Goal: Information Seeking & Learning: Learn about a topic

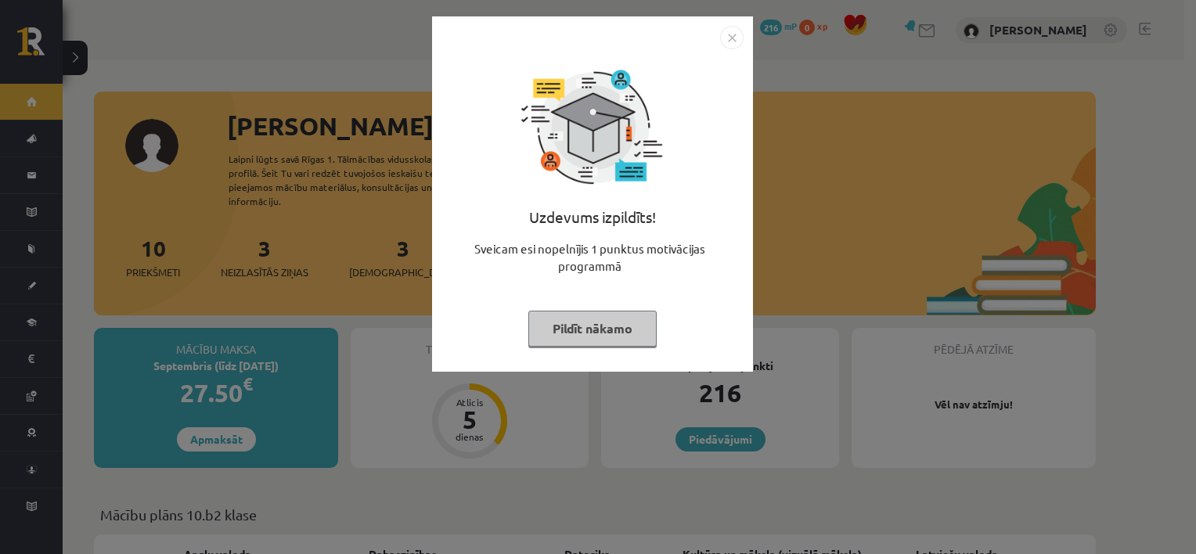
click at [614, 323] on button "Pildīt nākamo" at bounding box center [592, 329] width 128 height 36
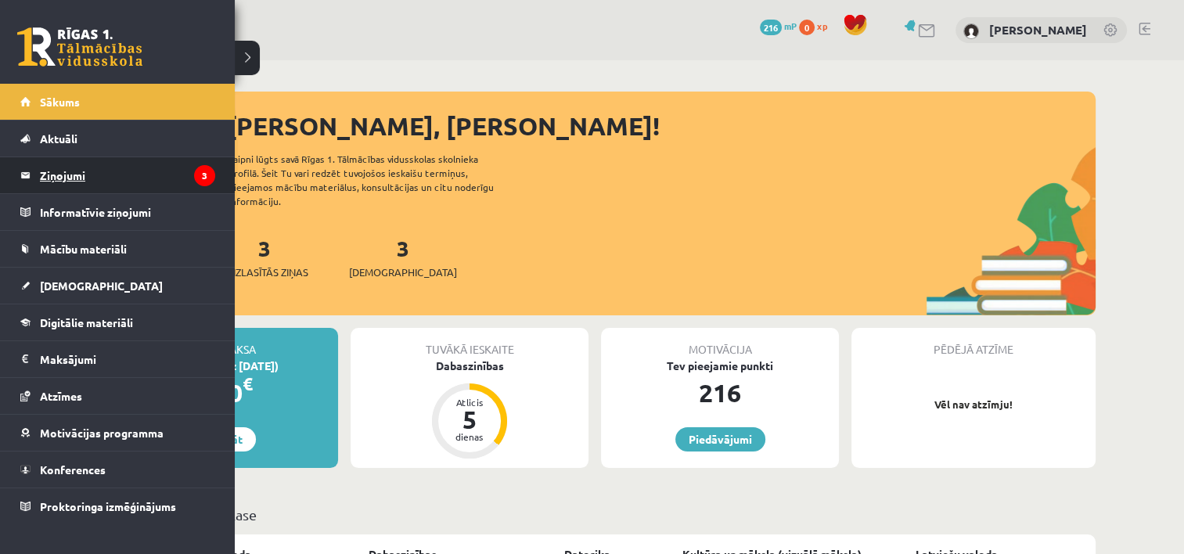
click at [31, 177] on link "Ziņojumi 3" at bounding box center [117, 175] width 195 height 36
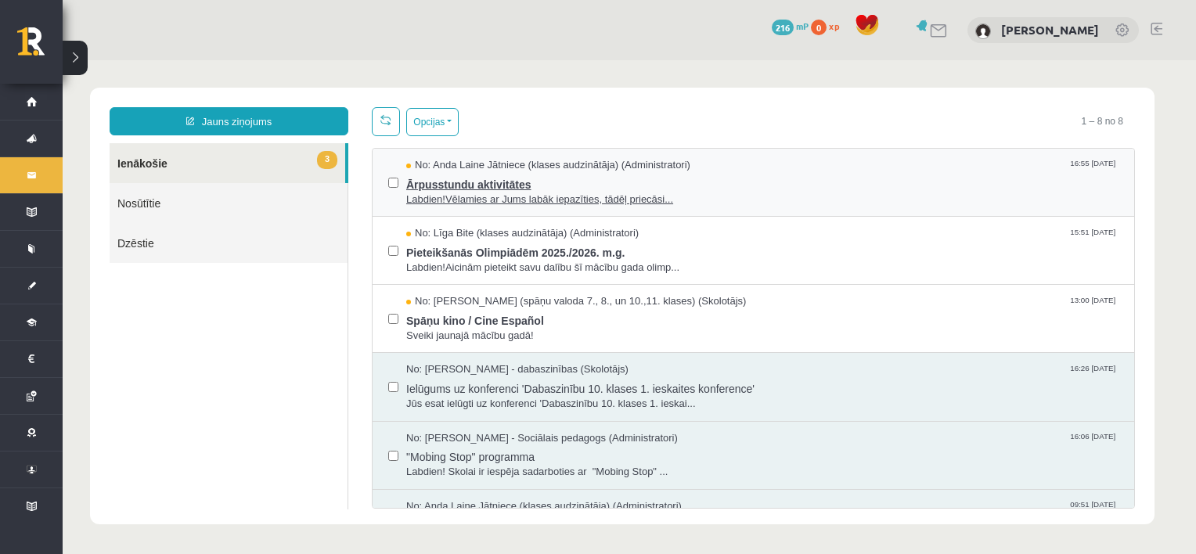
click at [724, 181] on span "Ārpusstundu aktivitātes" at bounding box center [762, 183] width 712 height 20
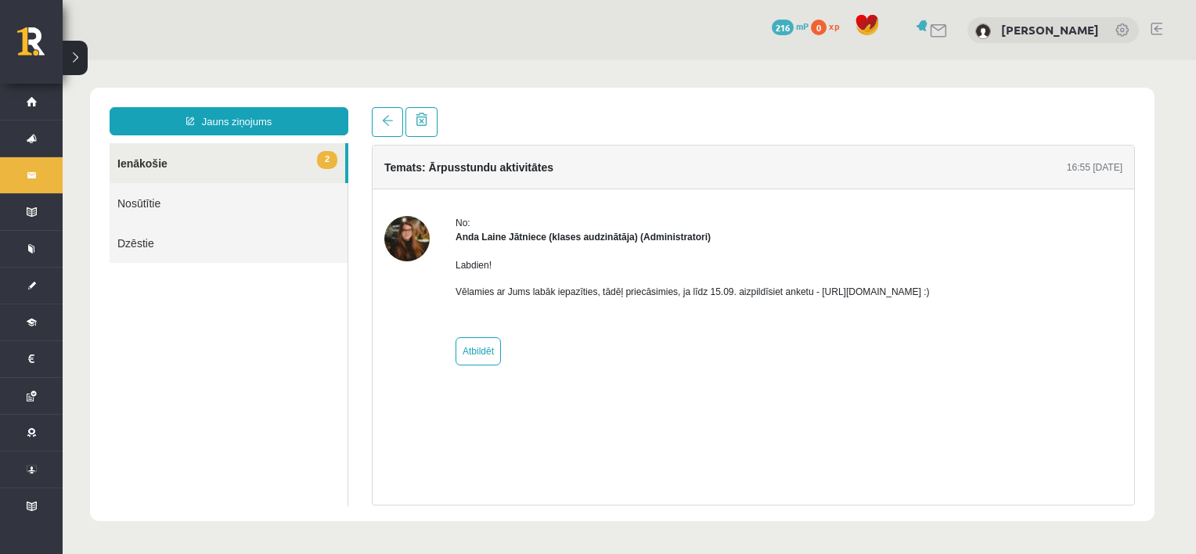
click at [168, 157] on link "2 Ienākošie" at bounding box center [228, 163] width 236 height 40
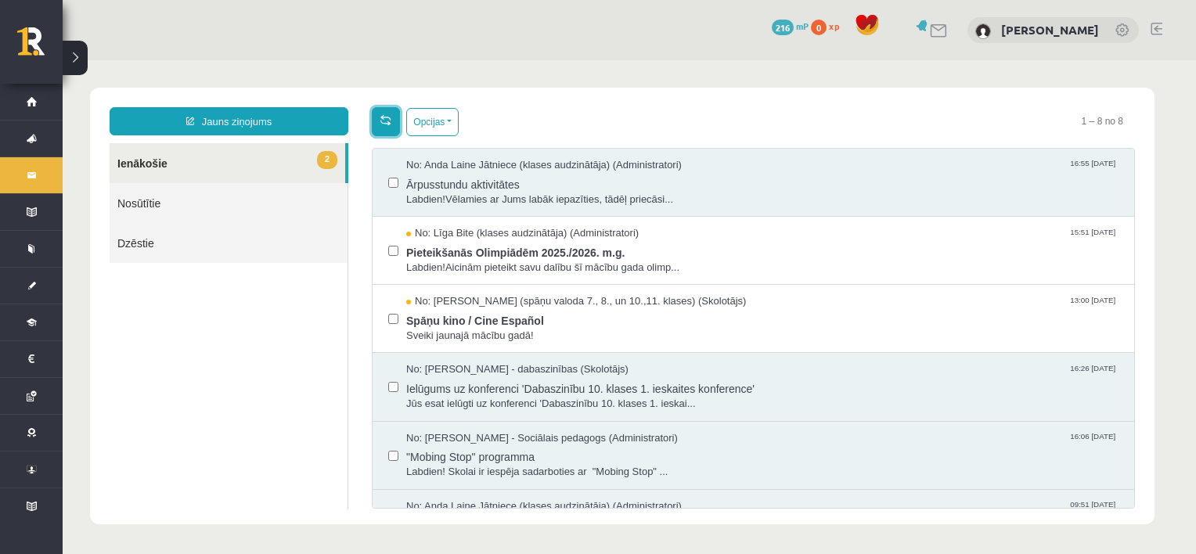
click at [382, 113] on link at bounding box center [386, 121] width 28 height 29
click at [464, 270] on span "Labdien!Aicinām pieteikt savu dalību šī mācību gada olimp..." at bounding box center [762, 268] width 712 height 15
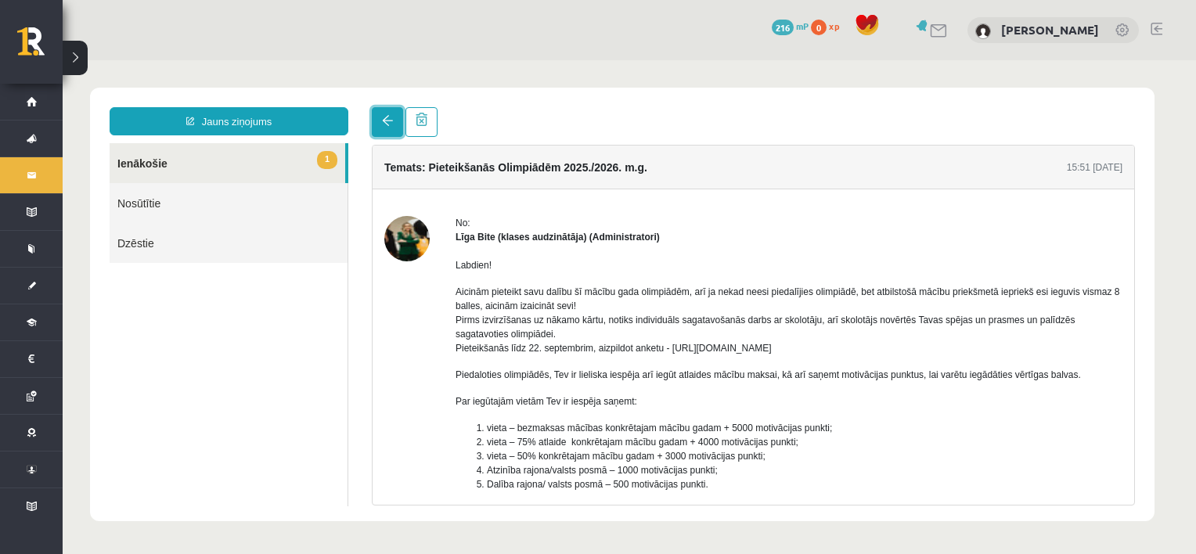
click at [388, 112] on link at bounding box center [387, 122] width 31 height 30
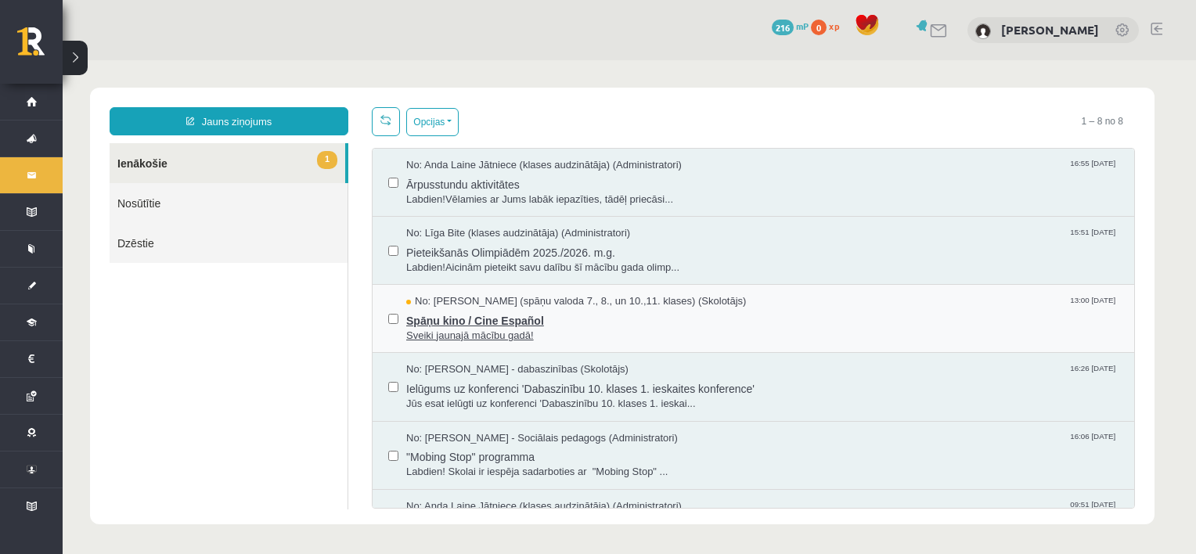
click at [557, 329] on span "Sveiki jaunajā mācību gadā!" at bounding box center [762, 336] width 712 height 15
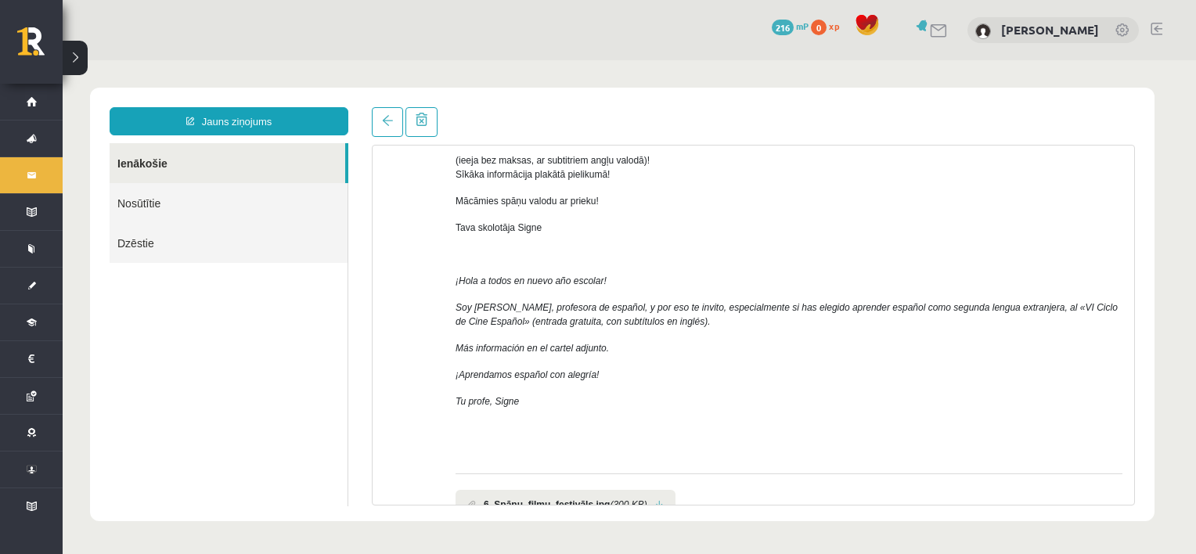
scroll to position [250, 0]
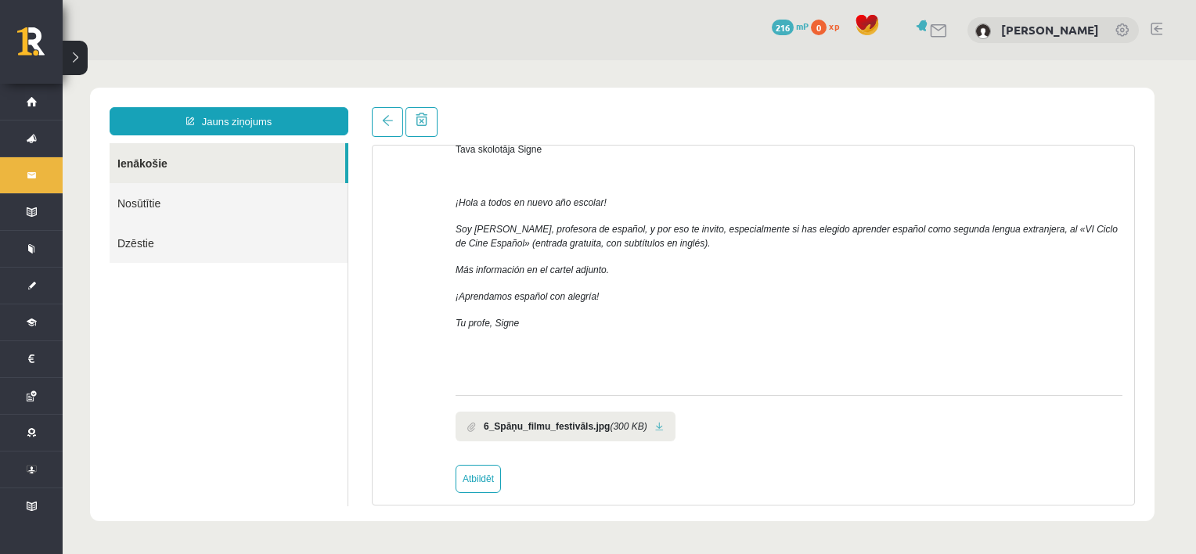
click at [655, 422] on link at bounding box center [659, 427] width 9 height 10
click at [379, 124] on link at bounding box center [387, 122] width 31 height 30
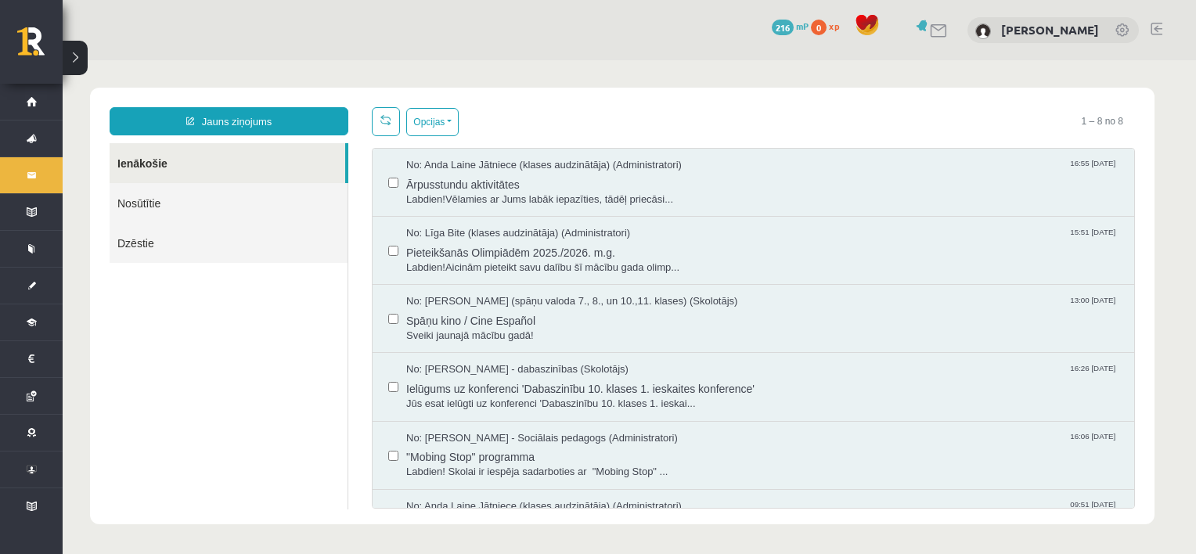
scroll to position [0, 0]
click at [379, 124] on link at bounding box center [386, 121] width 28 height 29
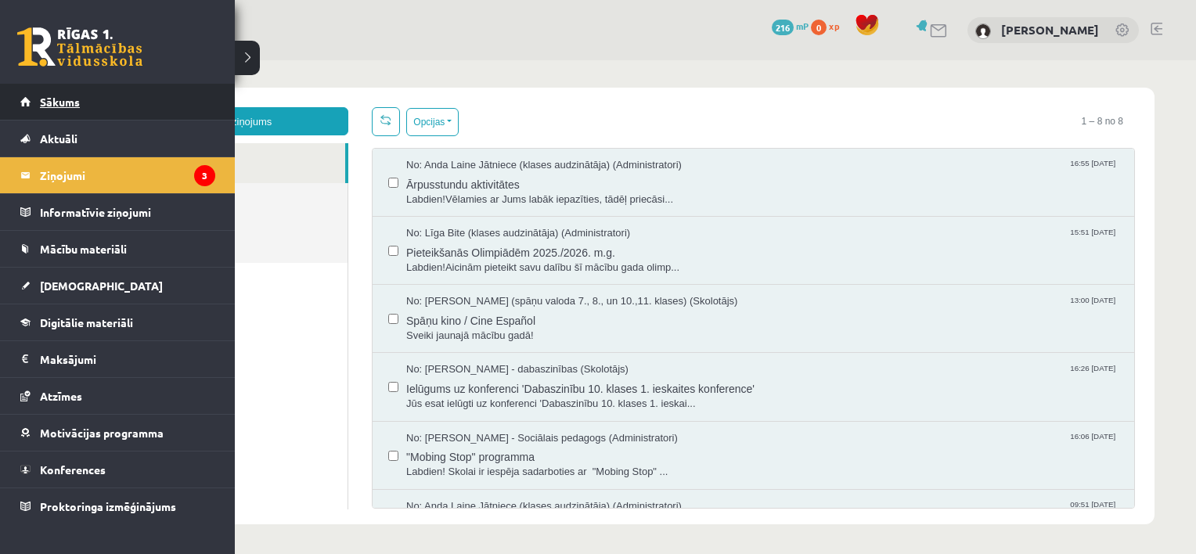
click at [47, 95] on span "Sākums" at bounding box center [60, 102] width 40 height 14
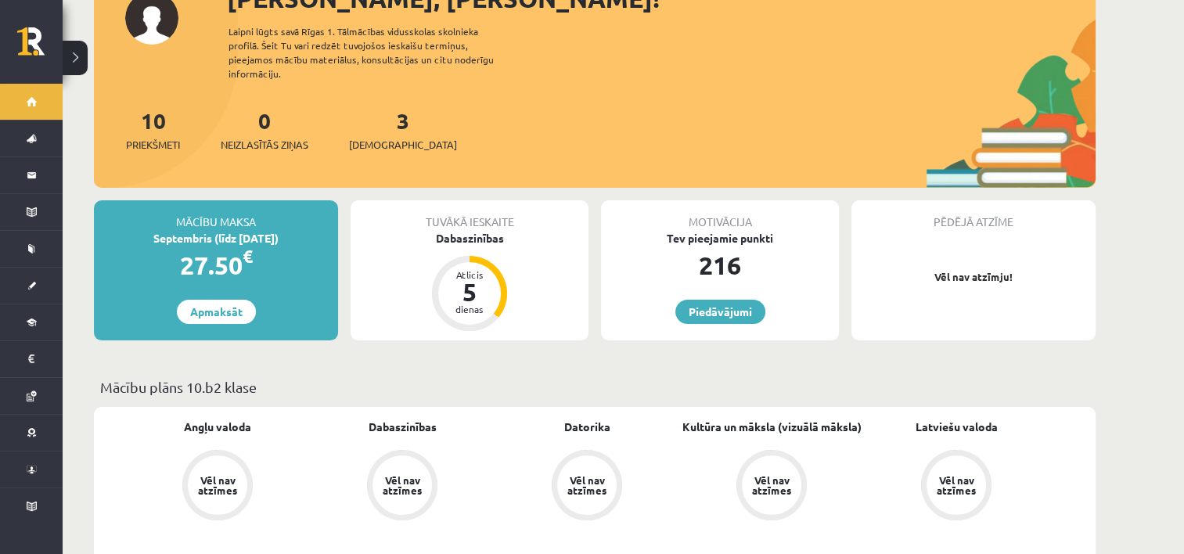
scroll to position [126, 0]
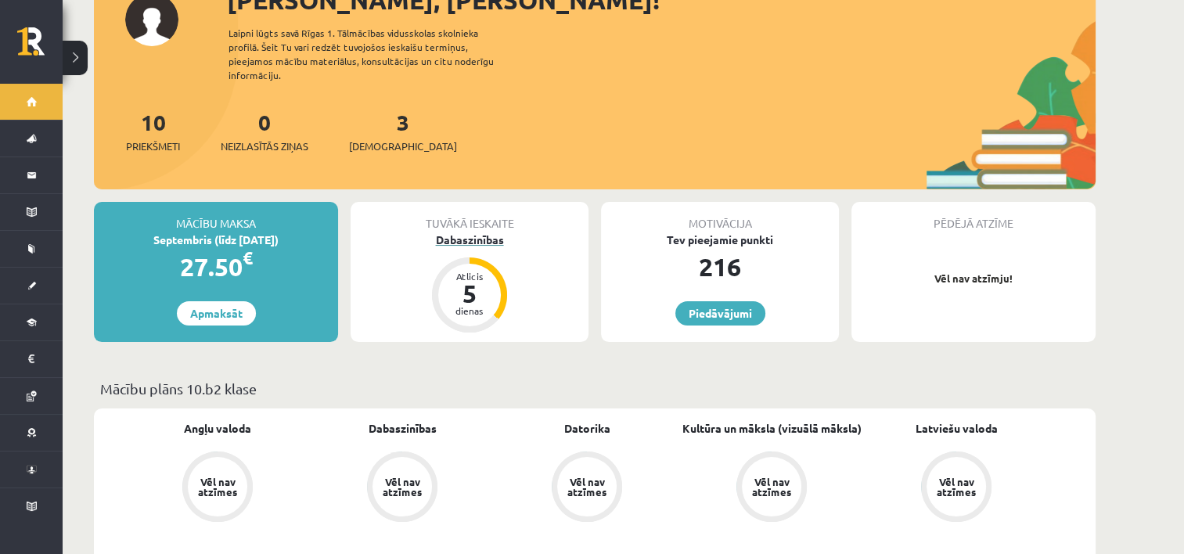
click at [490, 232] on div "Dabaszinības" at bounding box center [470, 240] width 238 height 16
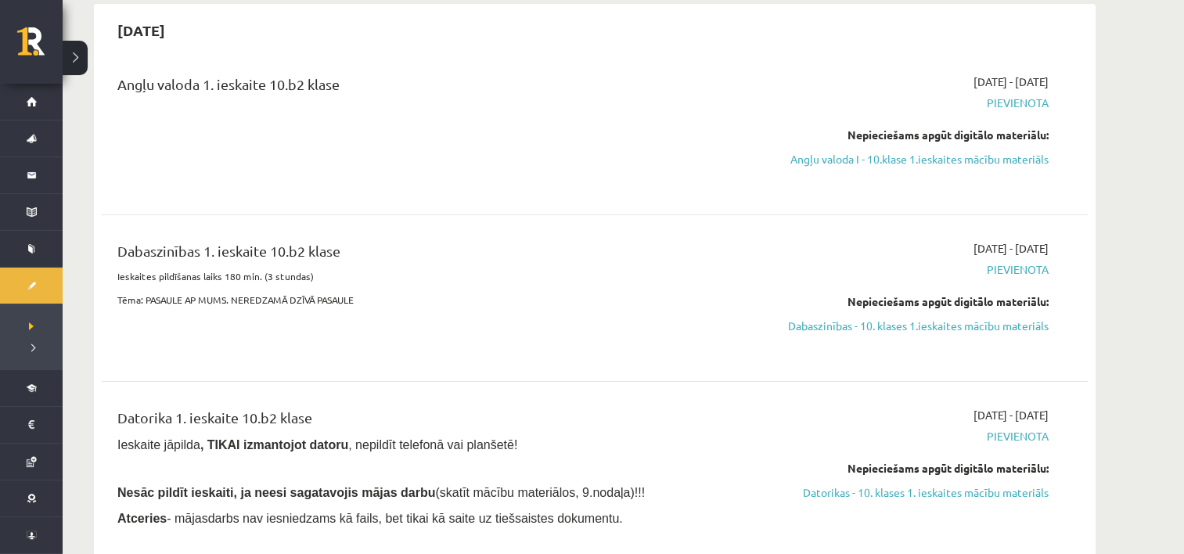
scroll to position [110, 0]
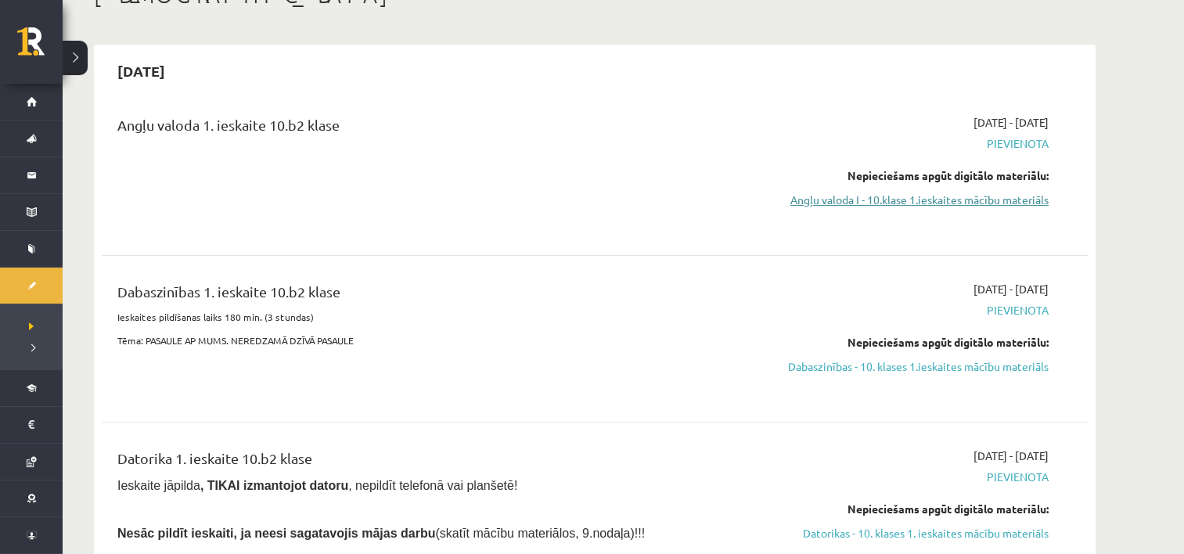
click at [960, 203] on link "Angļu valoda I - 10.klase 1.ieskaites mācību materiāls" at bounding box center [901, 200] width 295 height 16
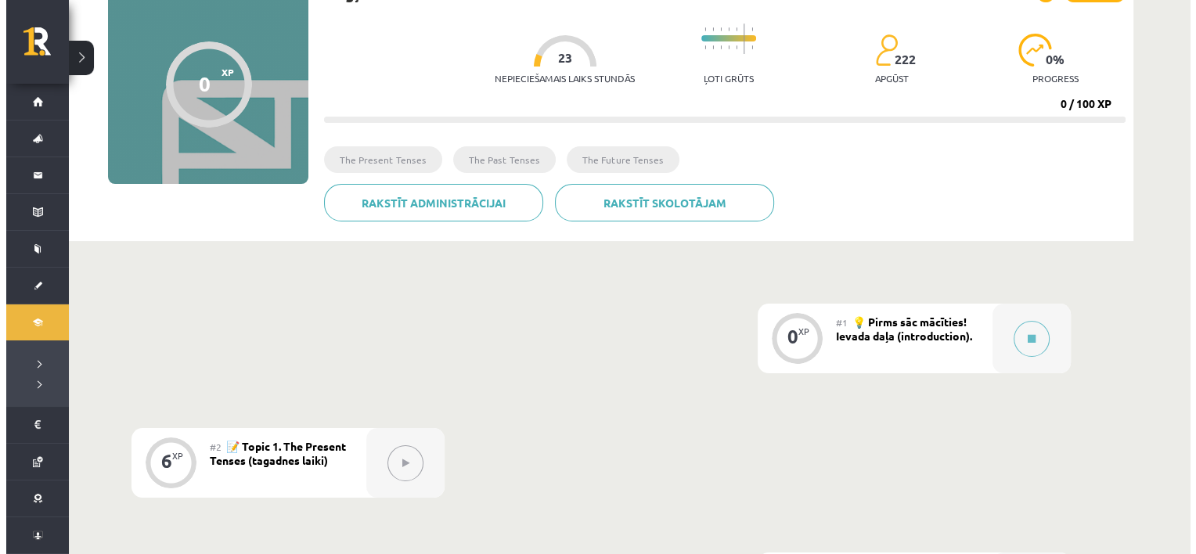
scroll to position [138, 0]
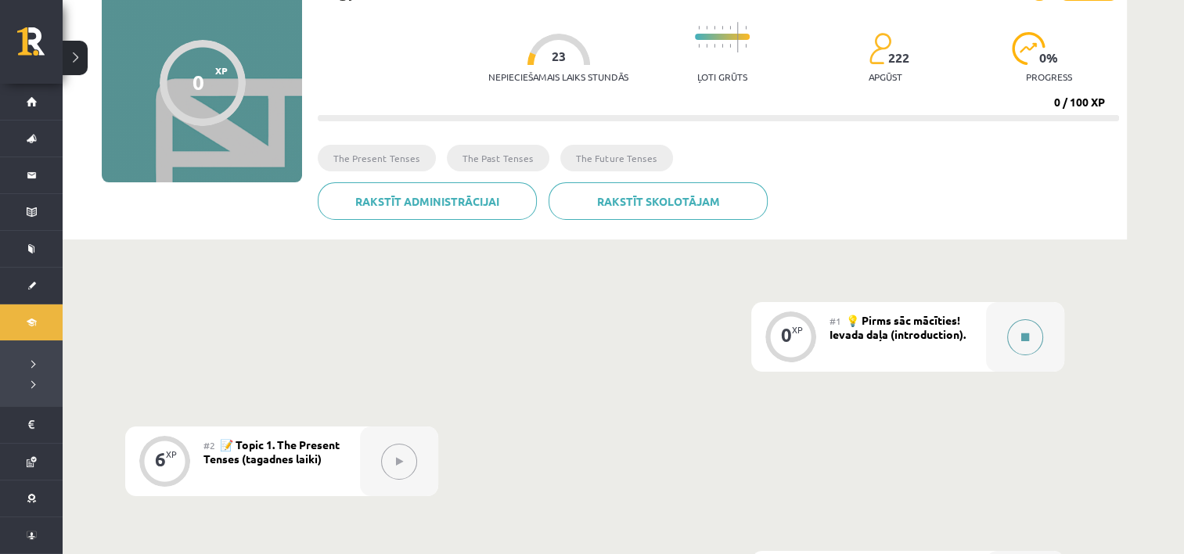
click at [1033, 321] on button at bounding box center [1025, 337] width 36 height 36
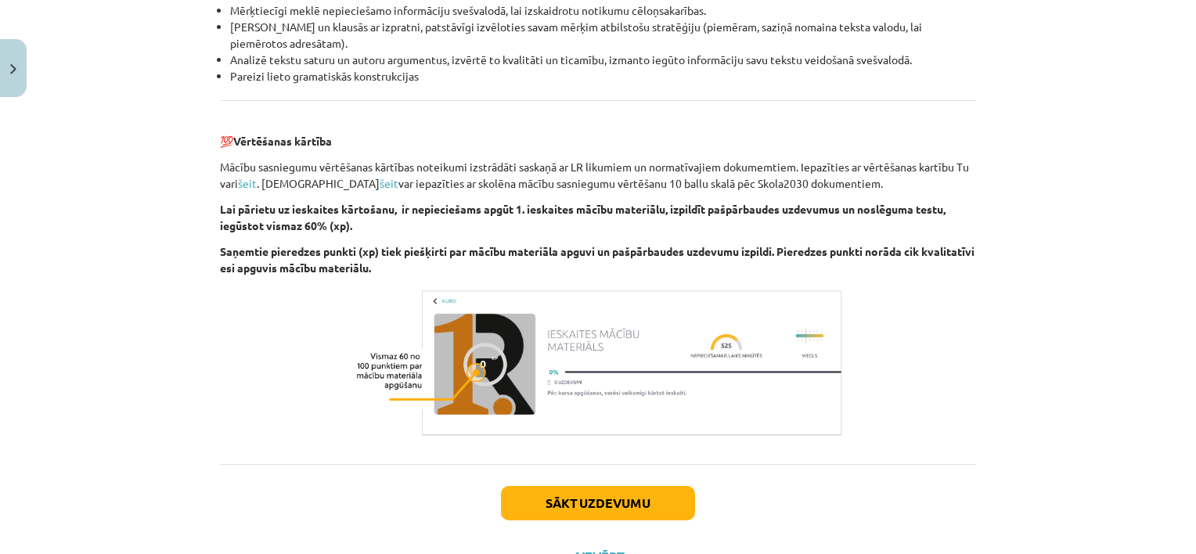
scroll to position [1758, 0]
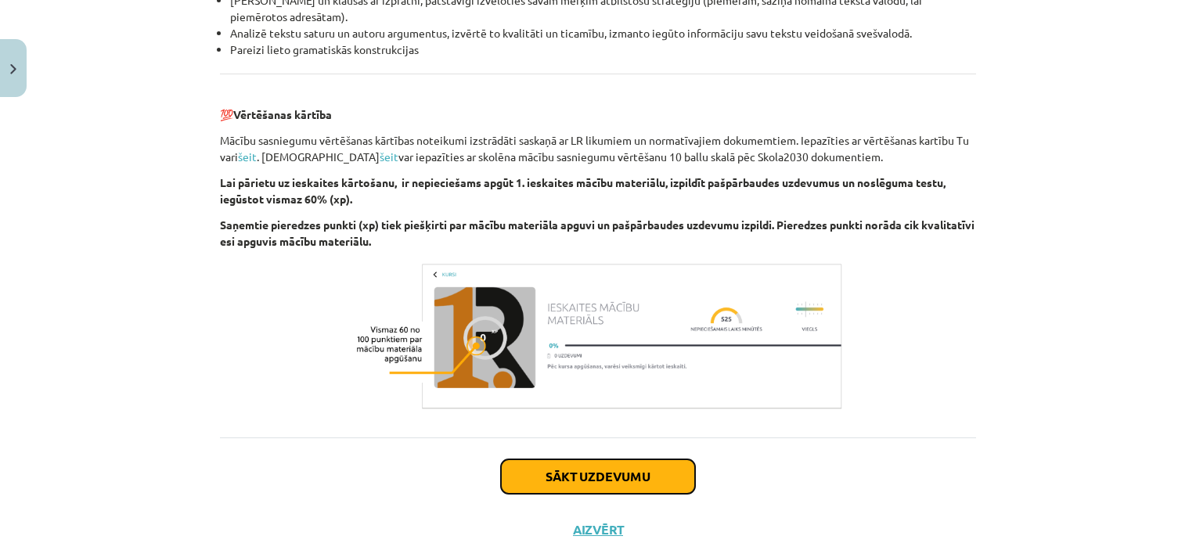
click at [635, 466] on button "Sākt uzdevumu" at bounding box center [598, 476] width 194 height 34
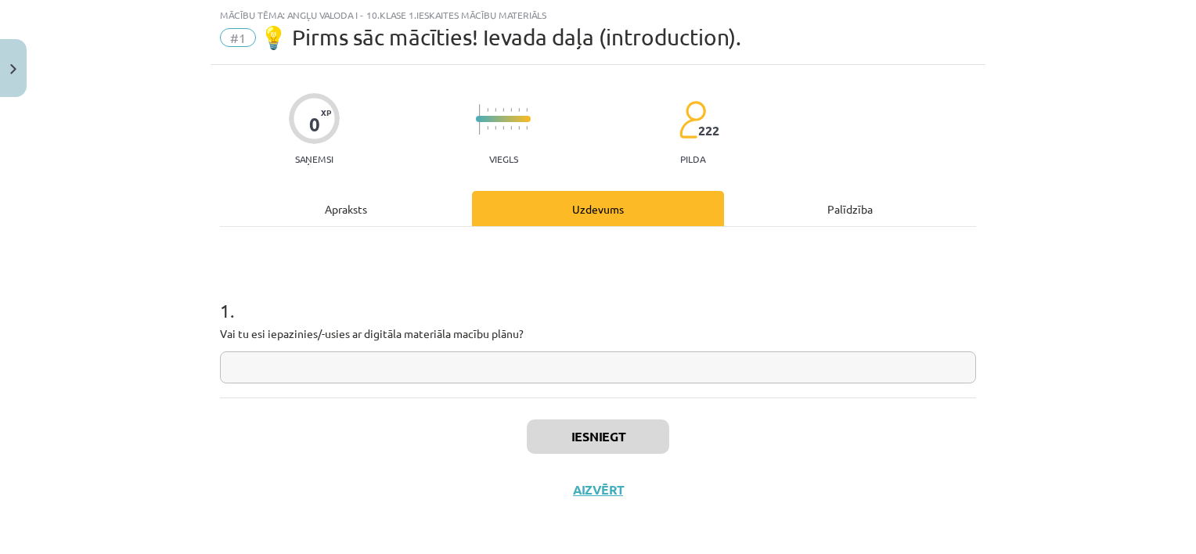
click at [587, 370] on input "text" at bounding box center [598, 367] width 756 height 32
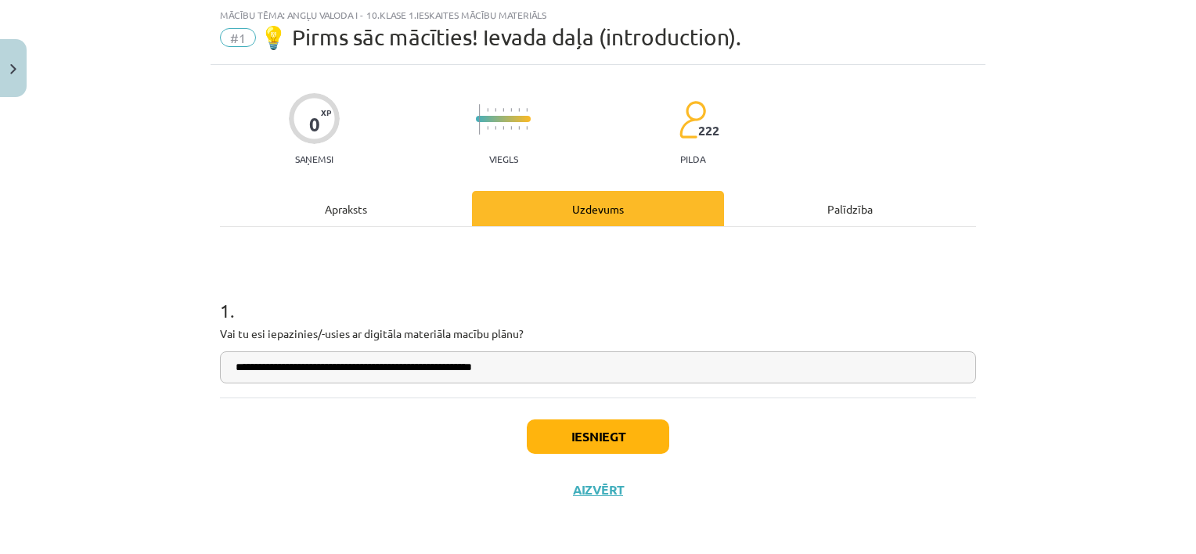
type input "**********"
click at [596, 435] on button "Iesniegt" at bounding box center [598, 436] width 142 height 34
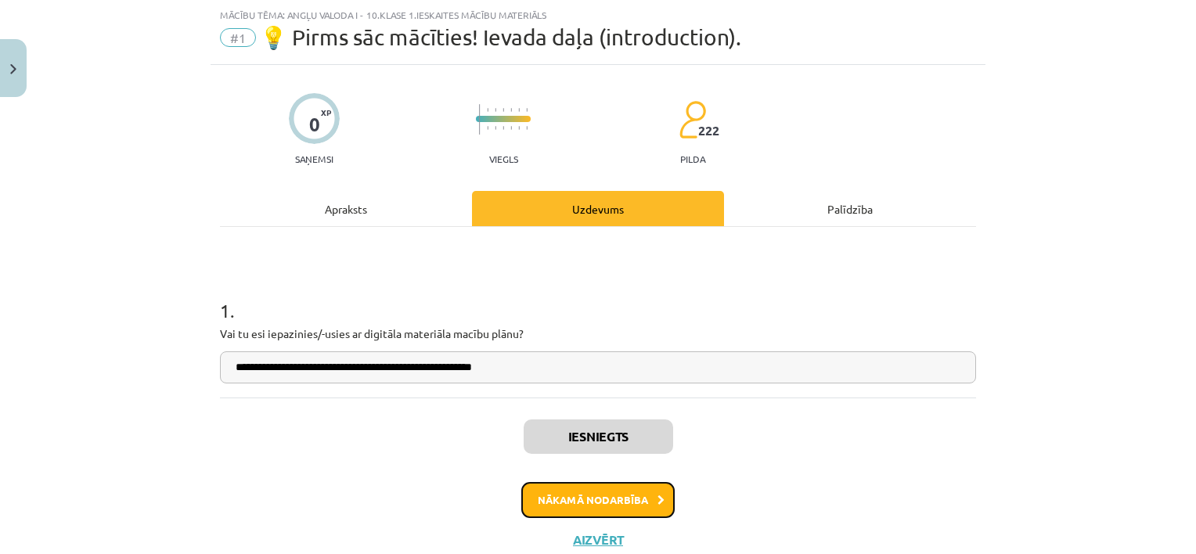
click at [621, 497] on button "Nākamā nodarbība" at bounding box center [597, 500] width 153 height 36
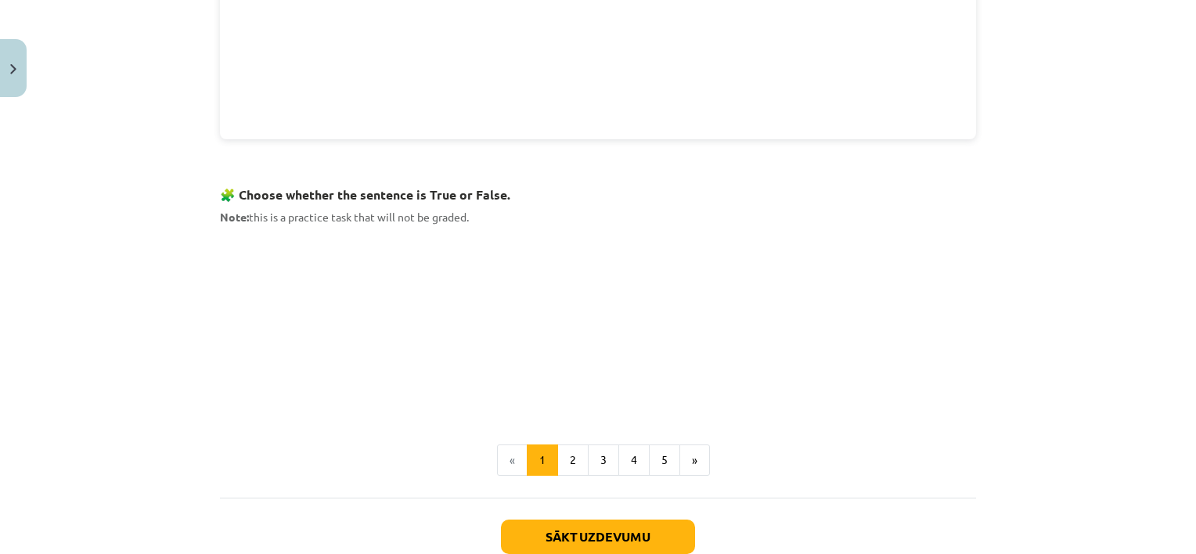
scroll to position [882, 0]
click at [571, 466] on button "2" at bounding box center [572, 460] width 31 height 31
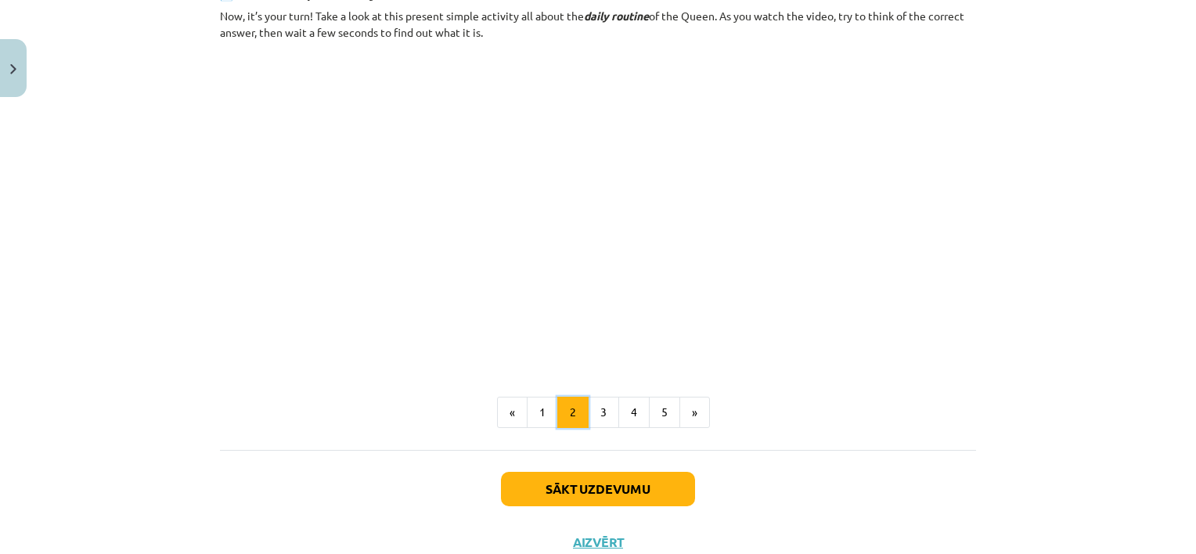
scroll to position [946, 0]
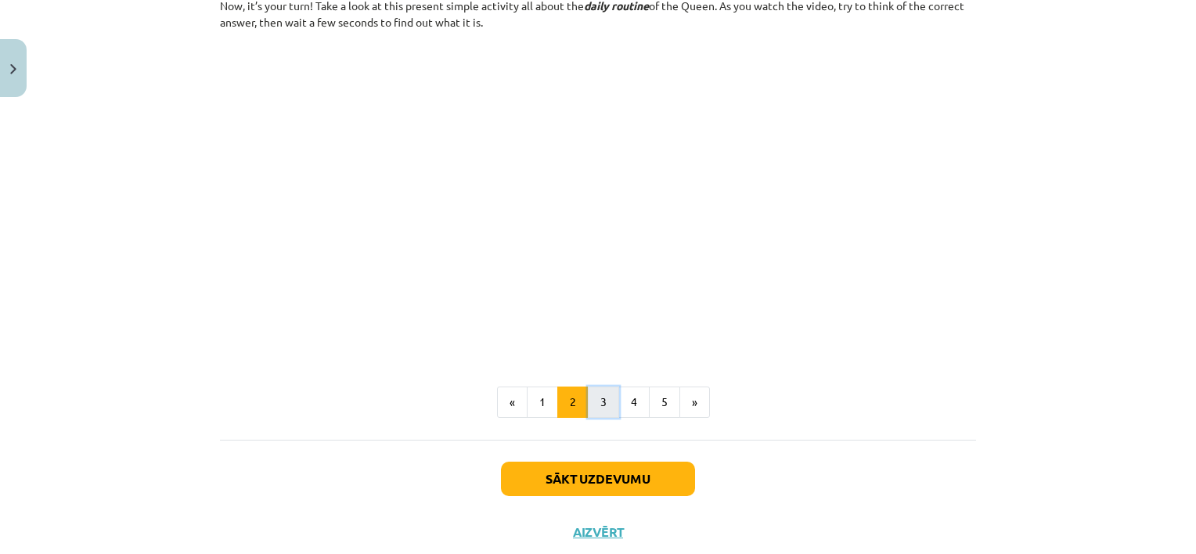
click at [597, 397] on button "3" at bounding box center [603, 402] width 31 height 31
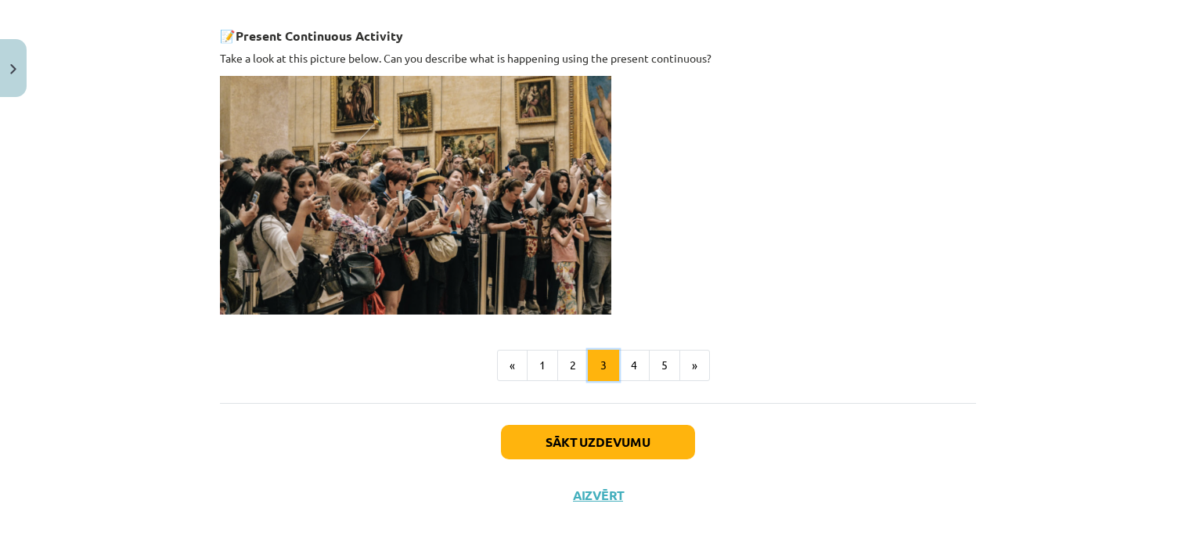
scroll to position [1105, 0]
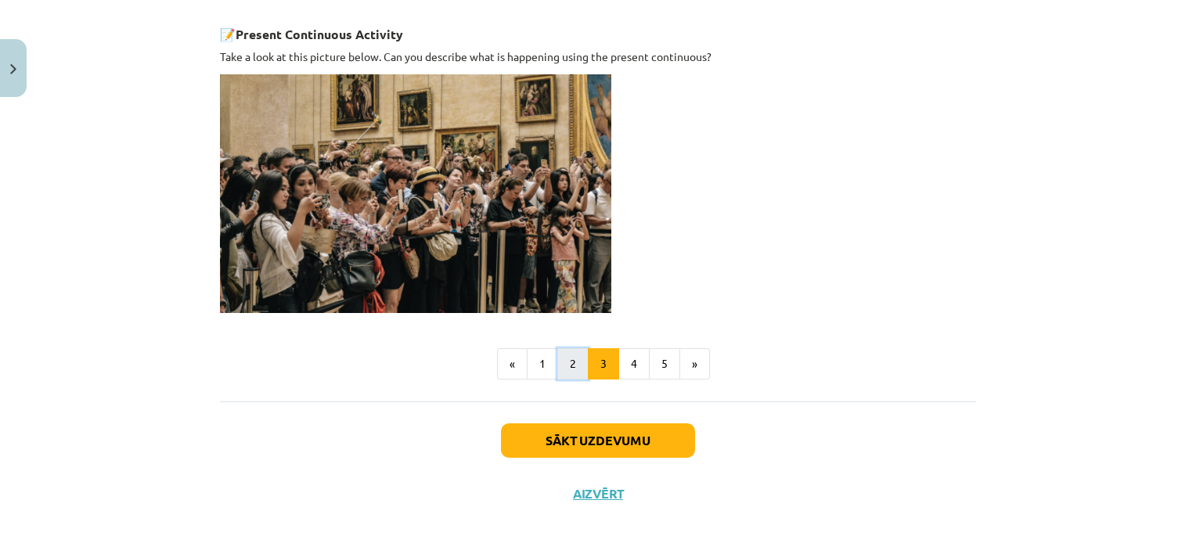
click at [560, 365] on button "2" at bounding box center [572, 363] width 31 height 31
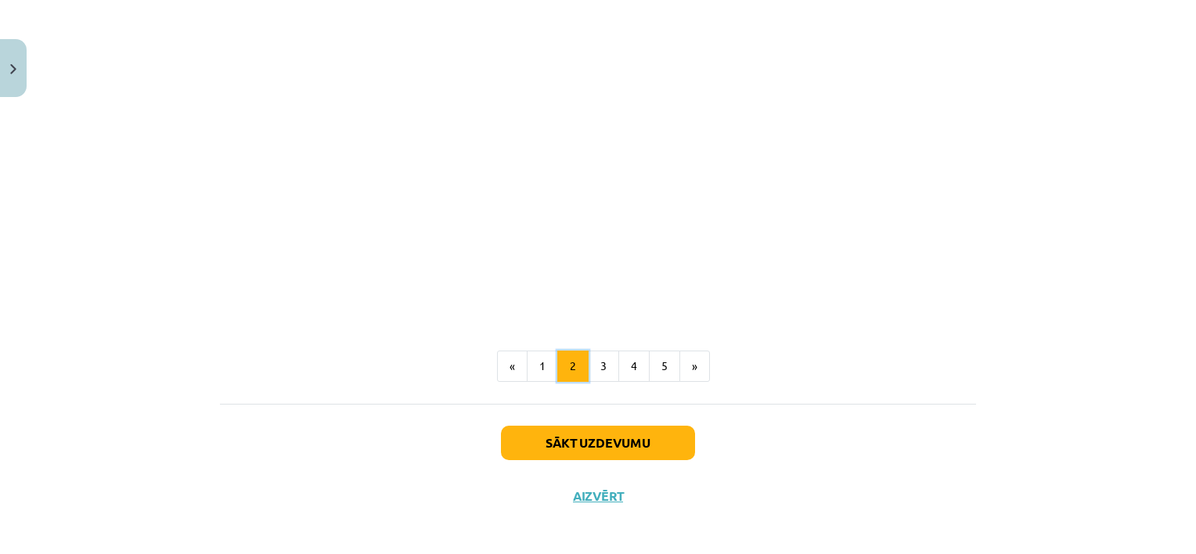
scroll to position [986, 0]
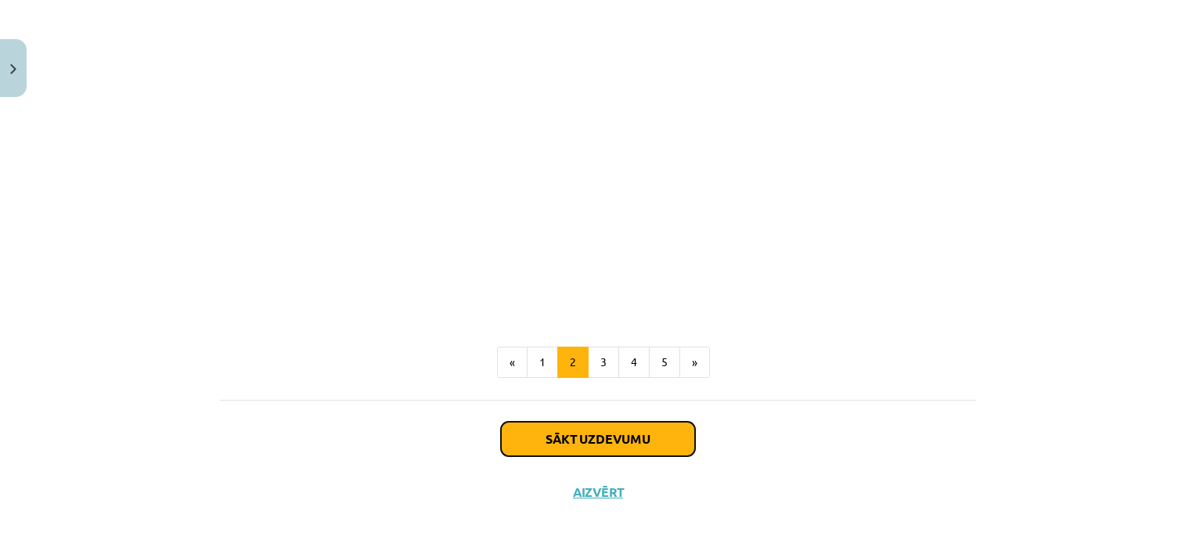
click at [623, 433] on button "Sākt uzdevumu" at bounding box center [598, 439] width 194 height 34
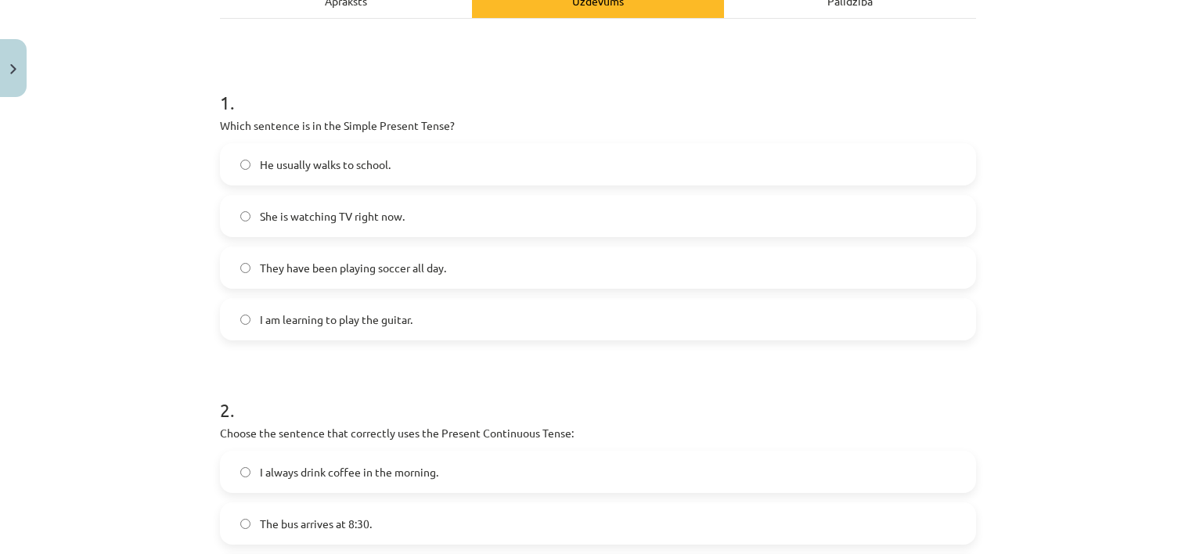
scroll to position [187, 0]
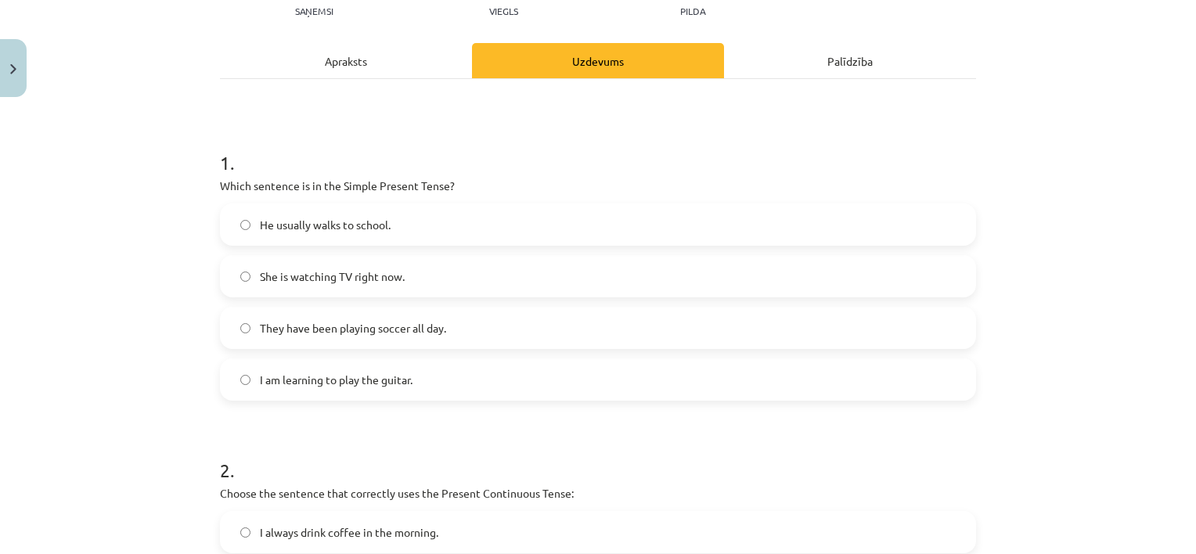
drag, startPoint x: 420, startPoint y: 148, endPoint x: 351, endPoint y: 160, distance: 70.6
click at [351, 160] on h1 "1 ." at bounding box center [598, 148] width 756 height 49
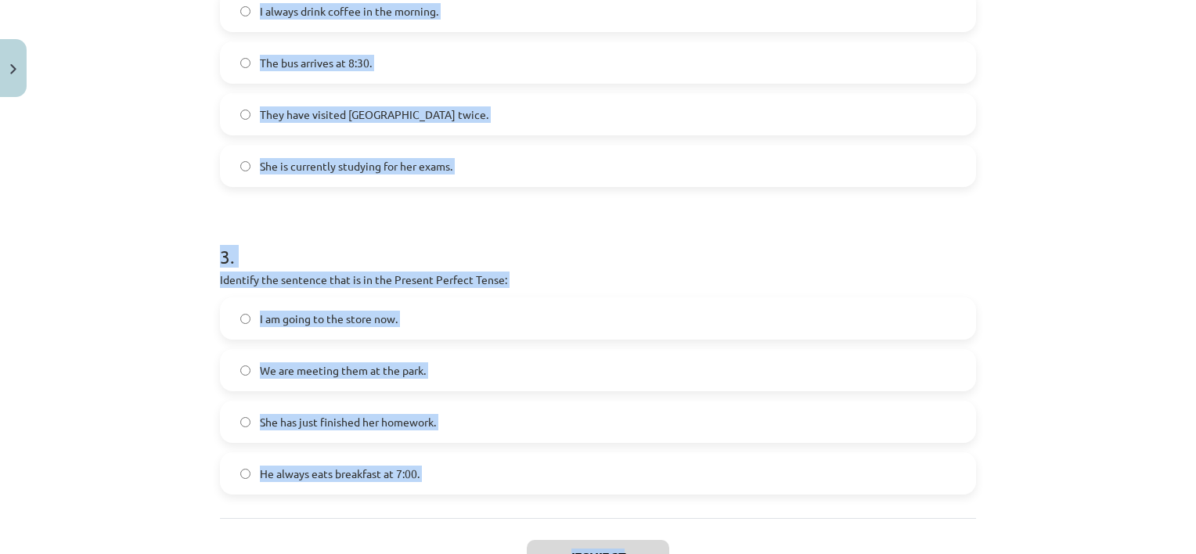
scroll to position [718, 0]
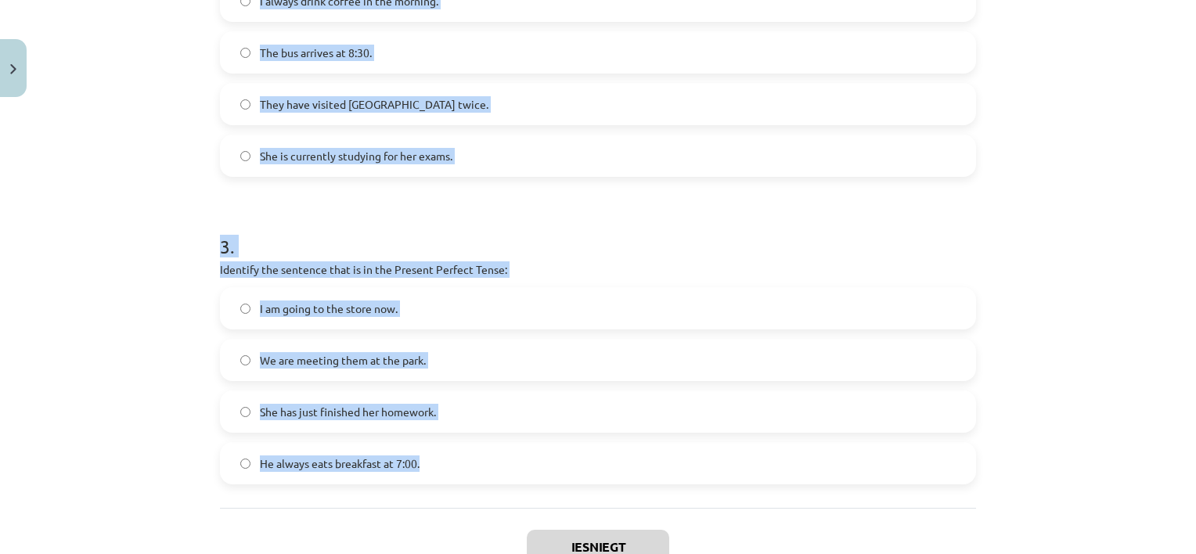
drag, startPoint x: 205, startPoint y: 154, endPoint x: 607, endPoint y: 470, distance: 511.2
click at [607, 470] on div "6 XP Saņemsi Viegls 222 pilda Apraksts Uzdevums Palīdzība 1 . Which sentence is…" at bounding box center [598, 6] width 775 height 1241
copy form "1 . Which sentence is in the Simple Present Tense? He usually walks to school. …"
click at [189, 194] on div "Mācību tēma: Angļu valoda i - 10.klase 1.ieskaites mācību materiāls #2 📝 Topic …" at bounding box center [598, 277] width 1196 height 554
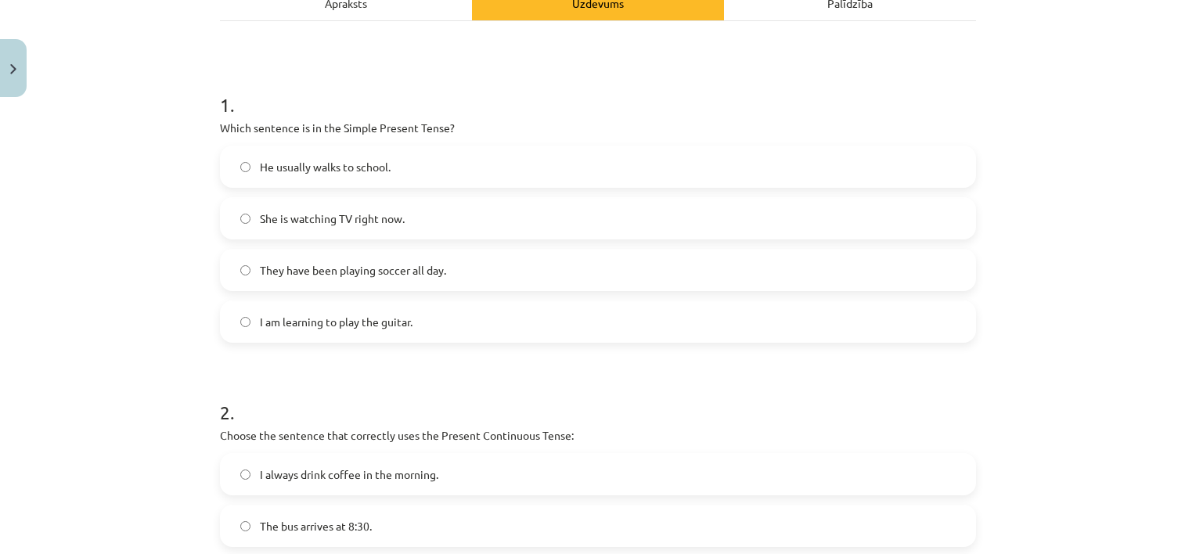
scroll to position [243, 0]
click at [307, 158] on label "He usually walks to school." at bounding box center [597, 168] width 753 height 39
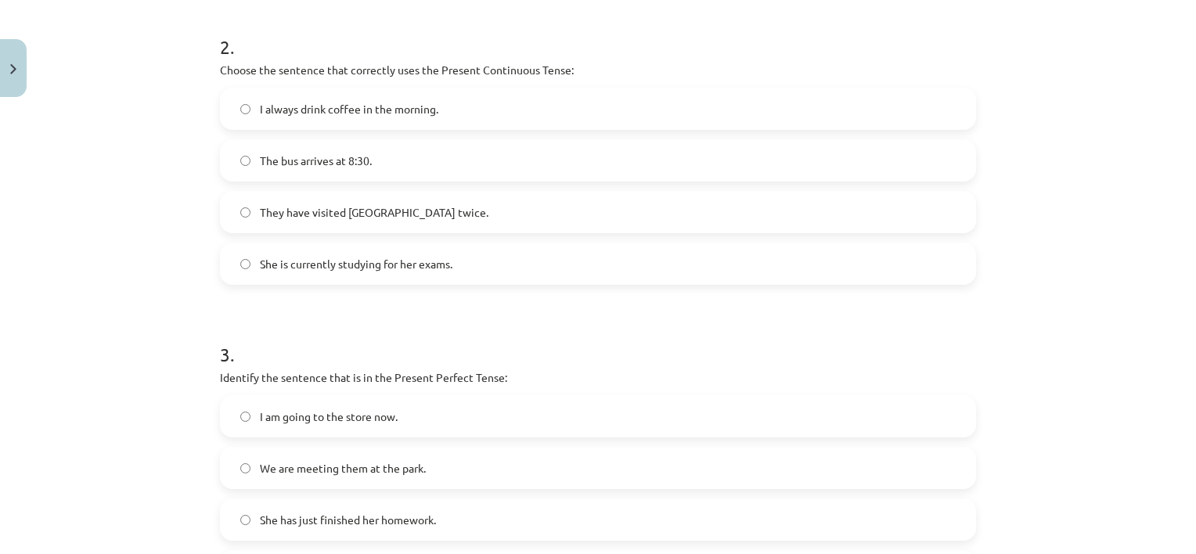
scroll to position [616, 0]
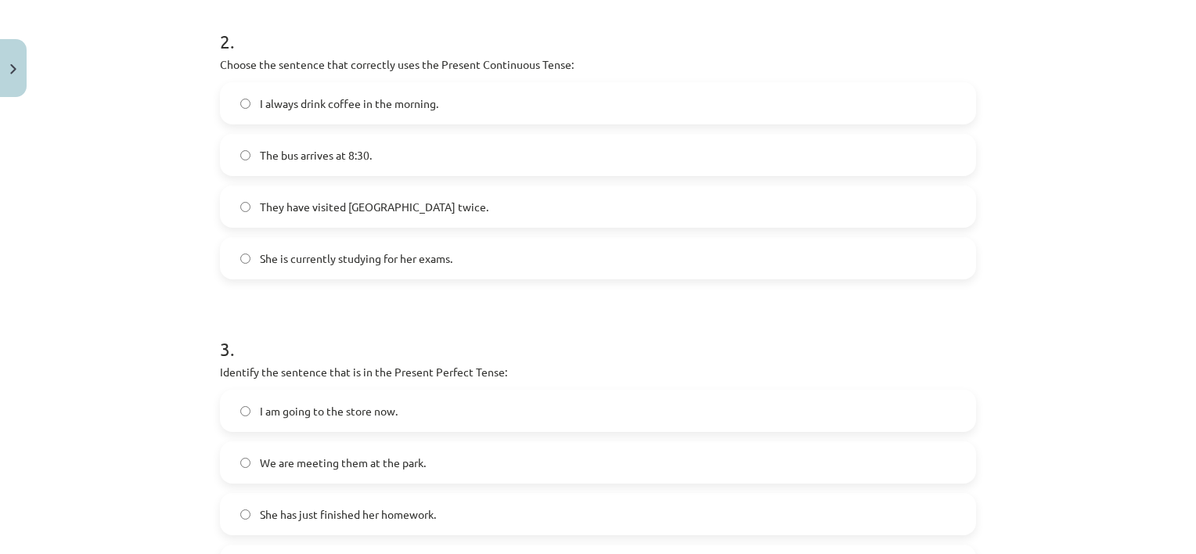
click at [326, 254] on span "She is currently studying for her exams." at bounding box center [356, 258] width 193 height 16
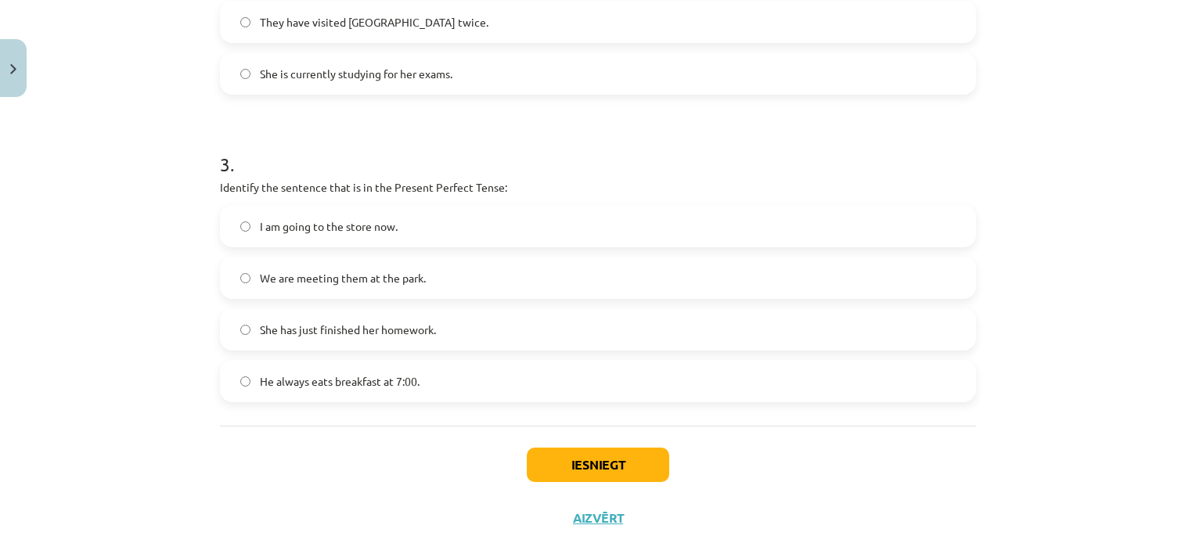
scroll to position [830, 0]
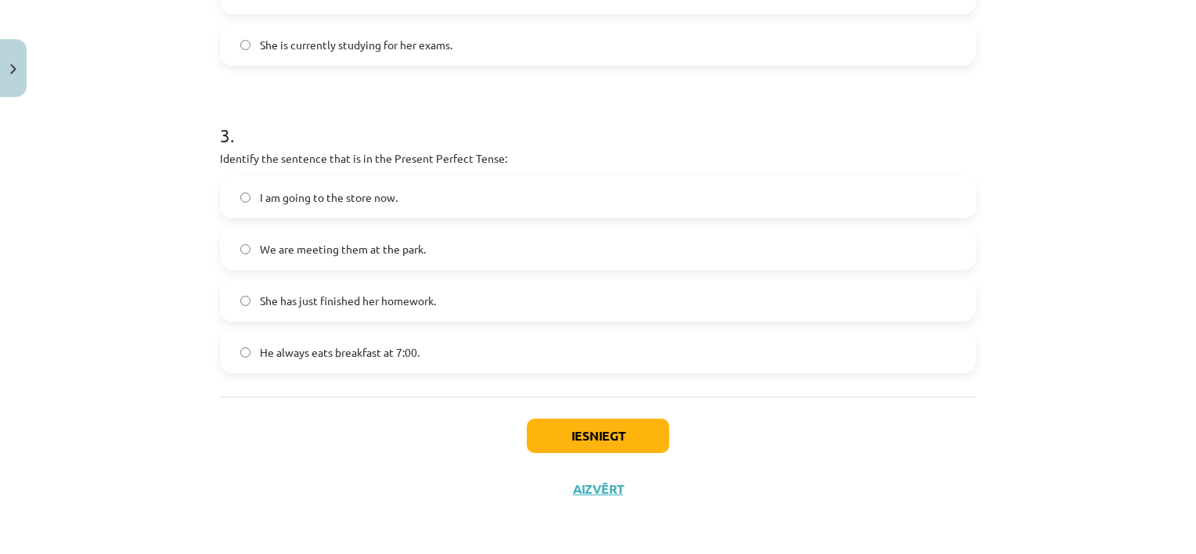
click at [344, 296] on span "She has just finished her homework." at bounding box center [348, 301] width 176 height 16
click at [595, 431] on button "Iesniegt" at bounding box center [598, 436] width 142 height 34
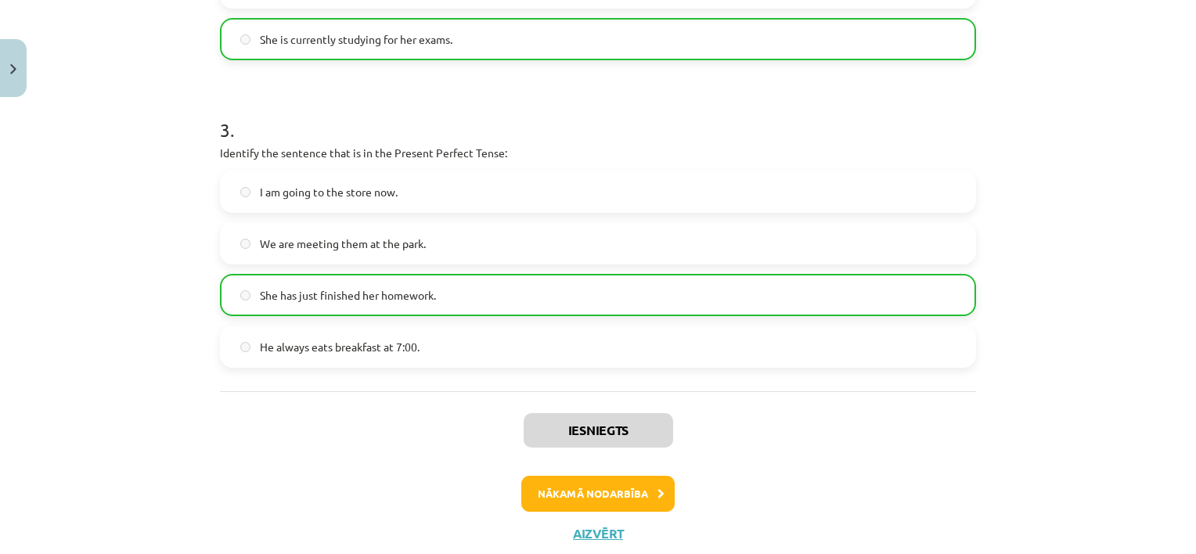
scroll to position [879, 0]
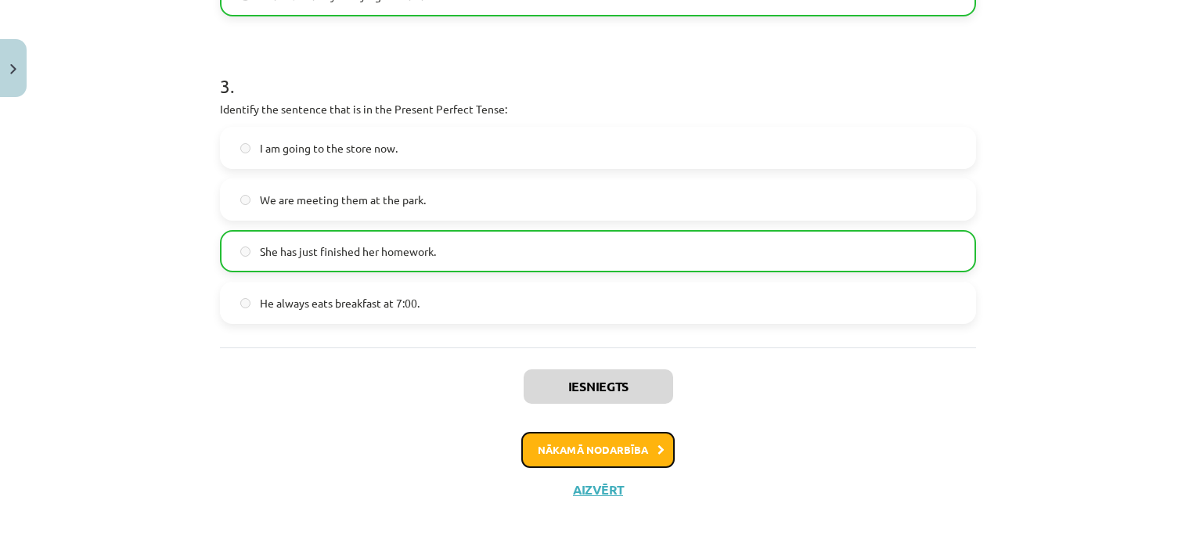
click at [630, 442] on button "Nākamā nodarbība" at bounding box center [597, 450] width 153 height 36
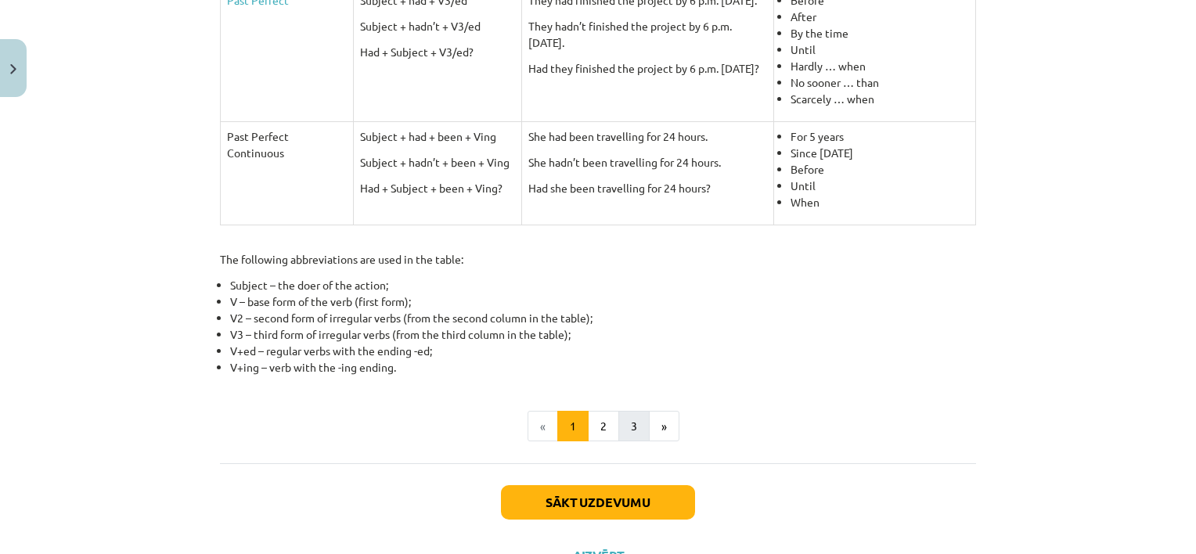
scroll to position [705, 0]
click at [632, 505] on button "Sākt uzdevumu" at bounding box center [598, 501] width 194 height 34
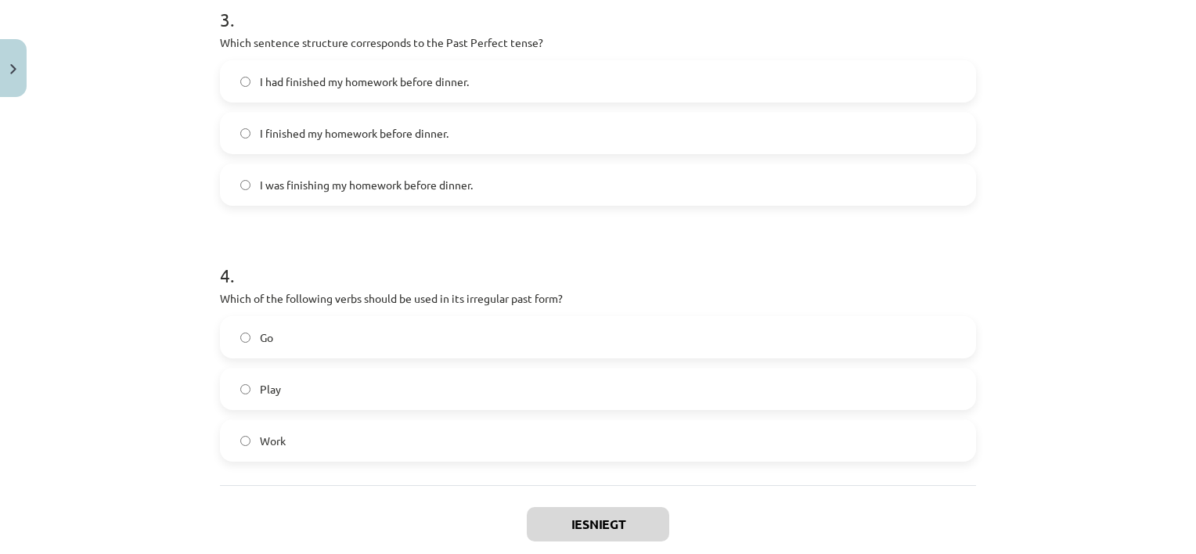
scroll to position [931, 0]
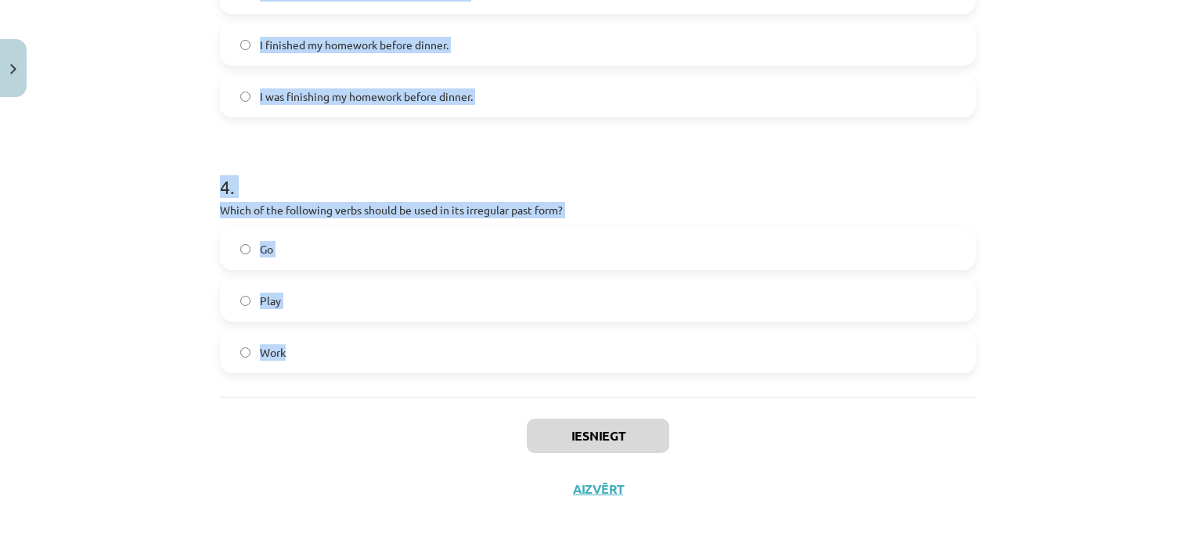
drag, startPoint x: 189, startPoint y: 82, endPoint x: 885, endPoint y: 335, distance: 741.0
click at [885, 335] on div "Mācību tēma: Angļu valoda i - 10.klase 1.ieskaites mācību materiāls #3 📝 Topic …" at bounding box center [598, 277] width 1196 height 554
copy form "1 . Which of the following sentences is correct in the Past Simple tense? He wa…"
click at [167, 225] on div "Mācību tēma: Angļu valoda i - 10.klase 1.ieskaites mācību materiāls #3 📝 Topic …" at bounding box center [598, 277] width 1196 height 554
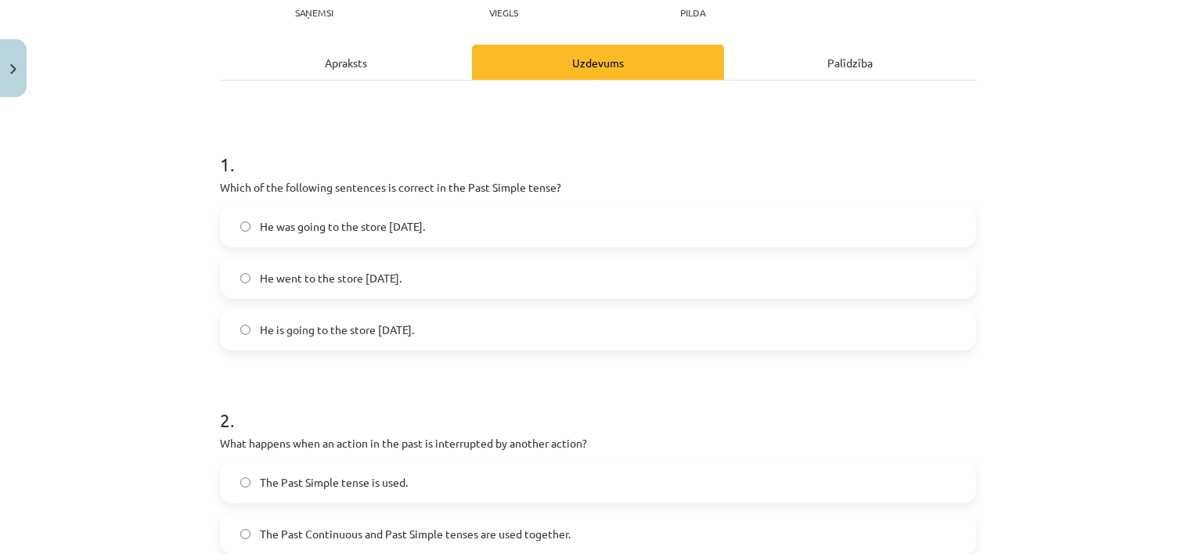
scroll to position [187, 0]
click at [341, 275] on span "He went to the store yesterday." at bounding box center [331, 276] width 142 height 16
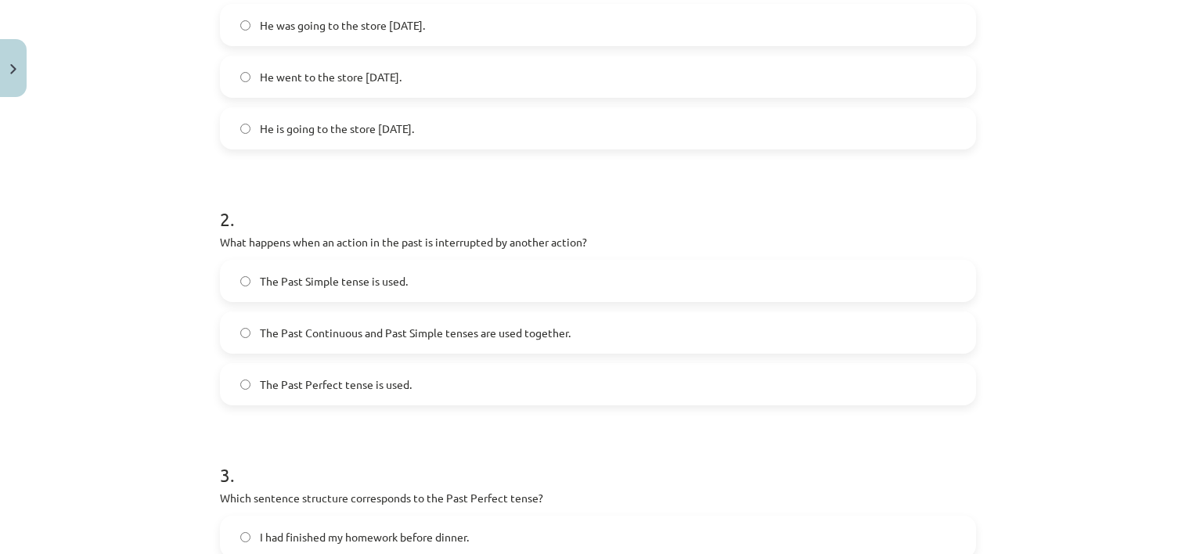
scroll to position [416, 0]
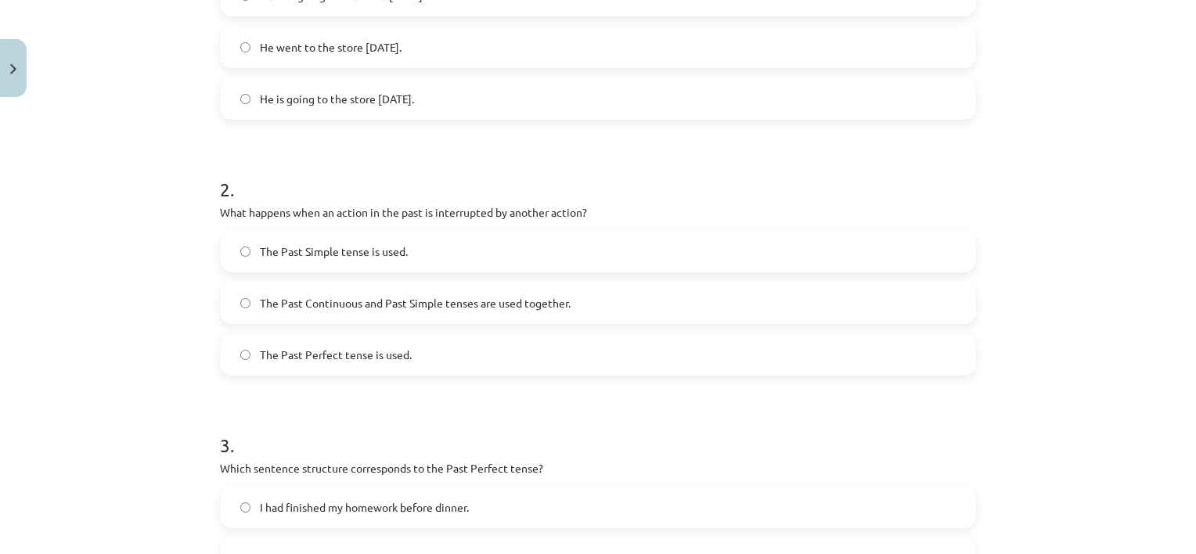
click at [466, 297] on span "The Past Continuous and Past Simple tenses are used together." at bounding box center [415, 303] width 311 height 16
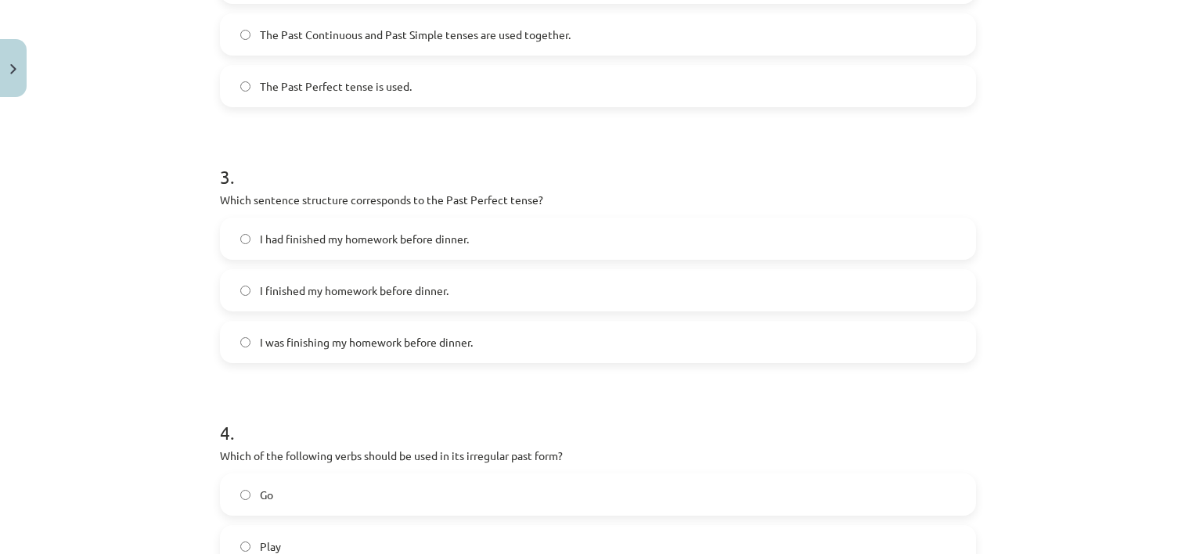
scroll to position [686, 0]
click at [355, 228] on label "I had finished my homework before dinner." at bounding box center [597, 237] width 753 height 39
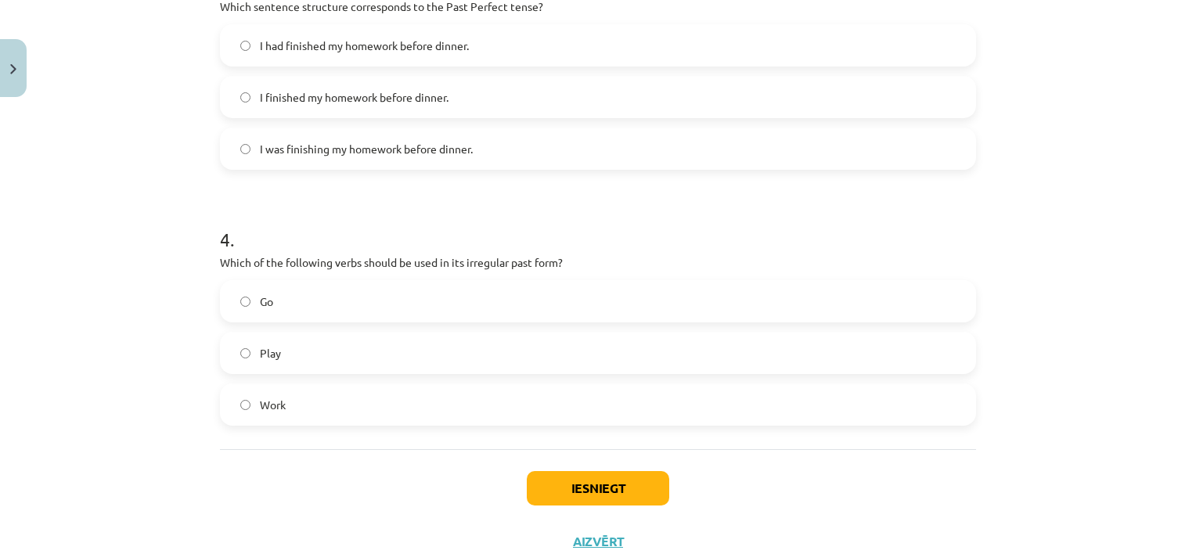
scroll to position [931, 0]
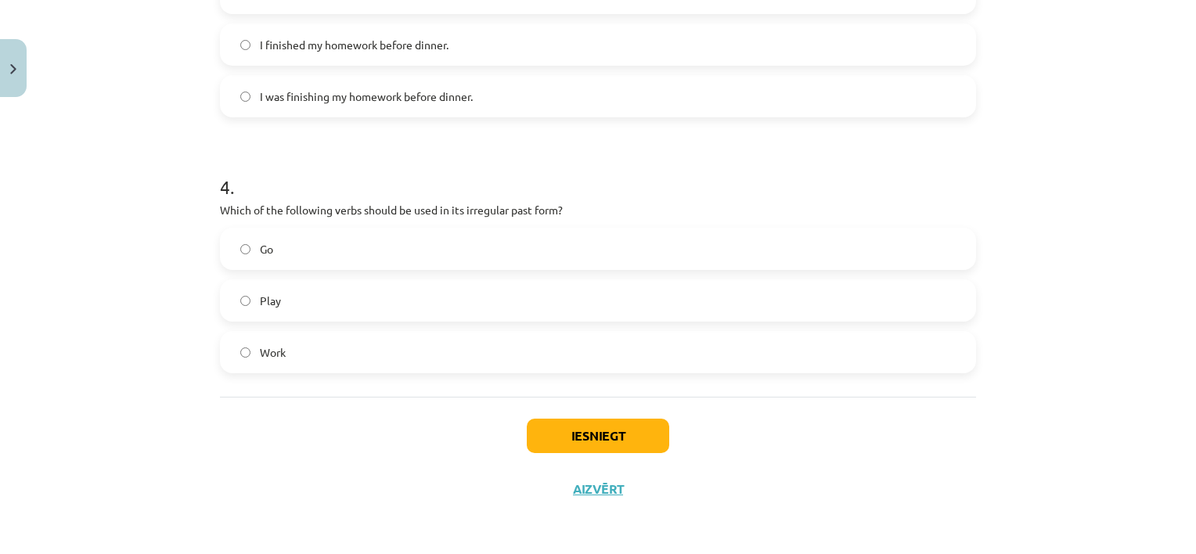
click at [434, 254] on label "Go" at bounding box center [597, 248] width 753 height 39
click at [614, 428] on button "Iesniegt" at bounding box center [598, 436] width 142 height 34
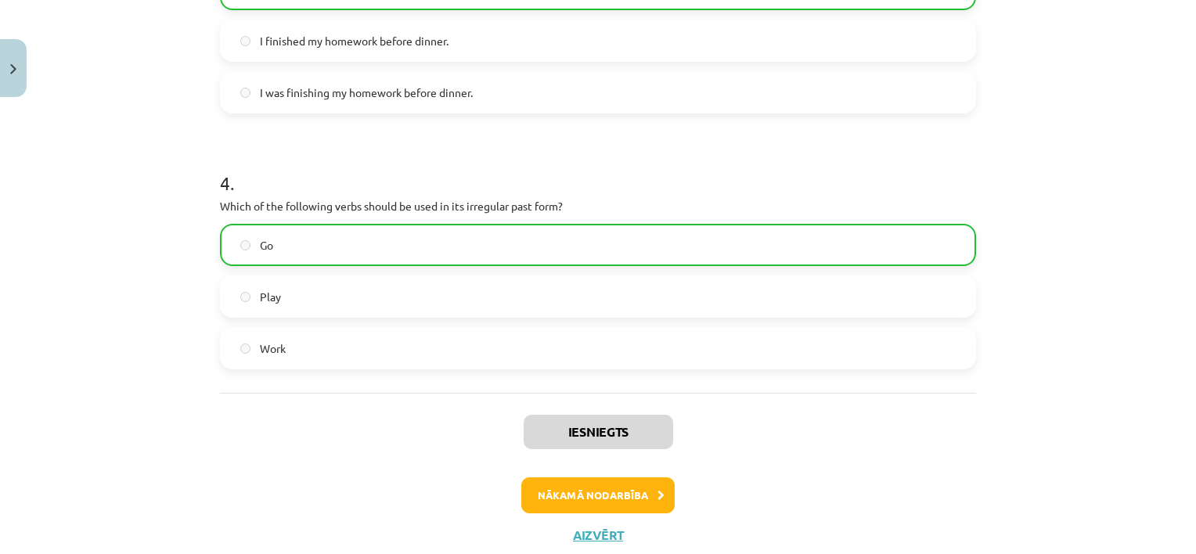
scroll to position [980, 0]
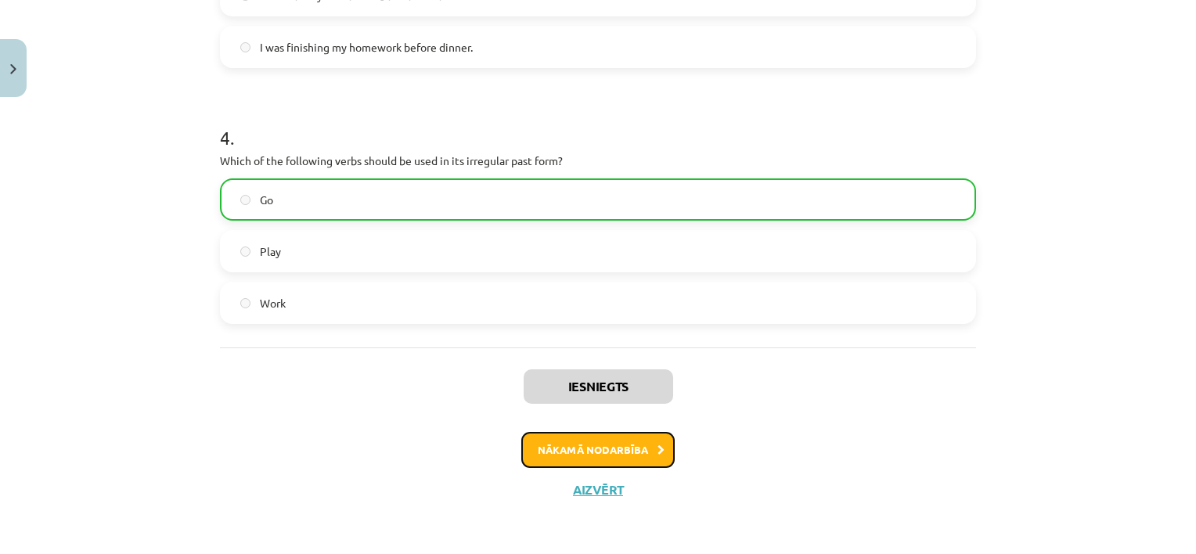
click at [648, 455] on button "Nākamā nodarbība" at bounding box center [597, 450] width 153 height 36
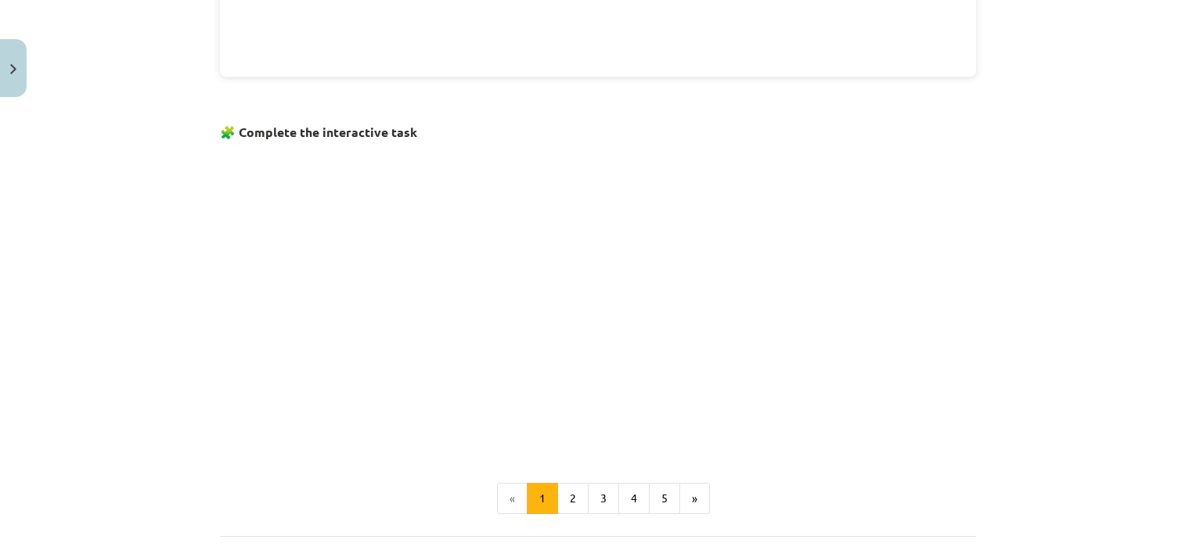
scroll to position [1032, 0]
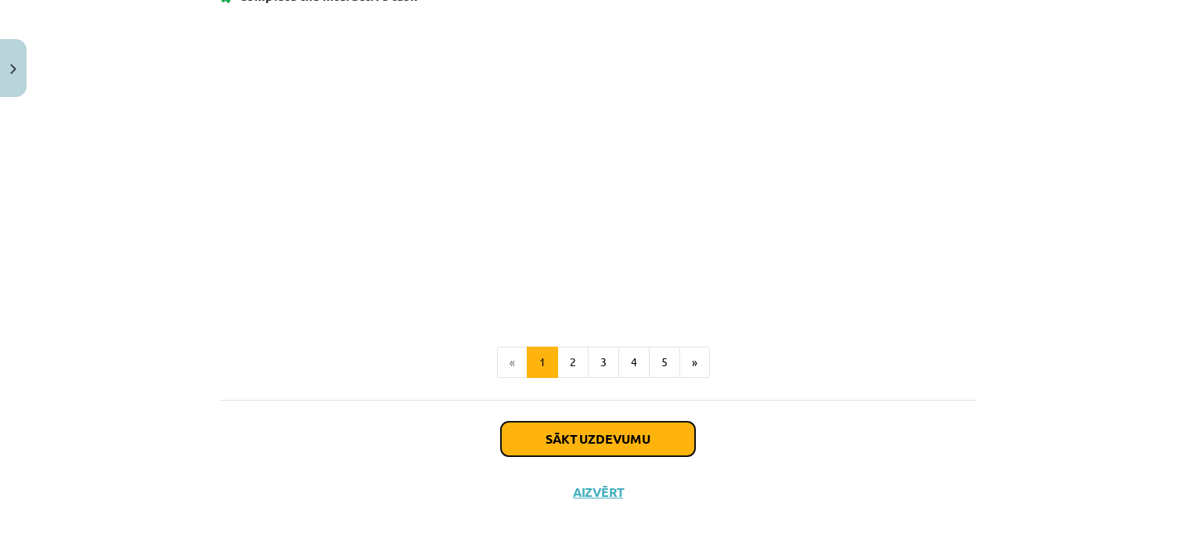
click at [616, 426] on button "Sākt uzdevumu" at bounding box center [598, 439] width 194 height 34
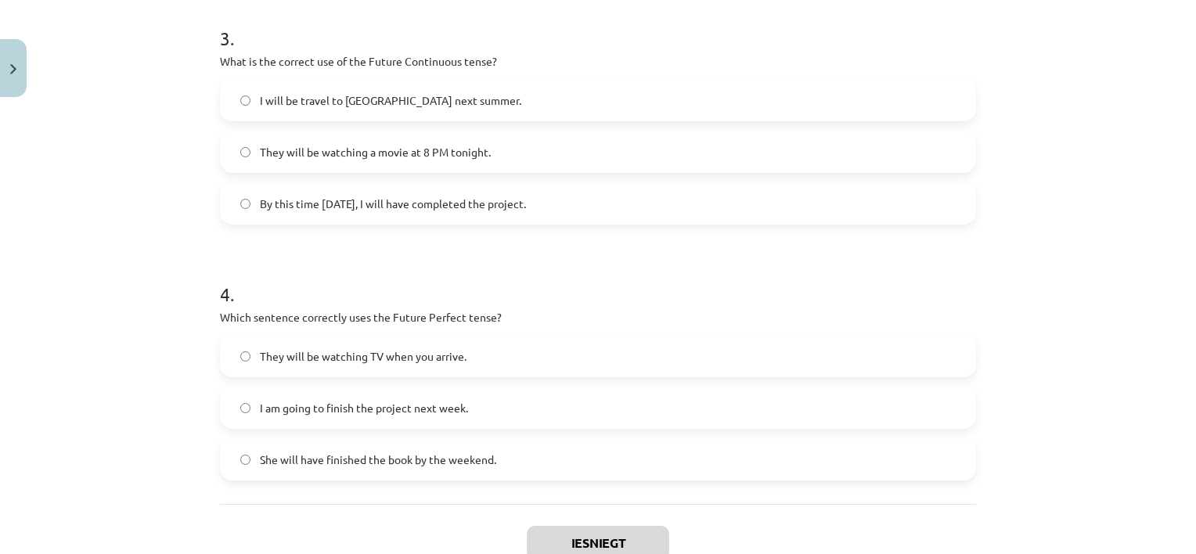
scroll to position [931, 0]
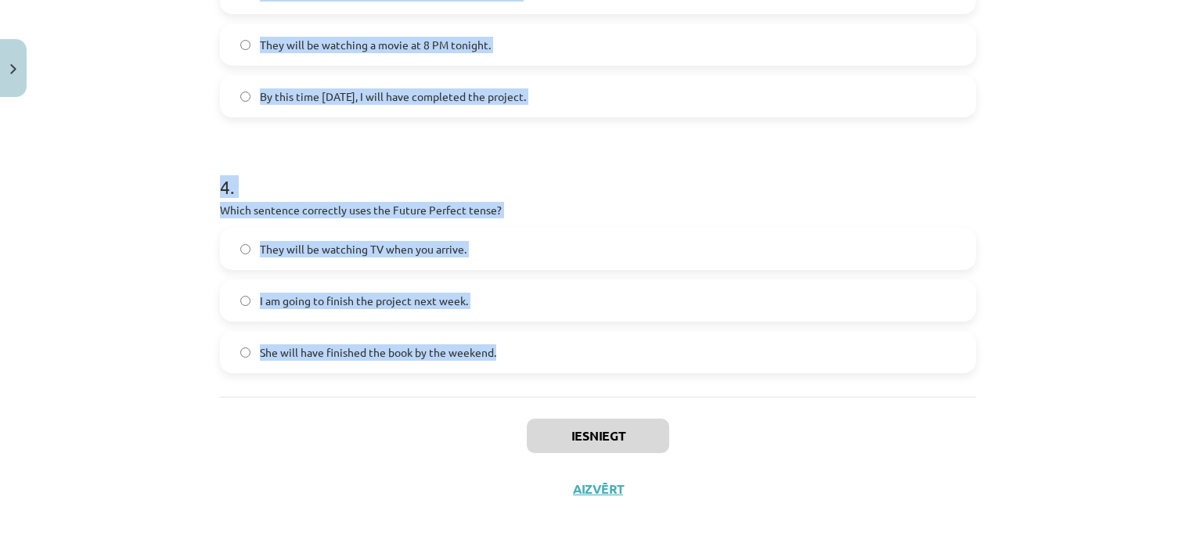
drag, startPoint x: 191, startPoint y: 185, endPoint x: 867, endPoint y: 356, distance: 697.4
click at [867, 356] on div "Mācību tēma: Angļu valoda i - 10.klase 1.ieskaites mācību materiāls #4 📝 Topic …" at bounding box center [598, 277] width 1196 height 554
copy form "1 . Which sentence correctly uses "will" to make a prediction? I think it will …"
click at [98, 180] on div "Mācību tēma: Angļu valoda i - 10.klase 1.ieskaites mācību materiāls #4 📝 Topic …" at bounding box center [598, 277] width 1196 height 554
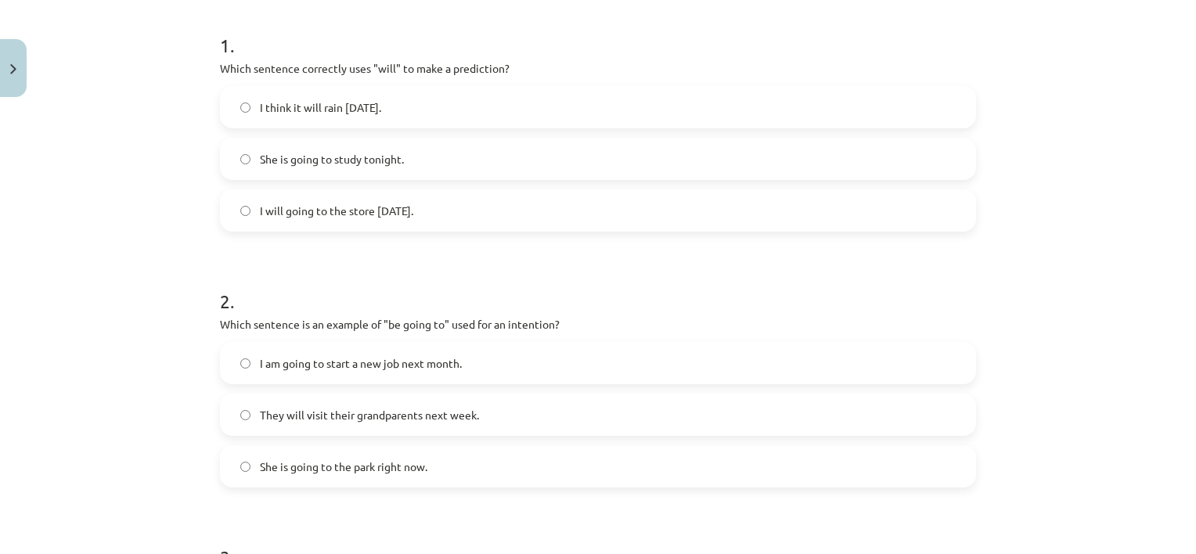
scroll to position [311, 0]
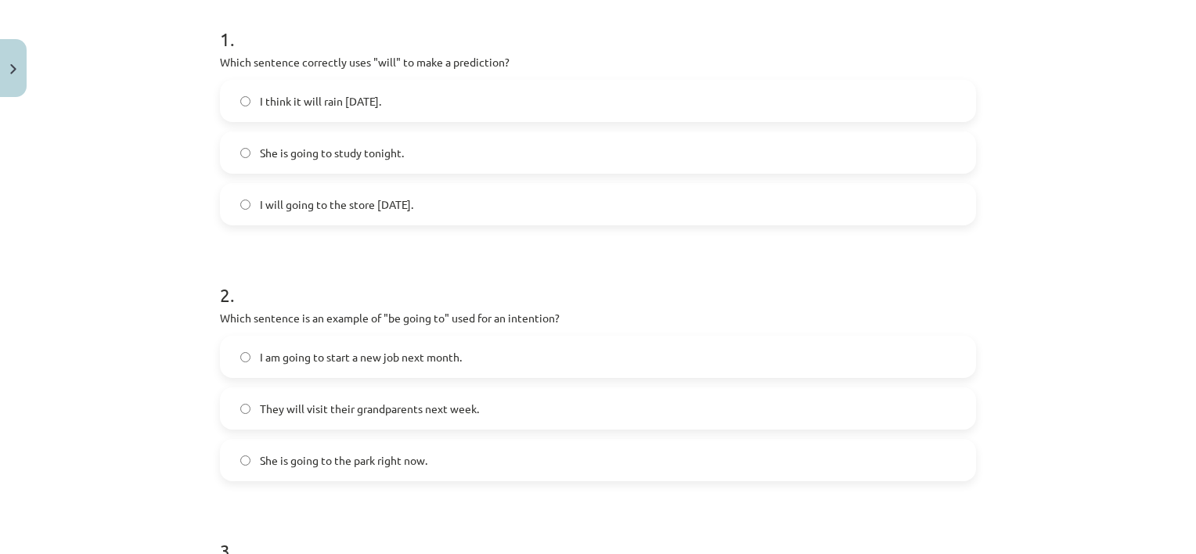
click at [308, 103] on span "I think it will rain tomorrow." at bounding box center [320, 101] width 121 height 16
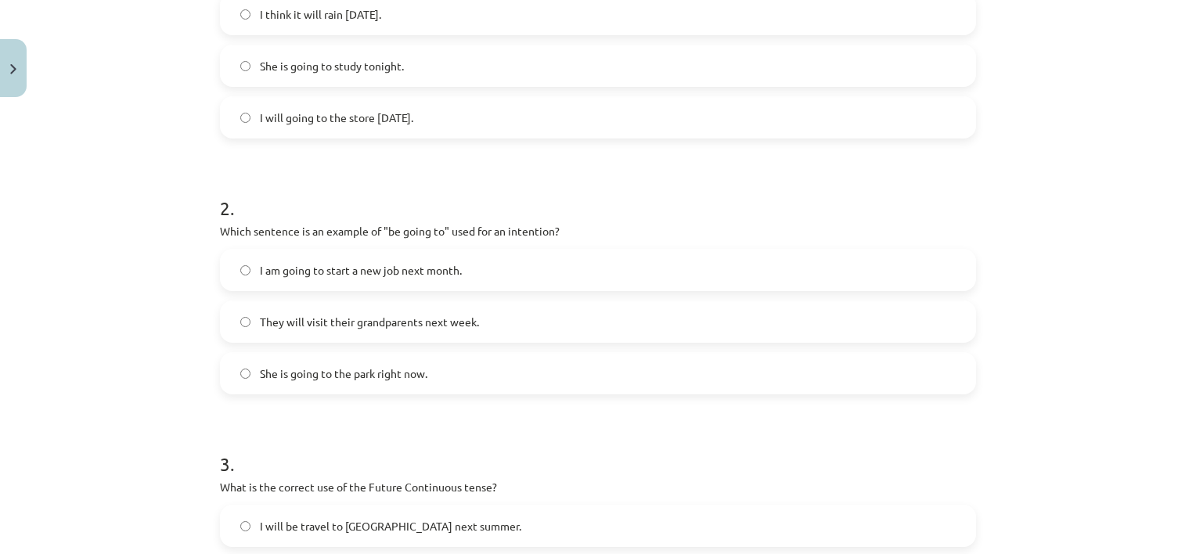
scroll to position [465, 0]
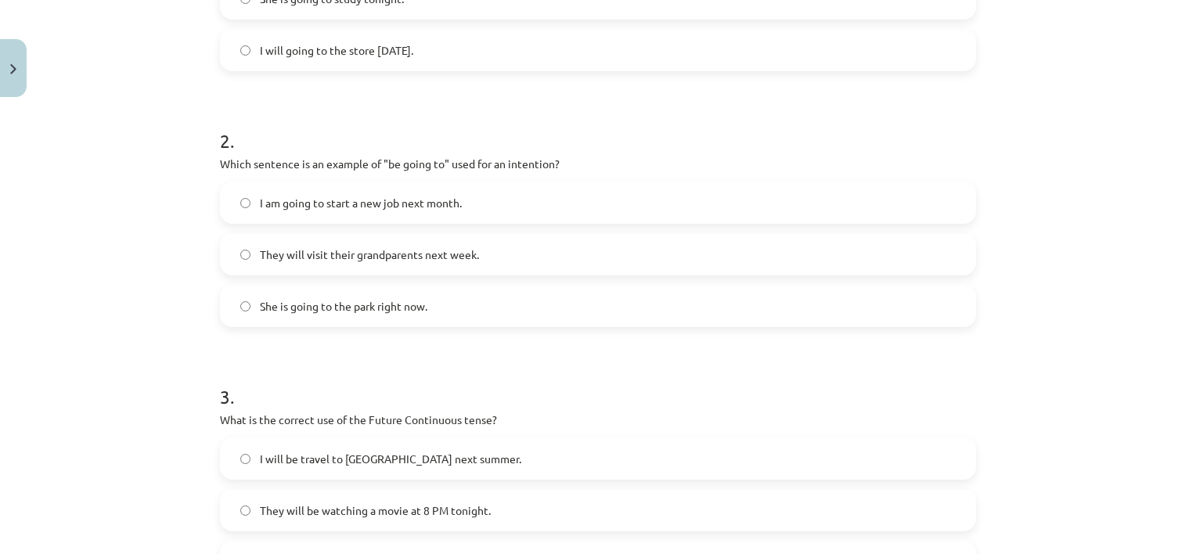
click at [373, 196] on span "I am going to start a new job next month." at bounding box center [361, 203] width 202 height 16
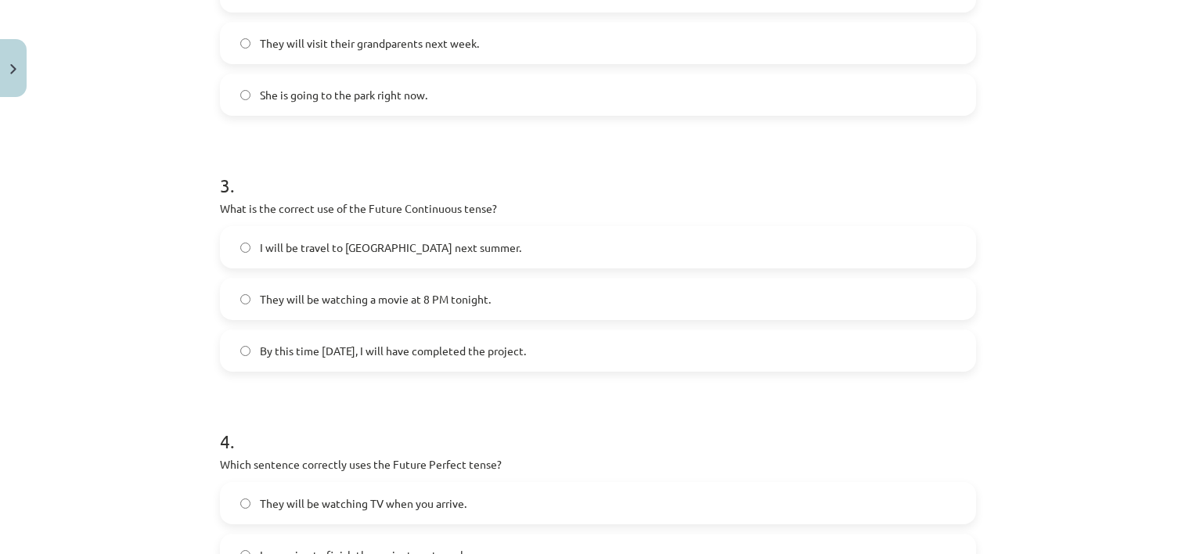
scroll to position [766, 0]
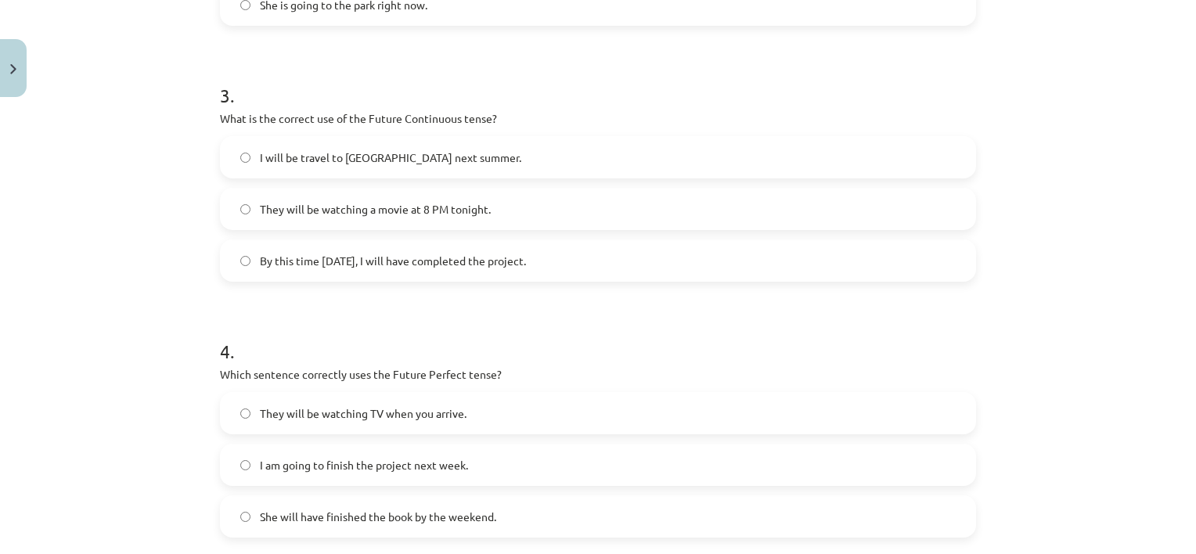
click at [375, 206] on span "They will be watching a movie at 8 PM tonight." at bounding box center [375, 209] width 231 height 16
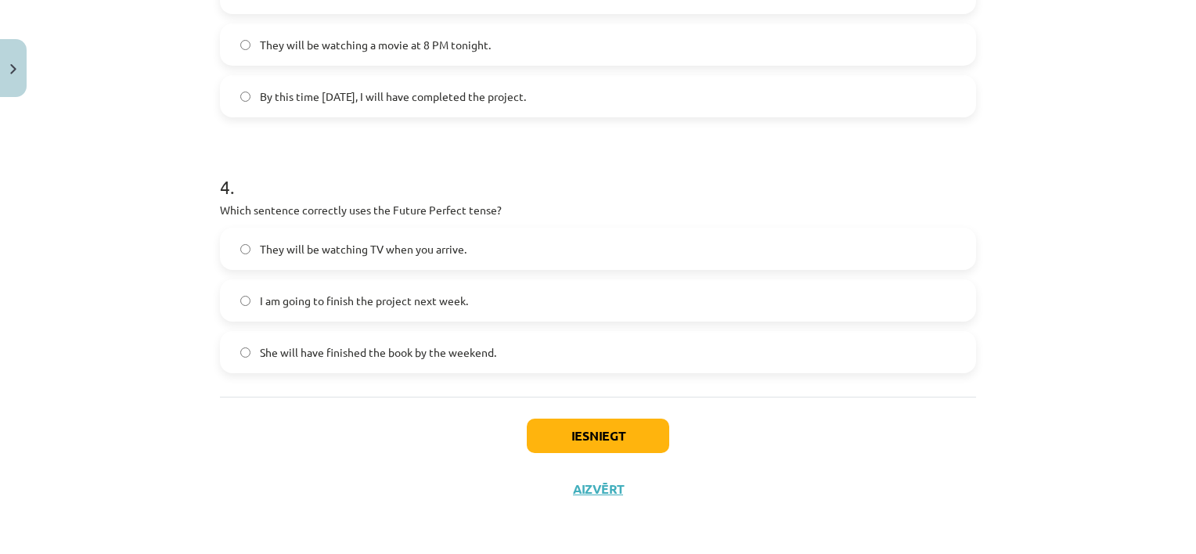
click at [383, 360] on label "She will have finished the book by the weekend." at bounding box center [597, 352] width 753 height 39
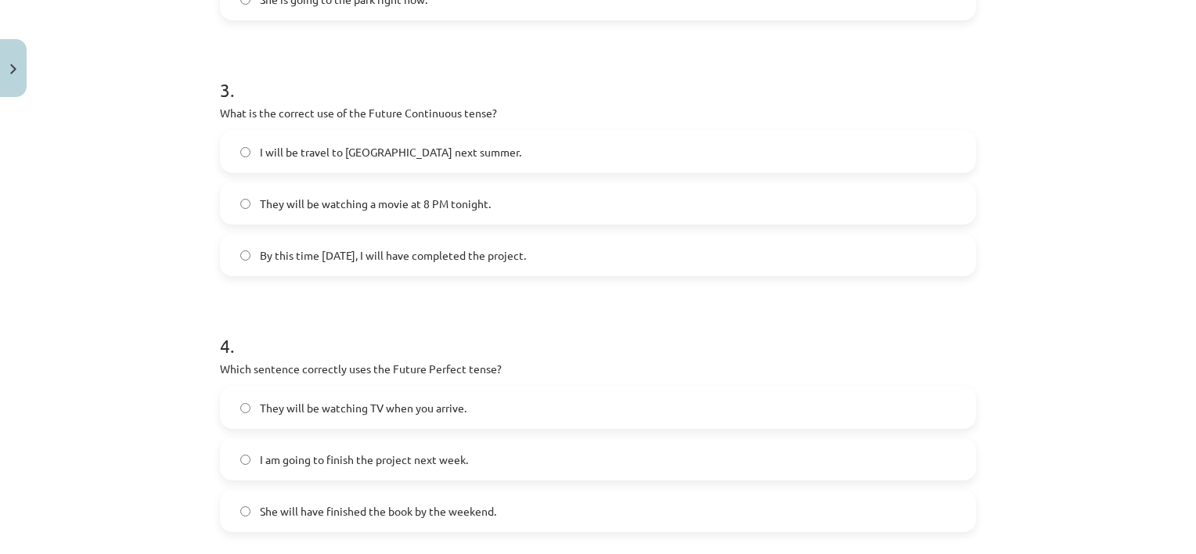
scroll to position [771, 0]
click at [370, 163] on label "I will be travel to Spain next summer." at bounding box center [597, 152] width 753 height 39
click at [404, 250] on span "By this time tomorrow, I will have completed the project." at bounding box center [393, 256] width 266 height 16
click at [387, 150] on span "I will be travel to Spain next summer." at bounding box center [390, 153] width 261 height 16
click at [398, 189] on label "They will be watching a movie at 8 PM tonight." at bounding box center [597, 204] width 753 height 39
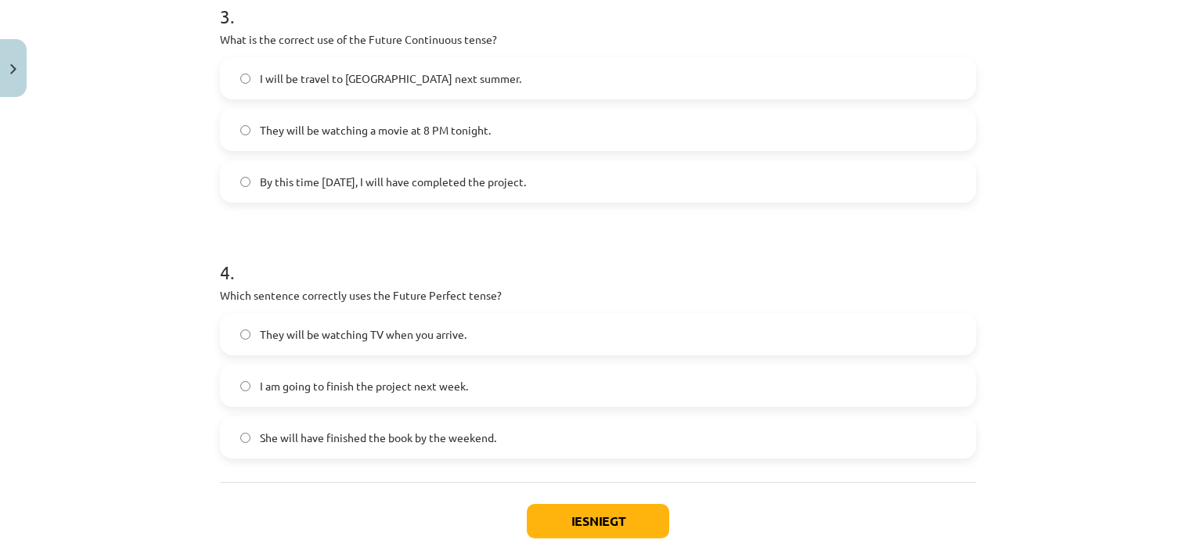
scroll to position [931, 0]
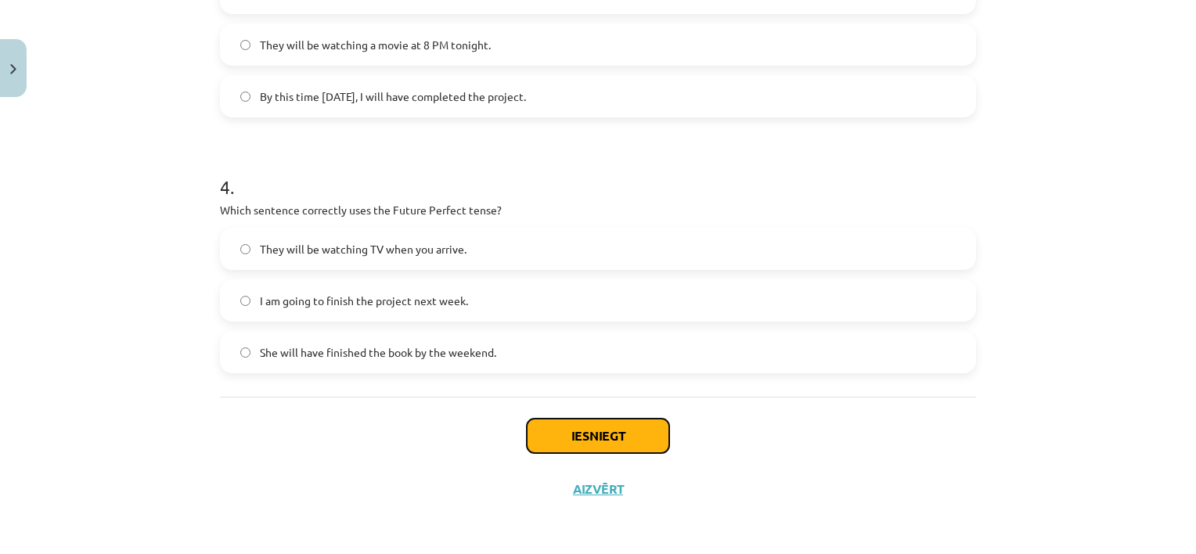
click at [625, 437] on button "Iesniegt" at bounding box center [598, 436] width 142 height 34
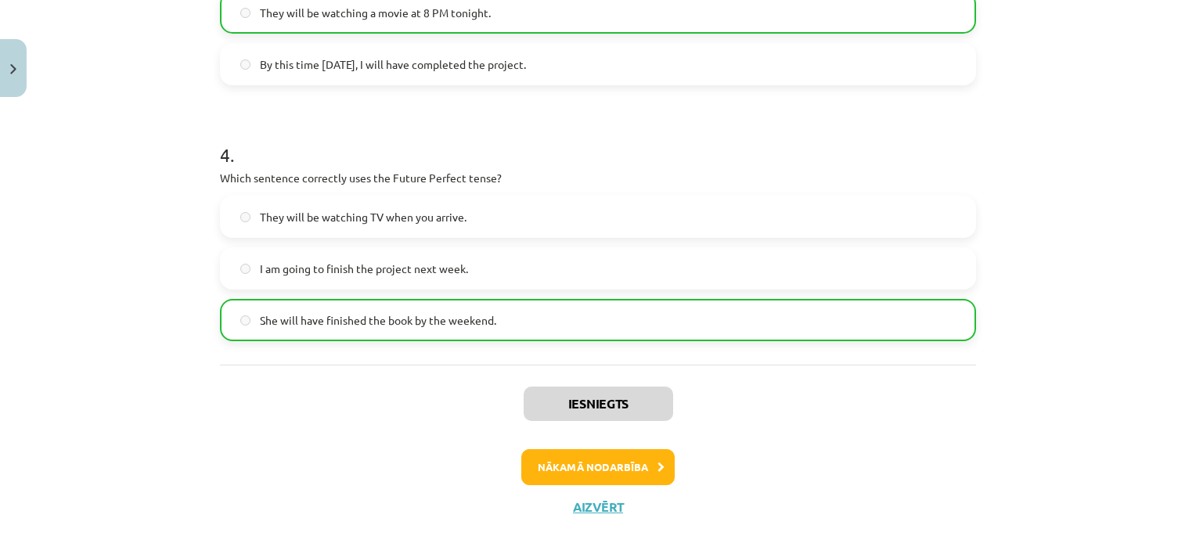
scroll to position [980, 0]
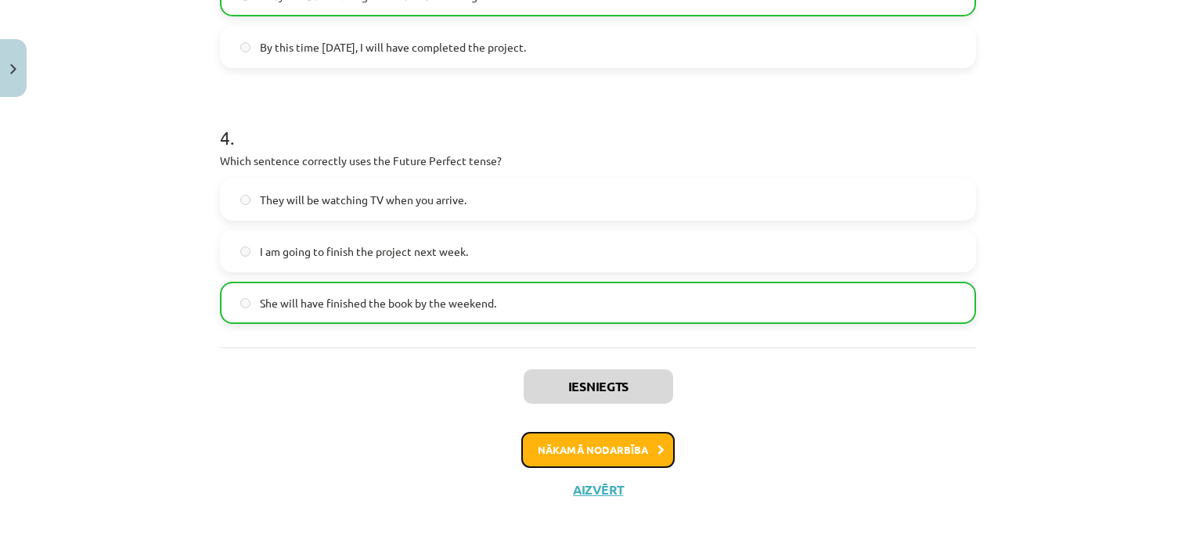
click at [632, 453] on button "Nākamā nodarbība" at bounding box center [597, 450] width 153 height 36
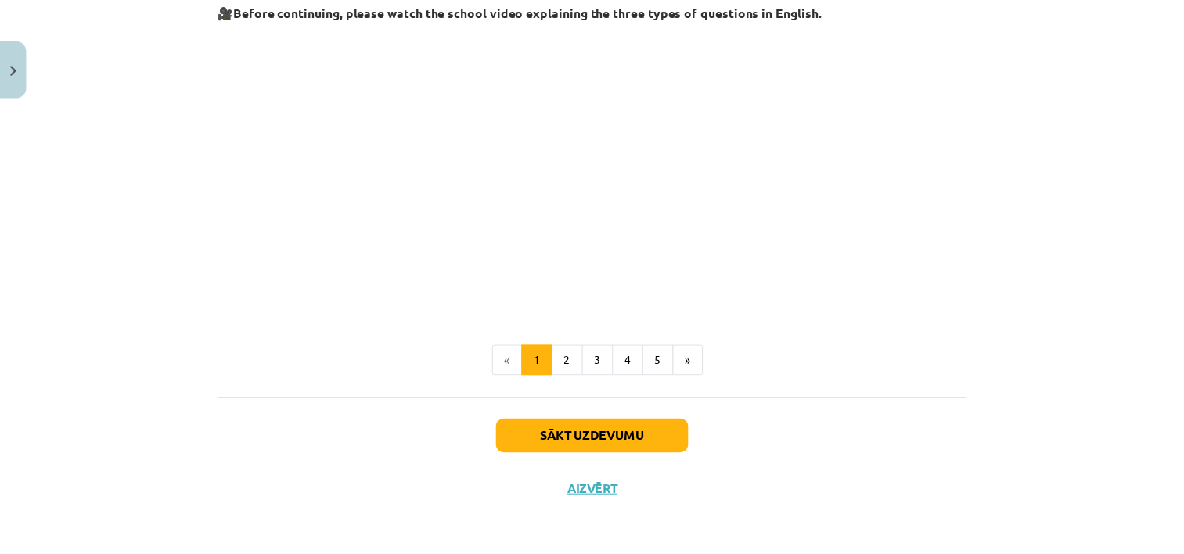
scroll to position [406, 0]
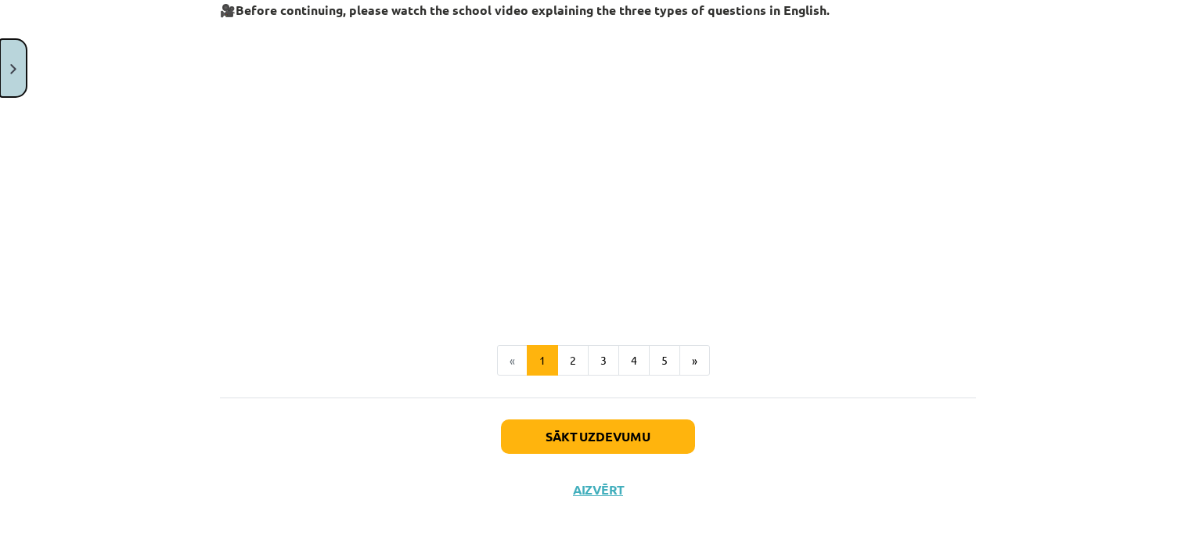
click at [4, 58] on button "Close" at bounding box center [13, 68] width 27 height 58
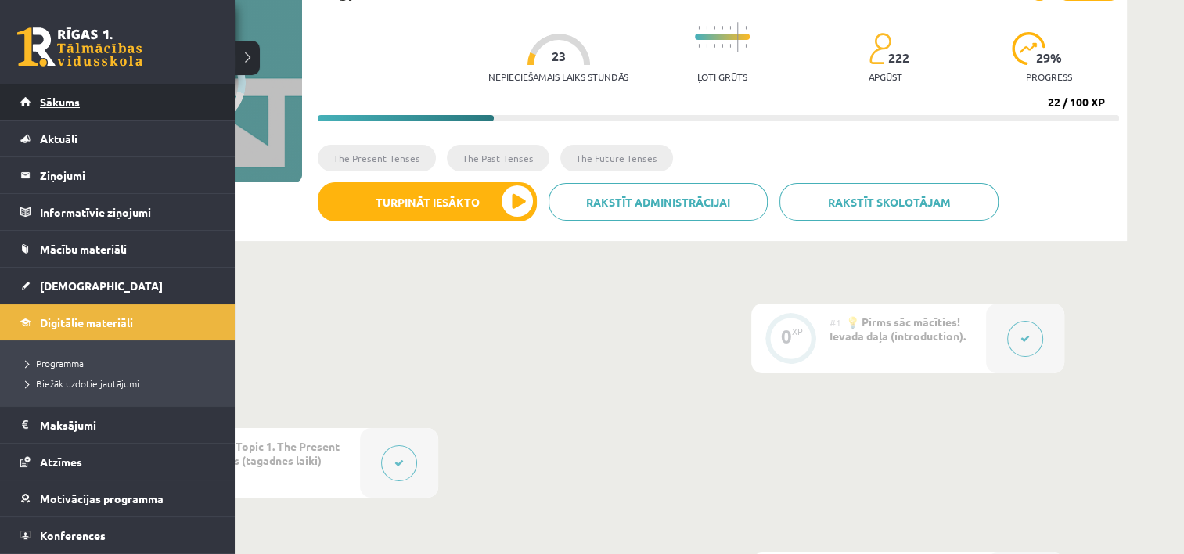
click at [34, 103] on link "Sākums" at bounding box center [117, 102] width 195 height 36
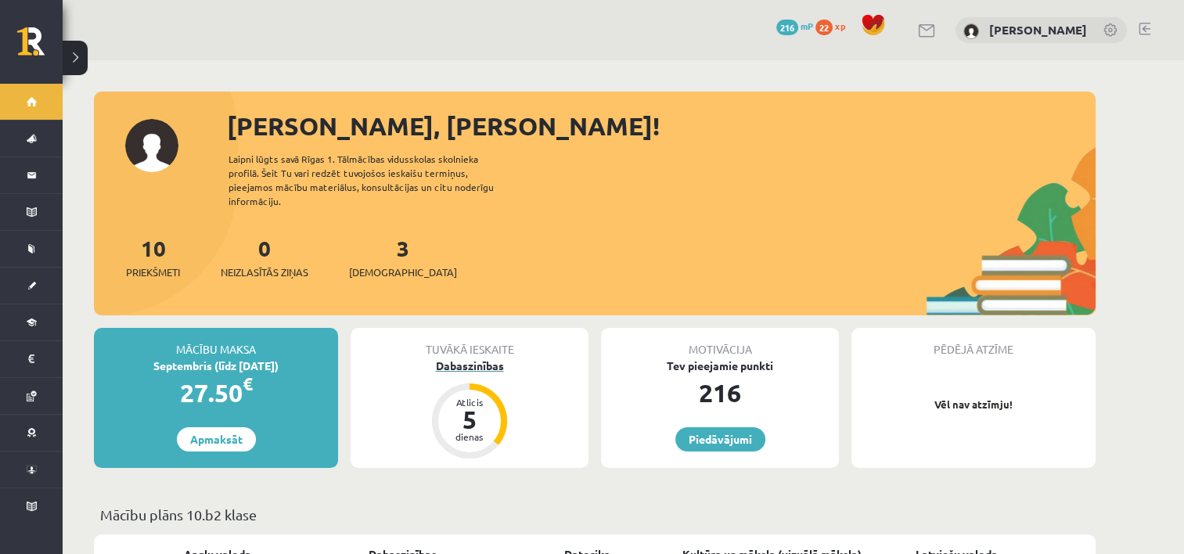
click at [454, 398] on div "Atlicis" at bounding box center [469, 402] width 47 height 9
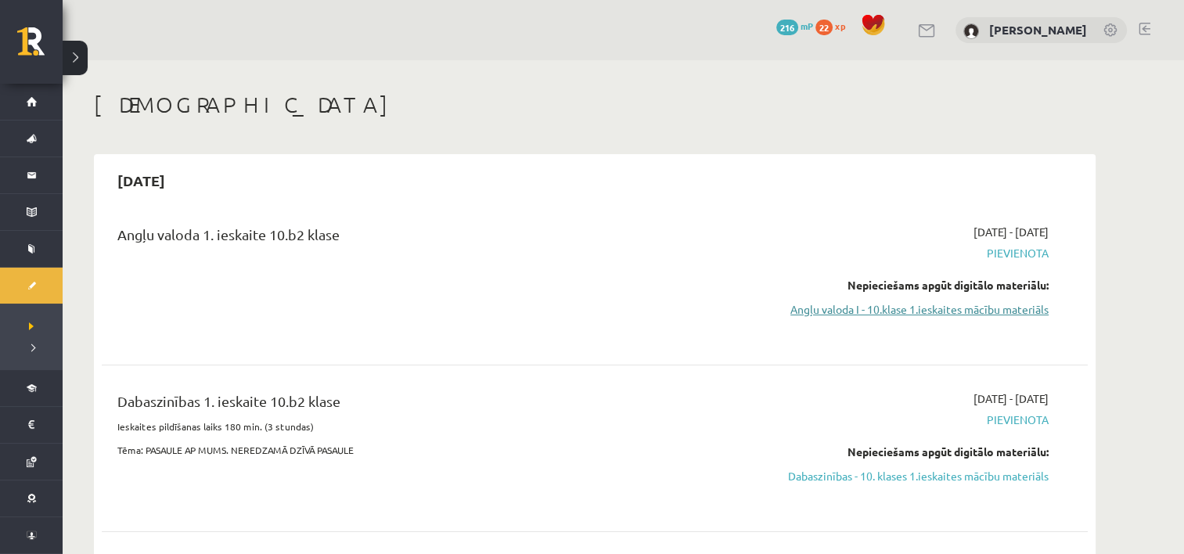
click at [834, 311] on link "Angļu valoda I - 10.klase 1.ieskaites mācību materiāls" at bounding box center [901, 309] width 295 height 16
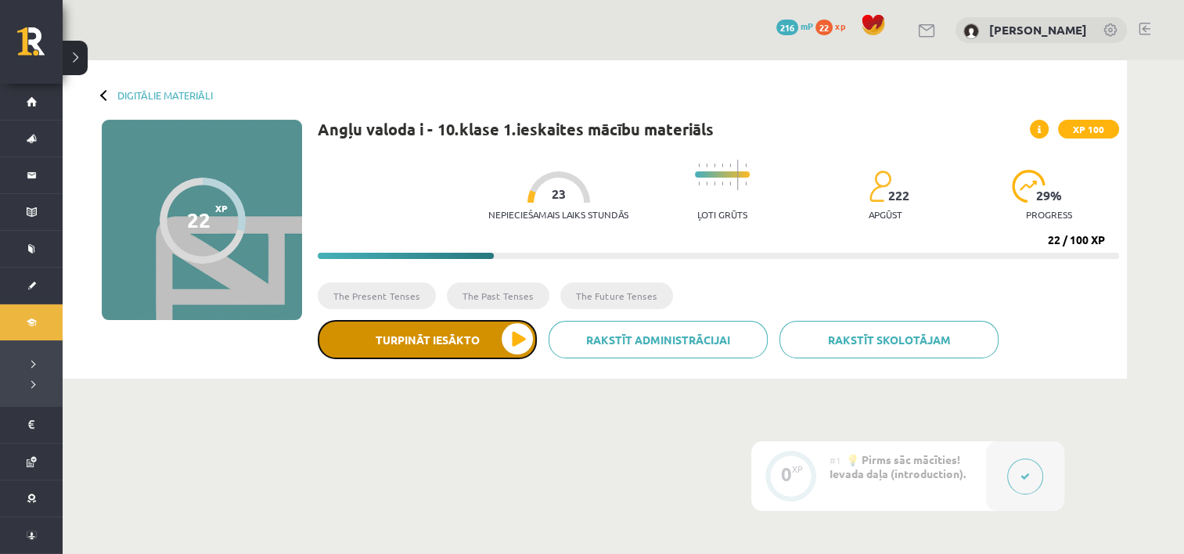
click at [479, 347] on button "Turpināt iesākto" at bounding box center [427, 339] width 219 height 39
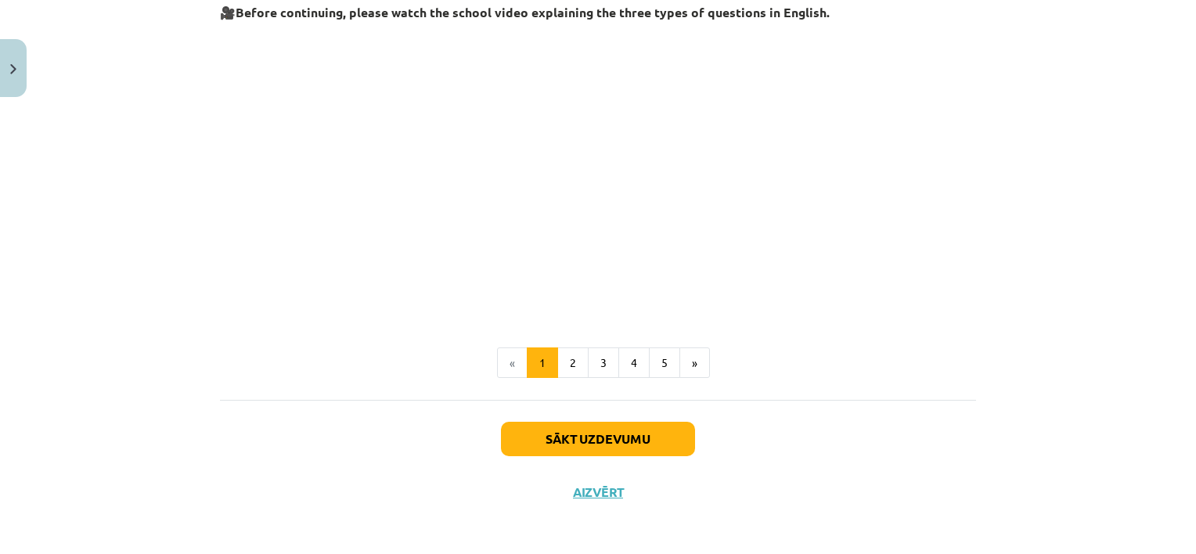
scroll to position [406, 0]
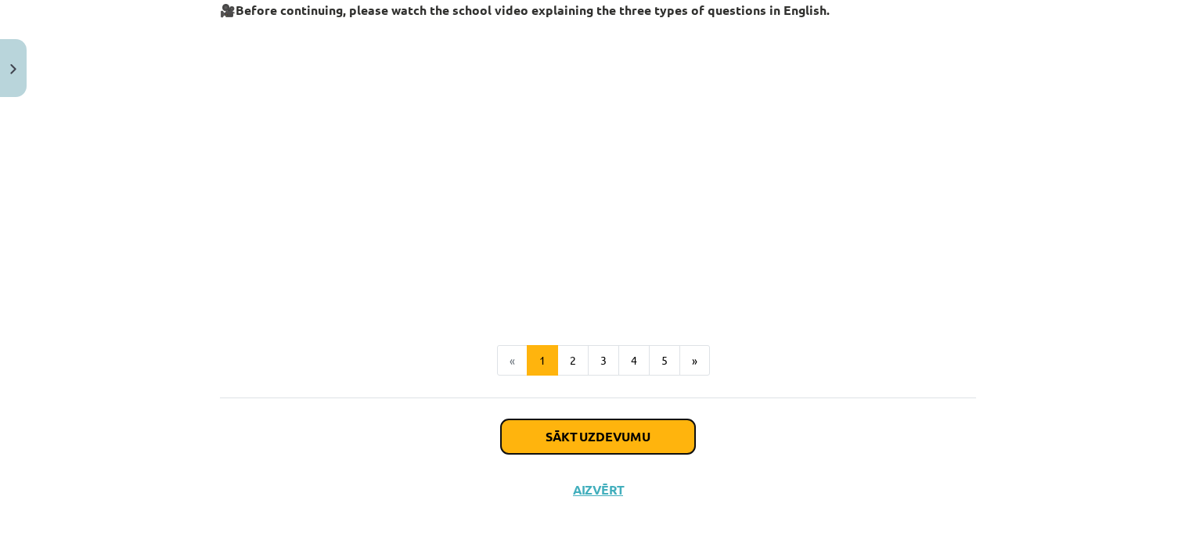
click at [620, 431] on button "Sākt uzdevumu" at bounding box center [598, 436] width 194 height 34
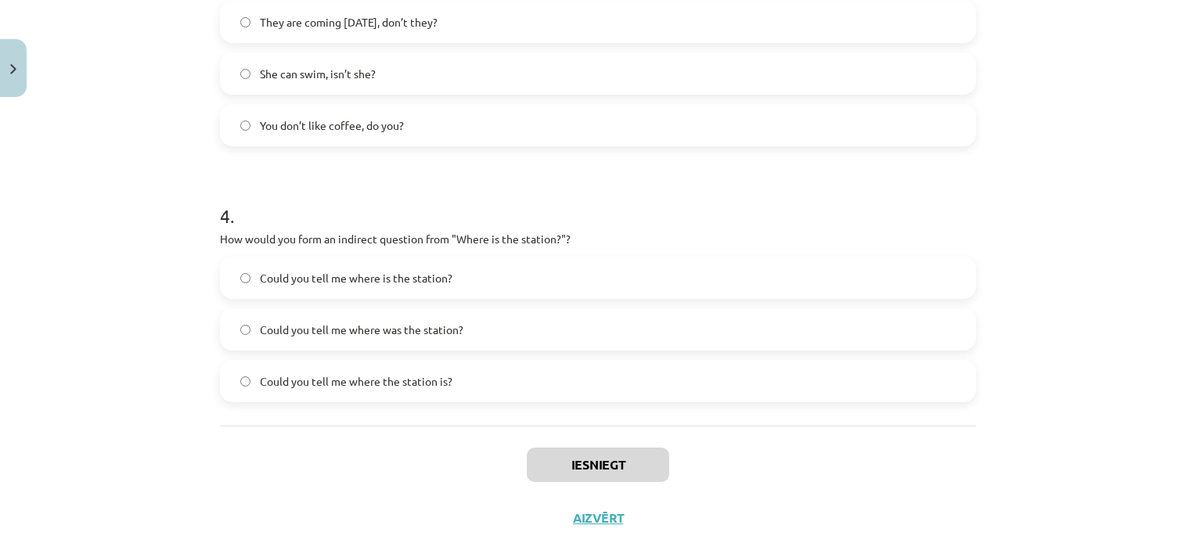
scroll to position [931, 0]
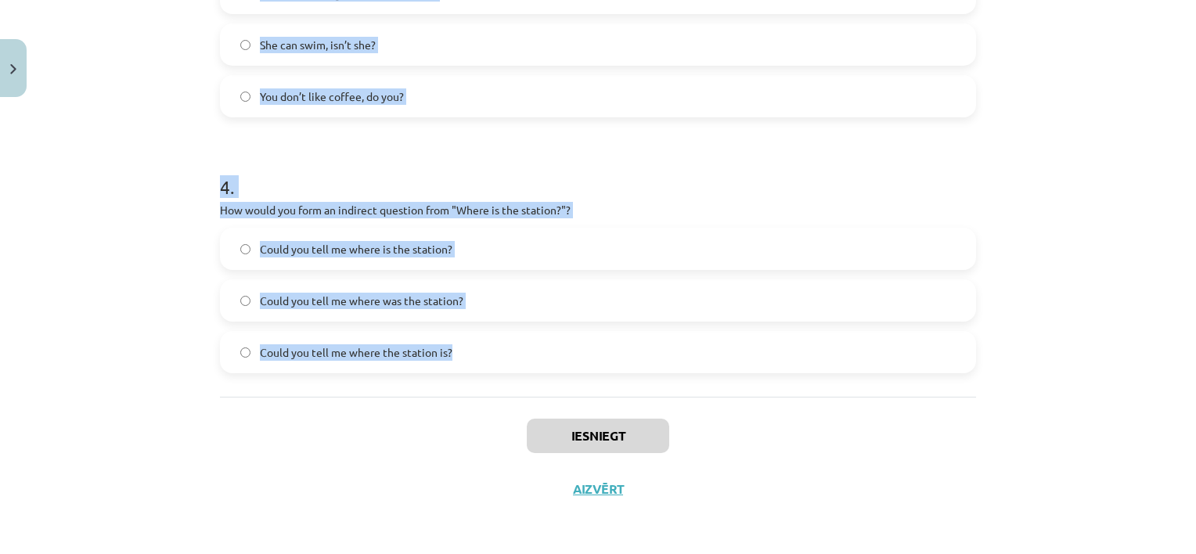
drag, startPoint x: 204, startPoint y: 308, endPoint x: 599, endPoint y: 378, distance: 400.6
copy form "1 . What is the correct word order for a question in the Present Simple tense? …"
click at [110, 119] on div "Mācību tēma: Angļu valoda i - 10.klase 1.ieskaites mācību materiāls #5 💬 Topic …" at bounding box center [598, 277] width 1196 height 554
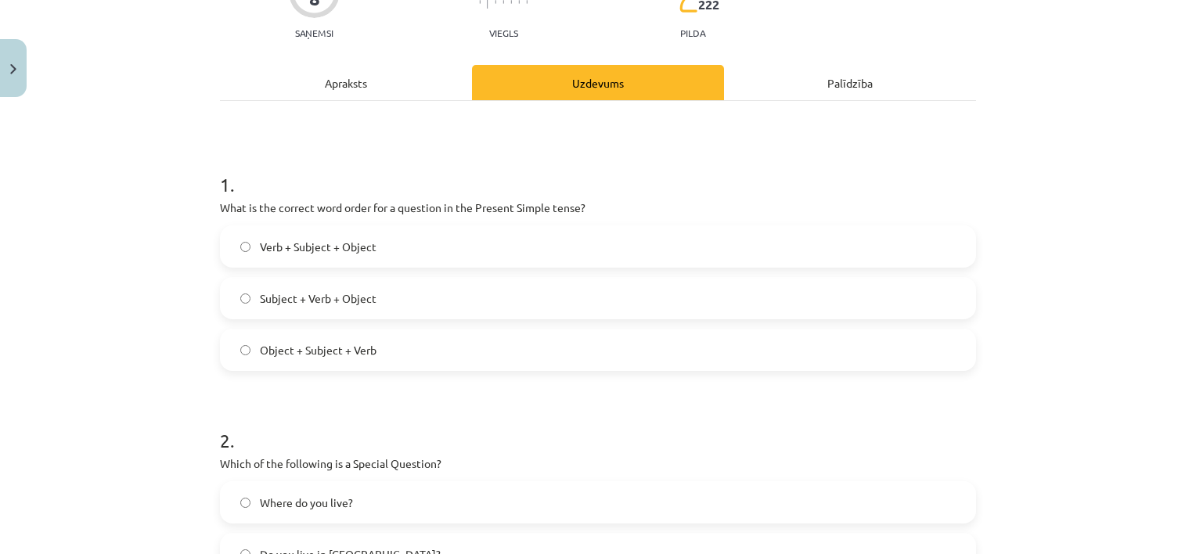
scroll to position [167, 0]
click at [260, 242] on span "Verb + Subject + Object" at bounding box center [318, 245] width 117 height 16
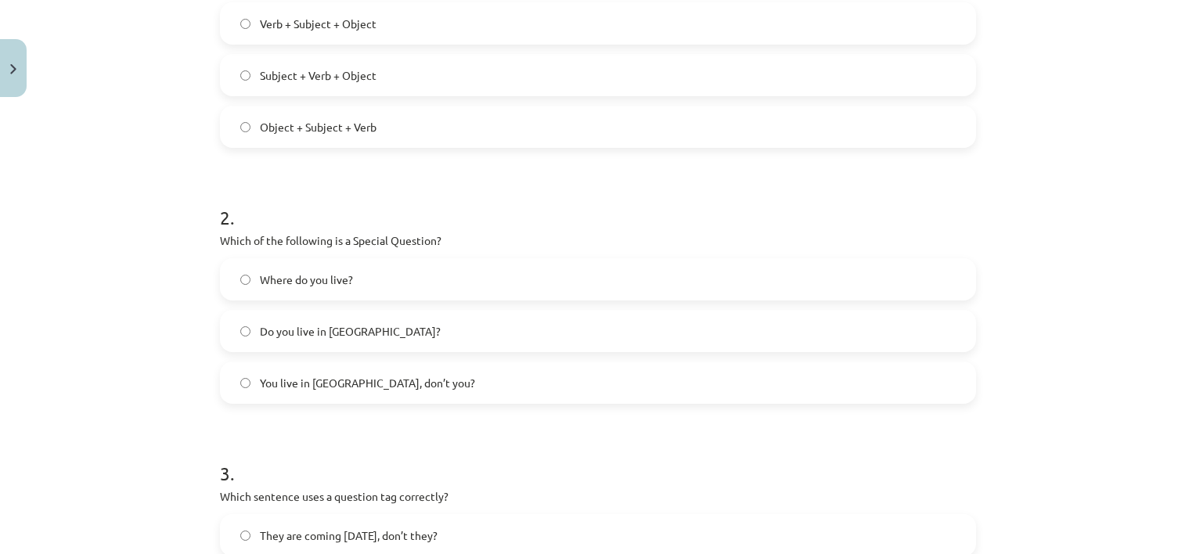
scroll to position [452, 0]
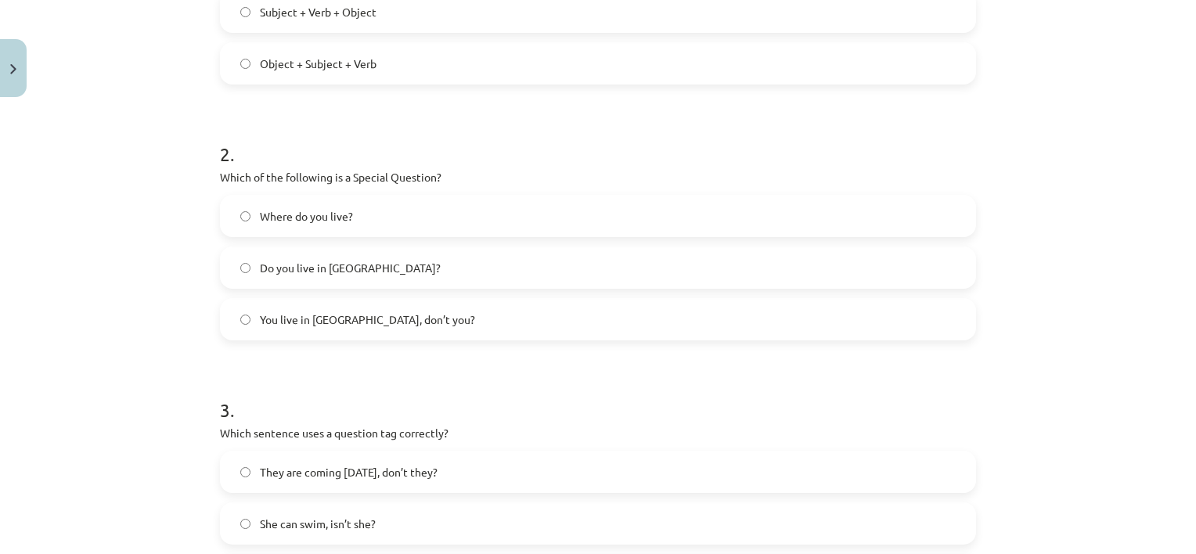
click at [336, 210] on span "Where do you live?" at bounding box center [306, 216] width 93 height 16
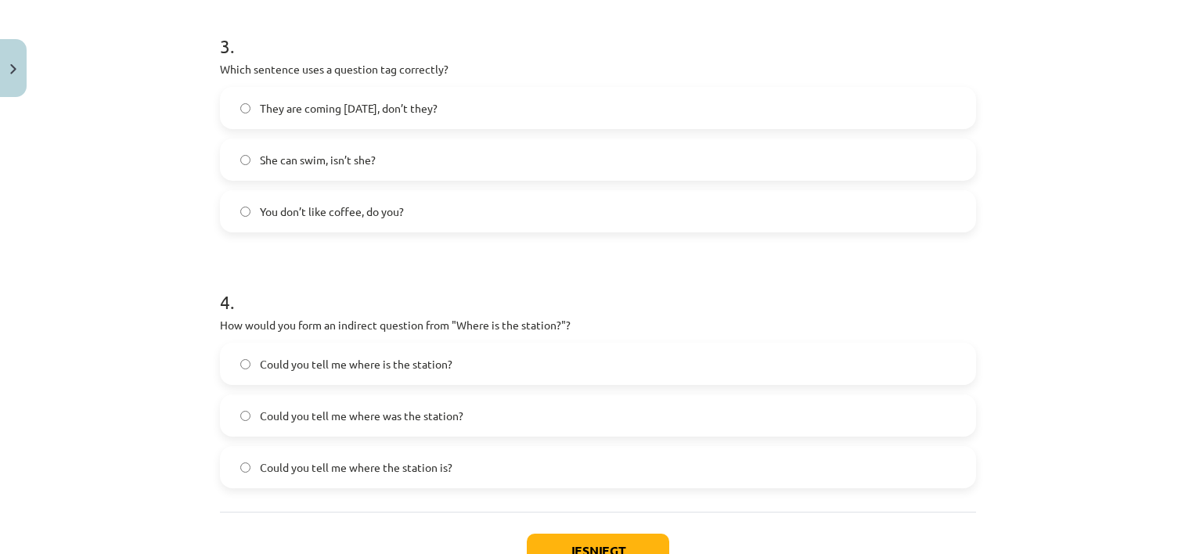
scroll to position [828, 0]
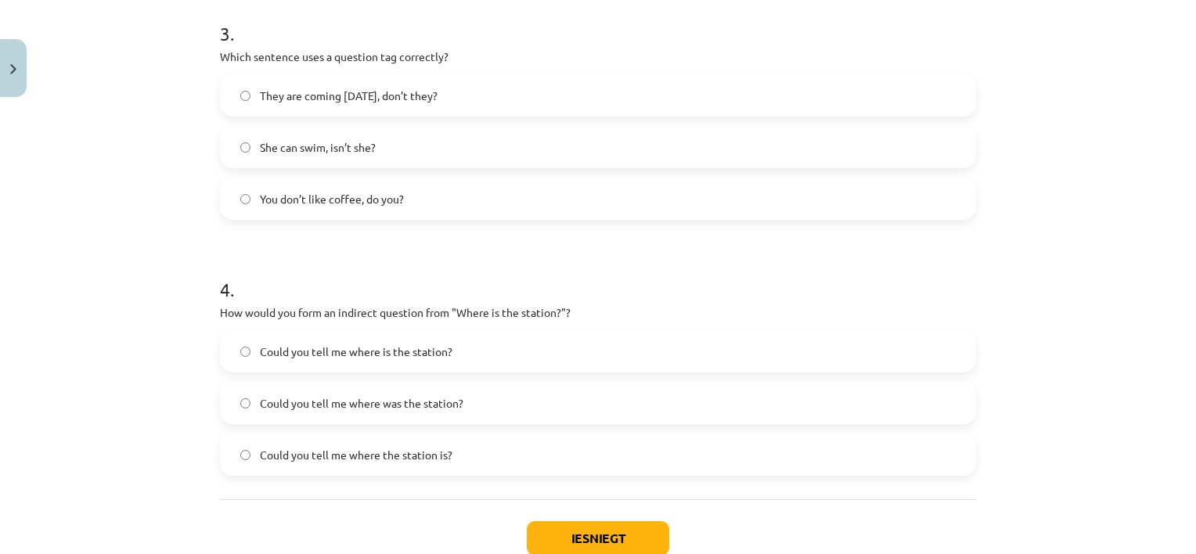
click at [361, 203] on span "You don’t like coffee, do you?" at bounding box center [332, 199] width 144 height 16
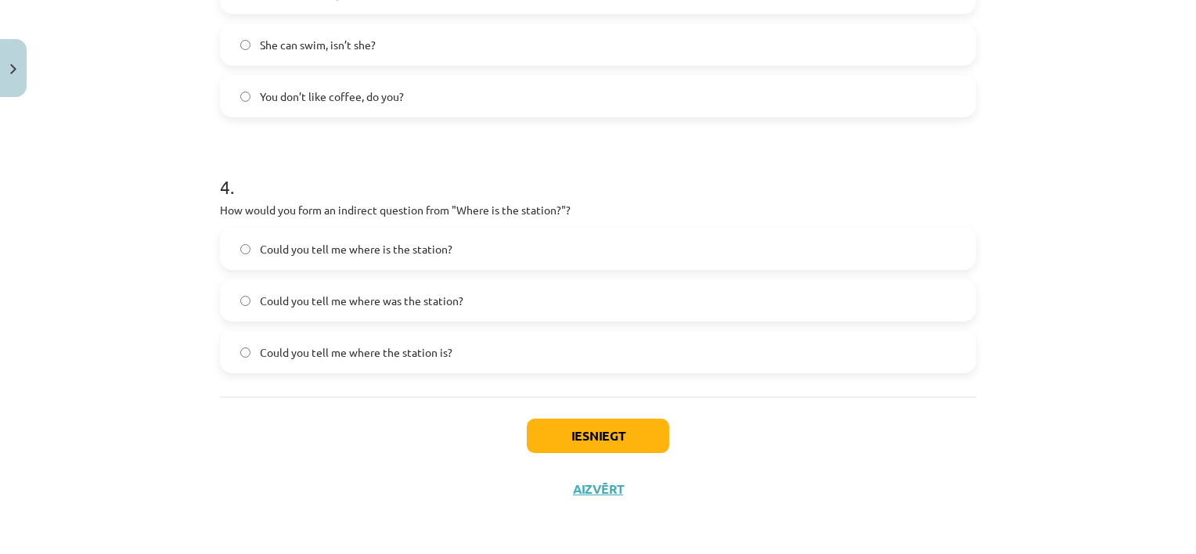
click at [459, 348] on label "Could you tell me where the station is?" at bounding box center [597, 352] width 753 height 39
click at [636, 448] on button "Iesniegt" at bounding box center [598, 436] width 142 height 34
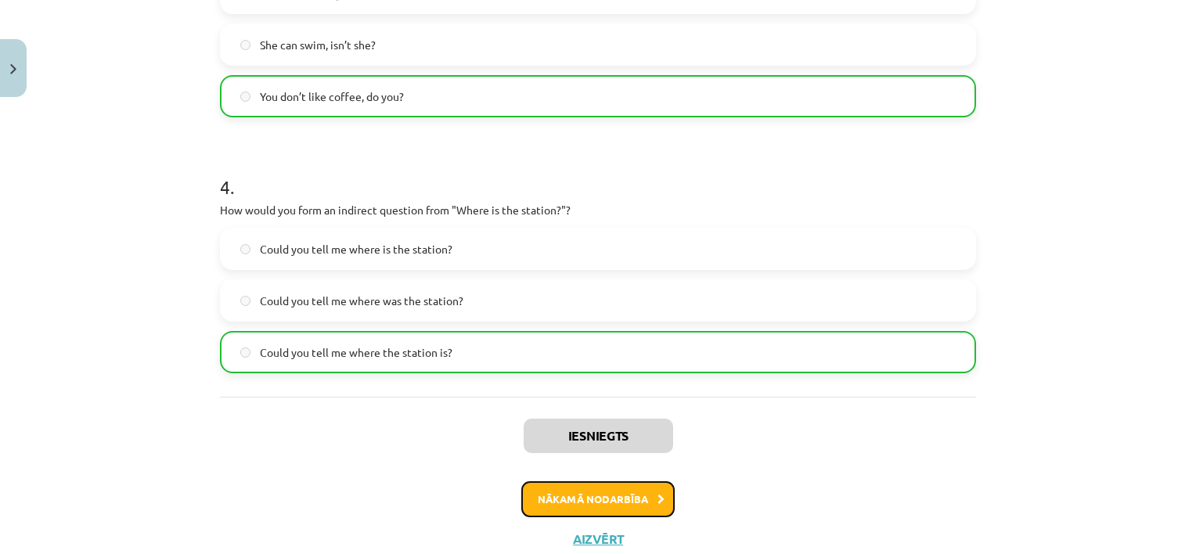
click at [637, 495] on button "Nākamā nodarbība" at bounding box center [597, 499] width 153 height 36
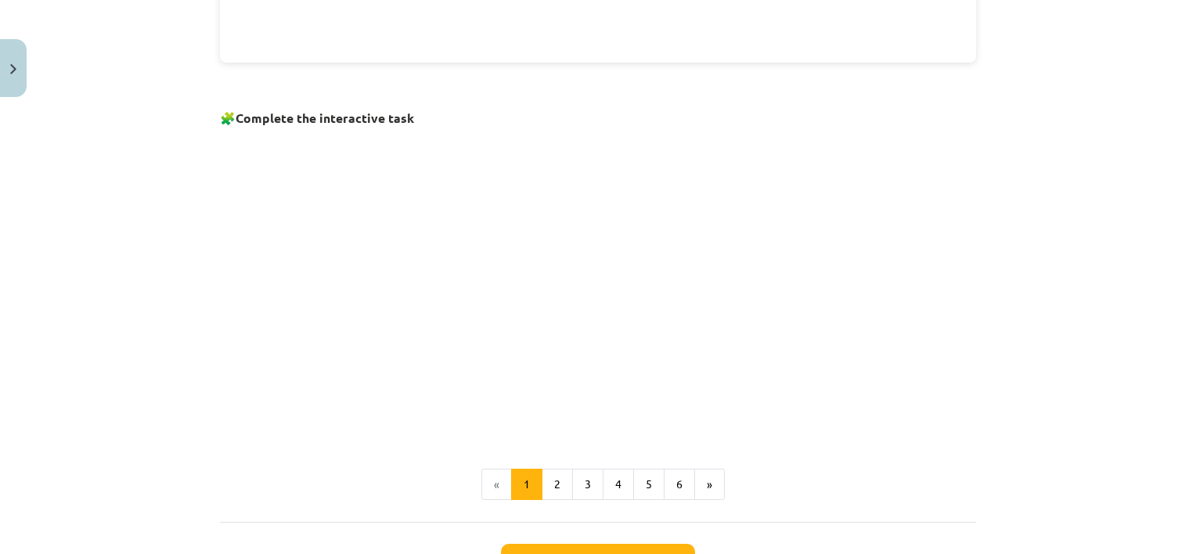
scroll to position [987, 0]
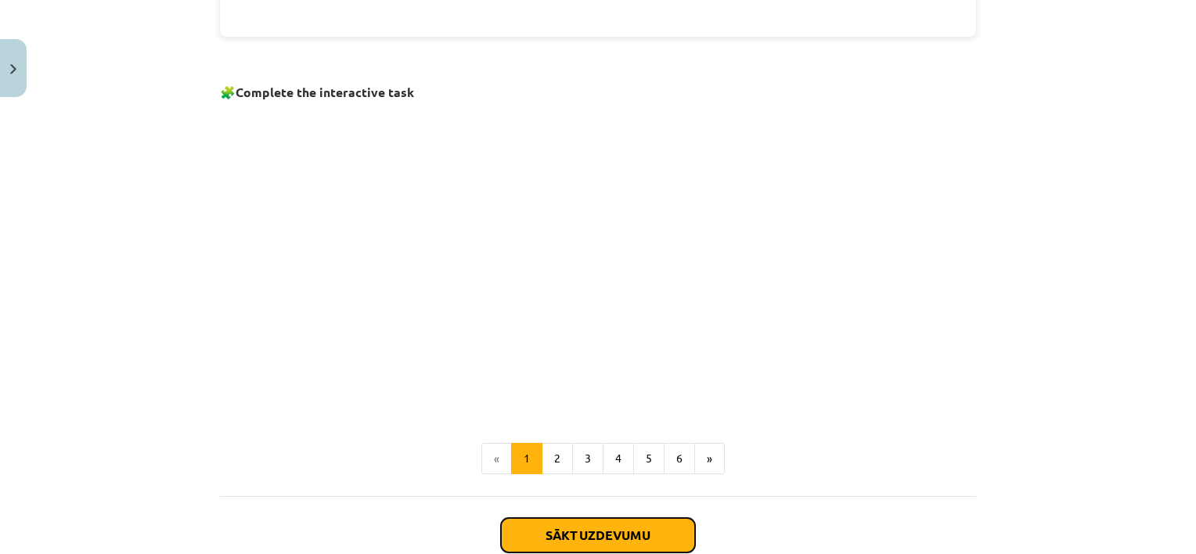
click at [593, 524] on button "Sākt uzdevumu" at bounding box center [598, 535] width 194 height 34
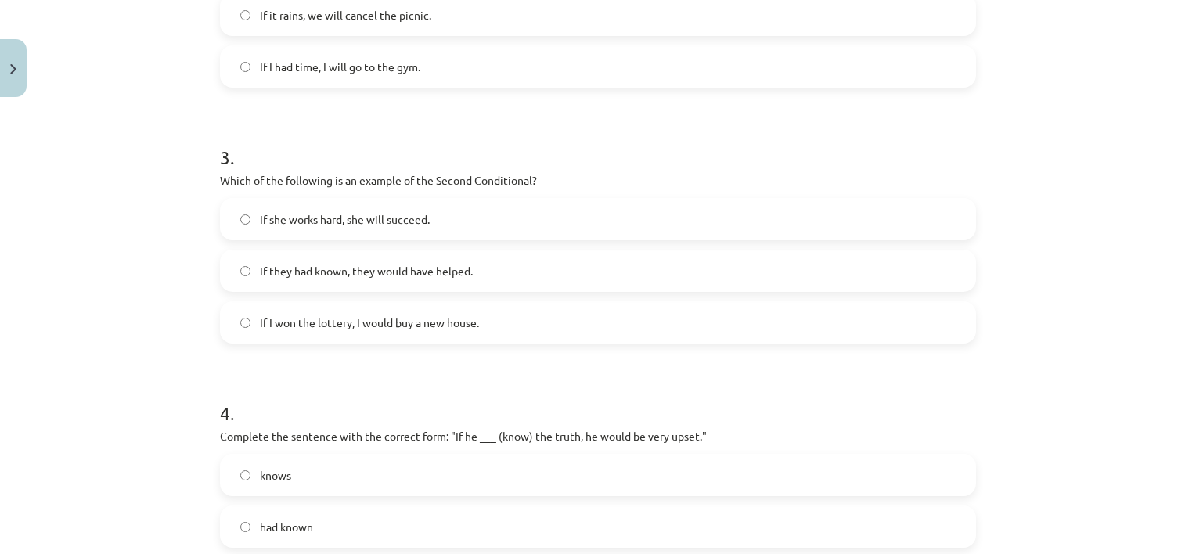
scroll to position [931, 0]
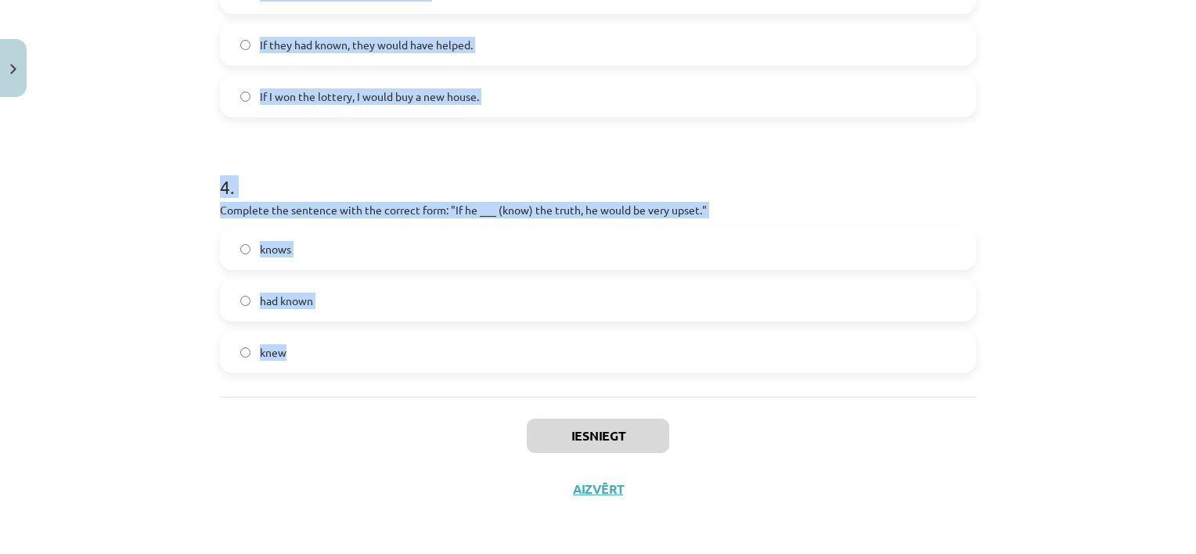
drag, startPoint x: 176, startPoint y: 56, endPoint x: 676, endPoint y: 365, distance: 587.9
click at [676, 365] on div "Mācību tēma: Angļu valoda i - 10.klase 1.ieskaites mācību materiāls #6 📝 Topic …" at bounding box center [598, 277] width 1196 height 554
copy form "1 . Which conditional is used to express a general truth? First Conditional Sec…"
click at [182, 177] on div "Mācību tēma: Angļu valoda i - 10.klase 1.ieskaites mācību materiāls #6 📝 Topic …" at bounding box center [598, 277] width 1196 height 554
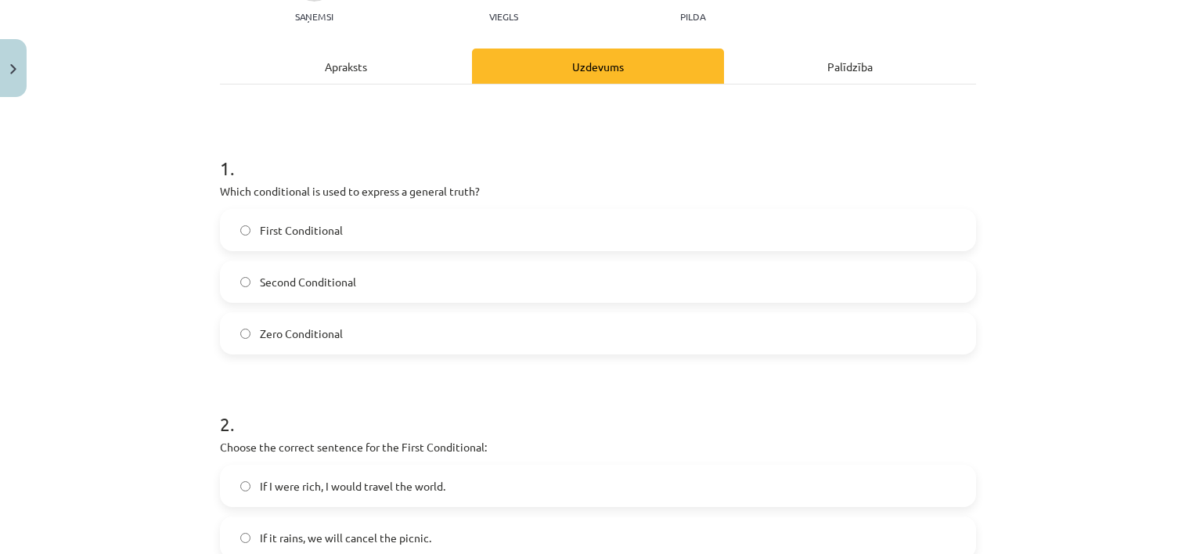
scroll to position [181, 0]
click at [320, 341] on span "Zero Conditional" at bounding box center [301, 334] width 83 height 16
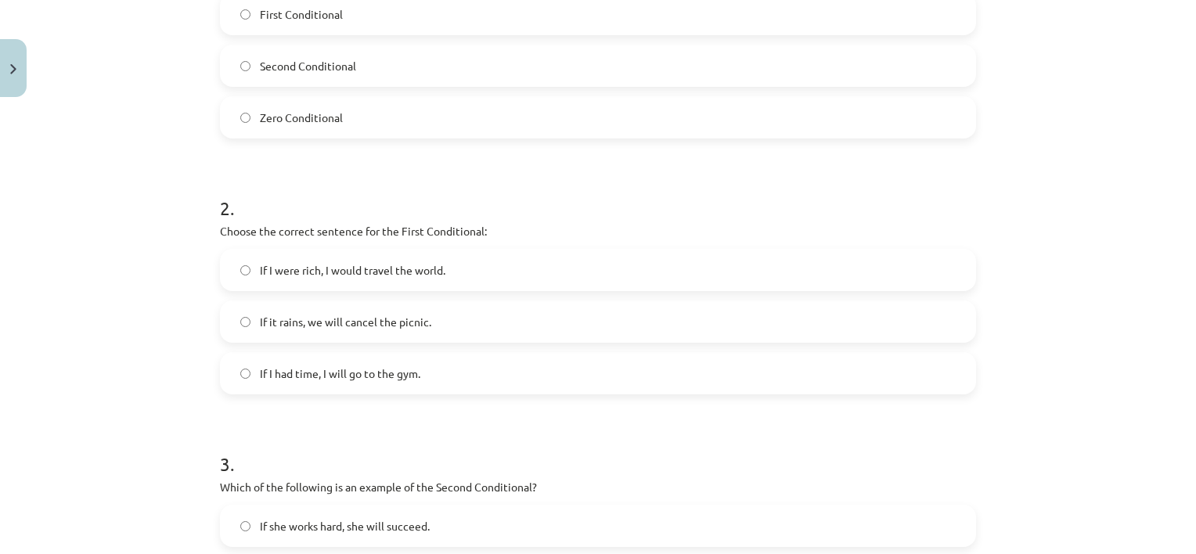
click at [227, 506] on label "If she works hard, she will succeed." at bounding box center [597, 525] width 753 height 39
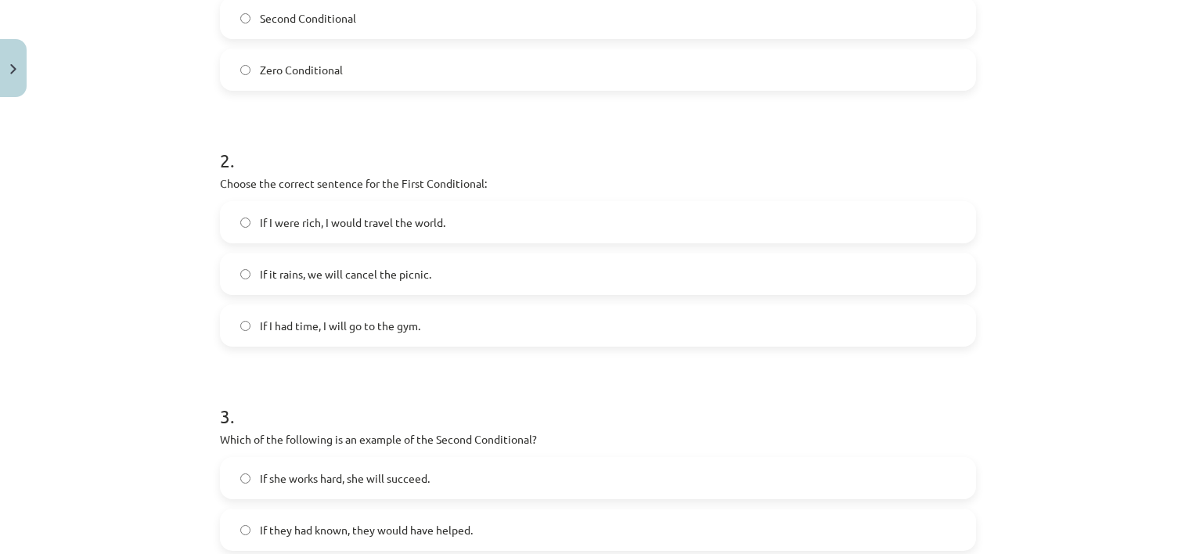
click at [227, 470] on label "If she works hard, she will succeed." at bounding box center [597, 478] width 753 height 39
click at [441, 272] on label "If it rains, we will cancel the picnic." at bounding box center [597, 273] width 753 height 39
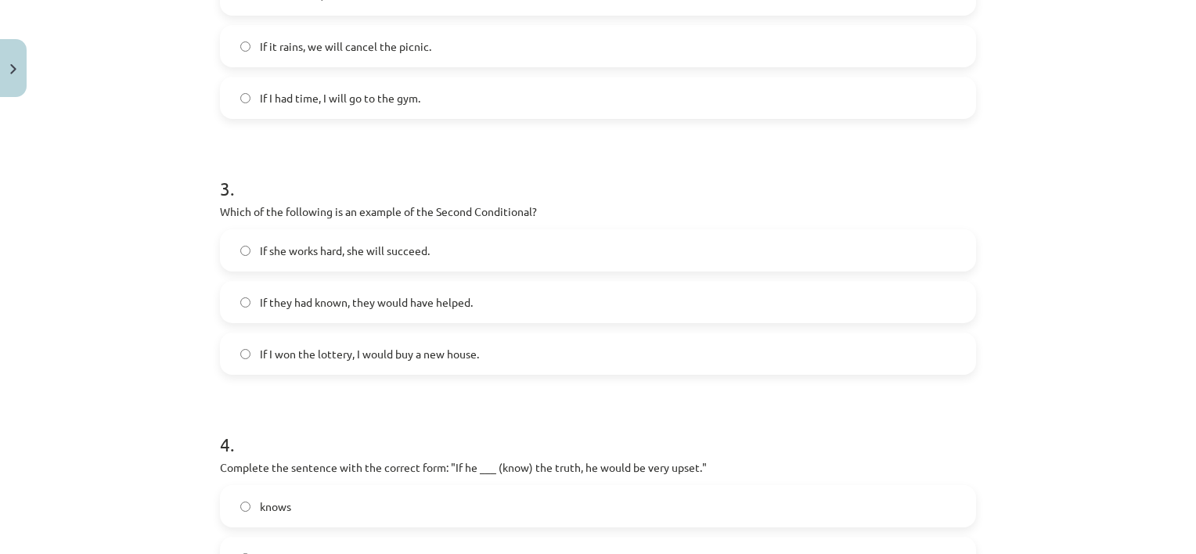
scroll to position [686, 0]
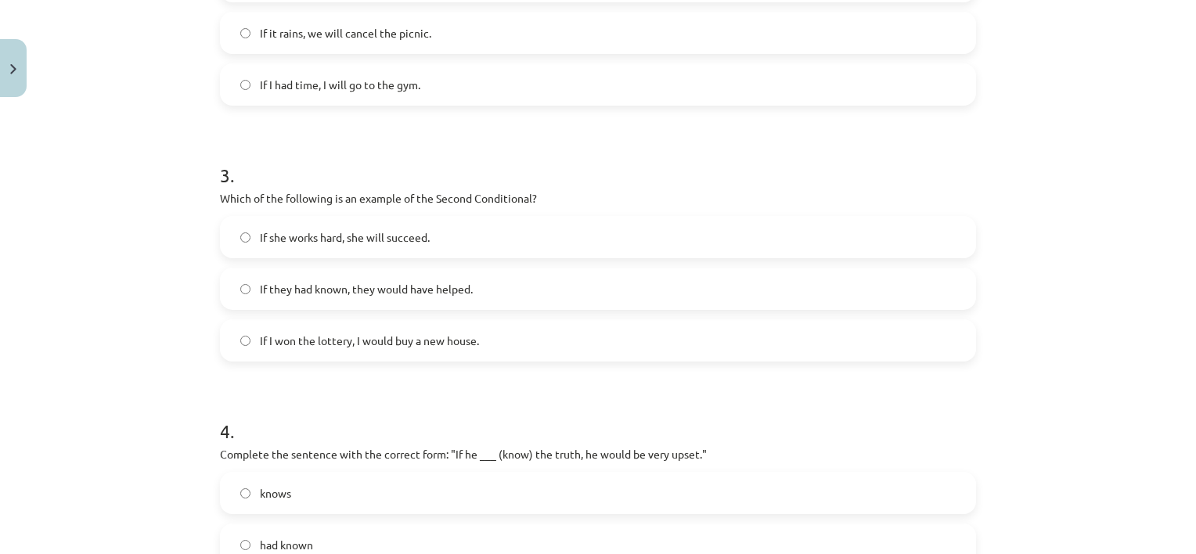
click at [326, 338] on span "If I won the lottery, I would buy a new house." at bounding box center [369, 341] width 219 height 16
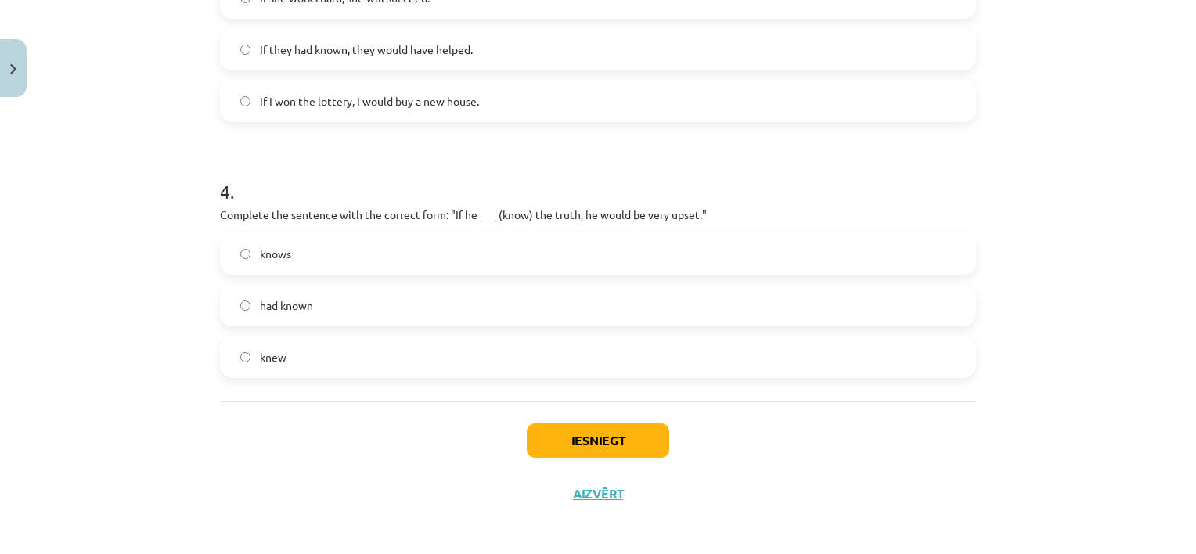
scroll to position [931, 0]
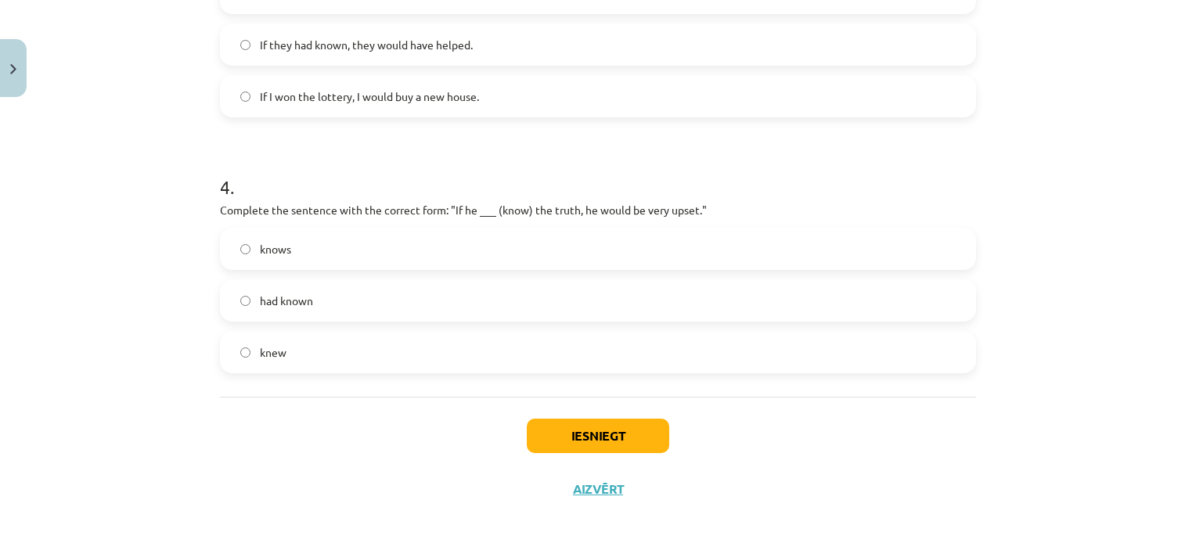
click at [362, 356] on label "knew" at bounding box center [597, 352] width 753 height 39
click at [591, 430] on button "Iesniegt" at bounding box center [598, 436] width 142 height 34
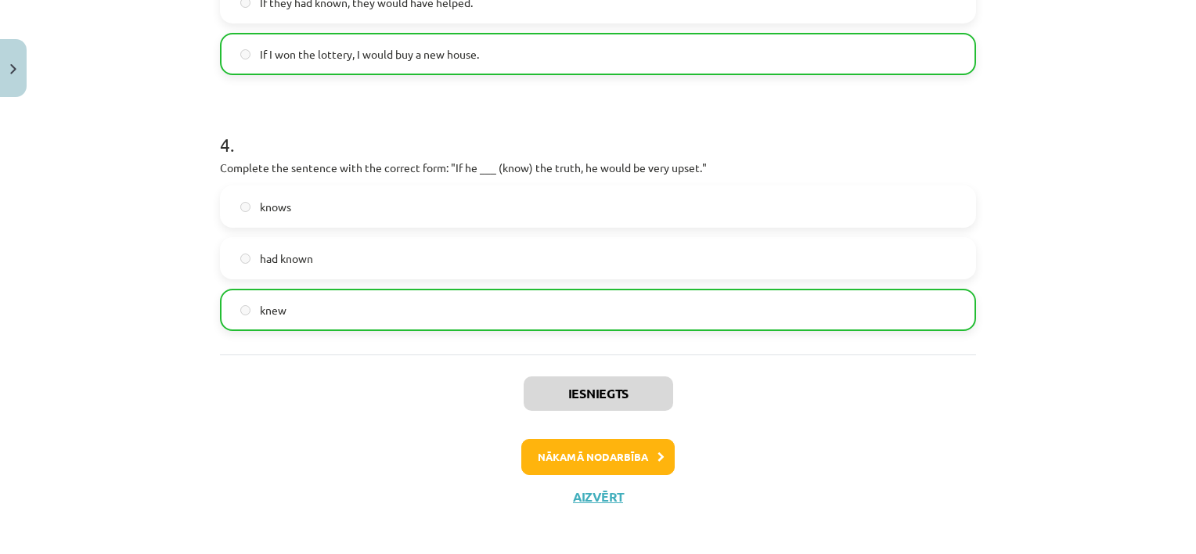
scroll to position [980, 0]
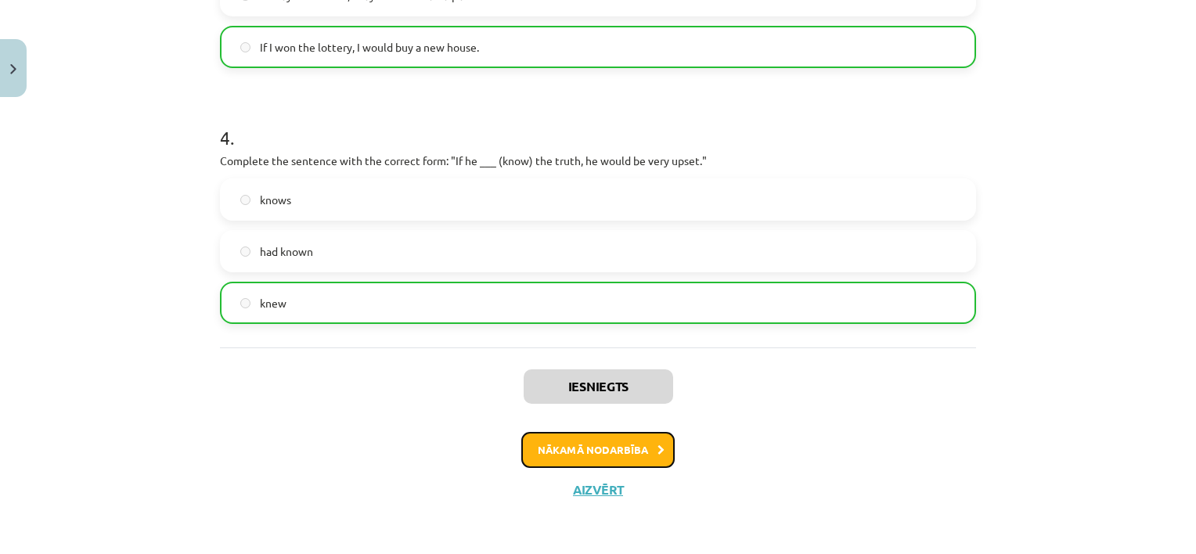
click at [624, 455] on button "Nākamā nodarbība" at bounding box center [597, 450] width 153 height 36
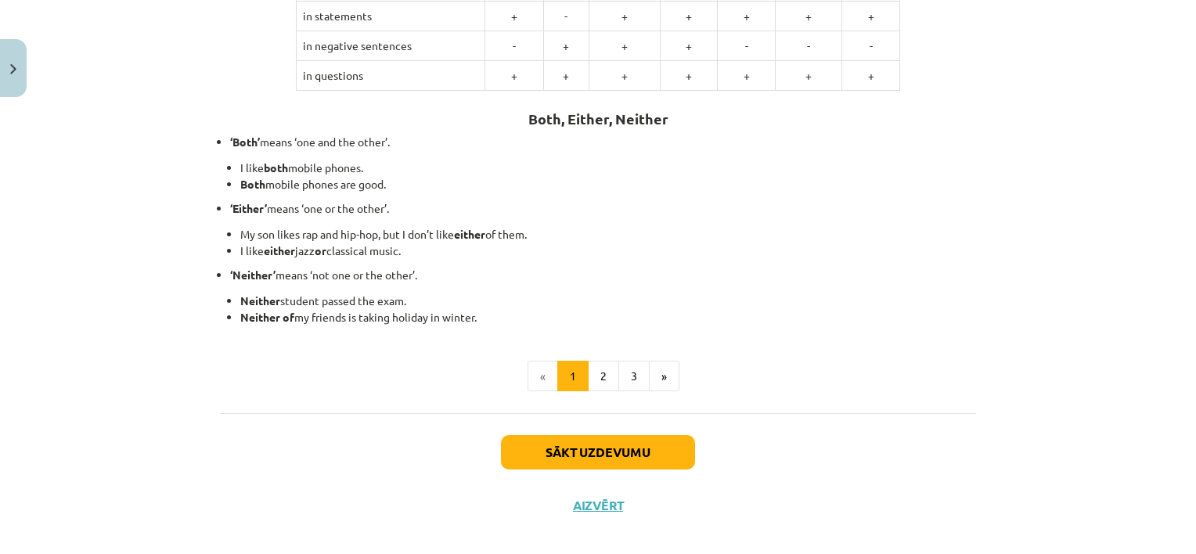
scroll to position [410, 0]
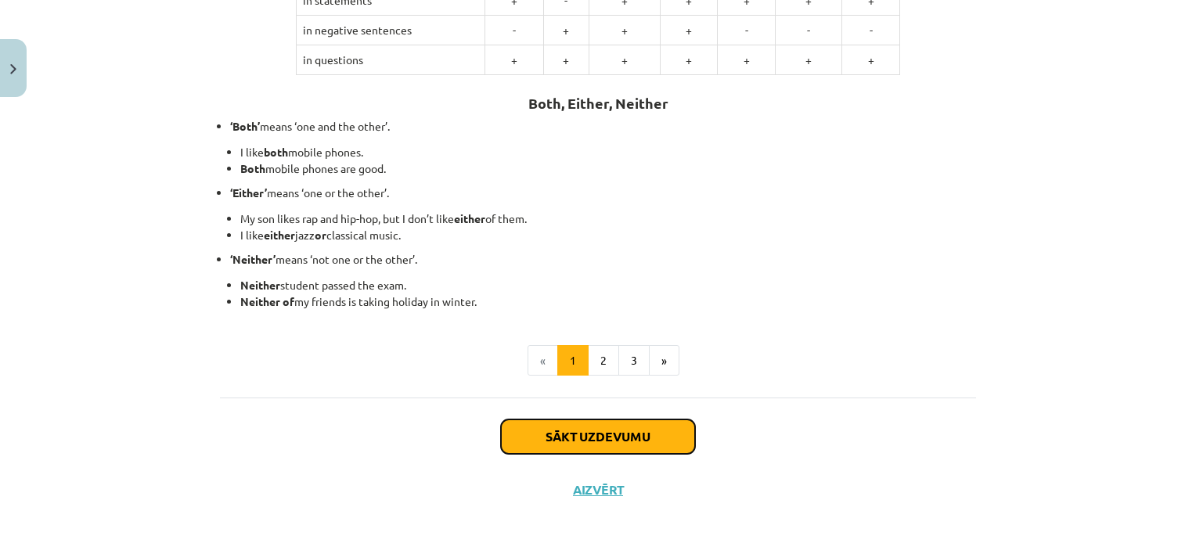
click at [614, 445] on button "Sākt uzdevumu" at bounding box center [598, 436] width 194 height 34
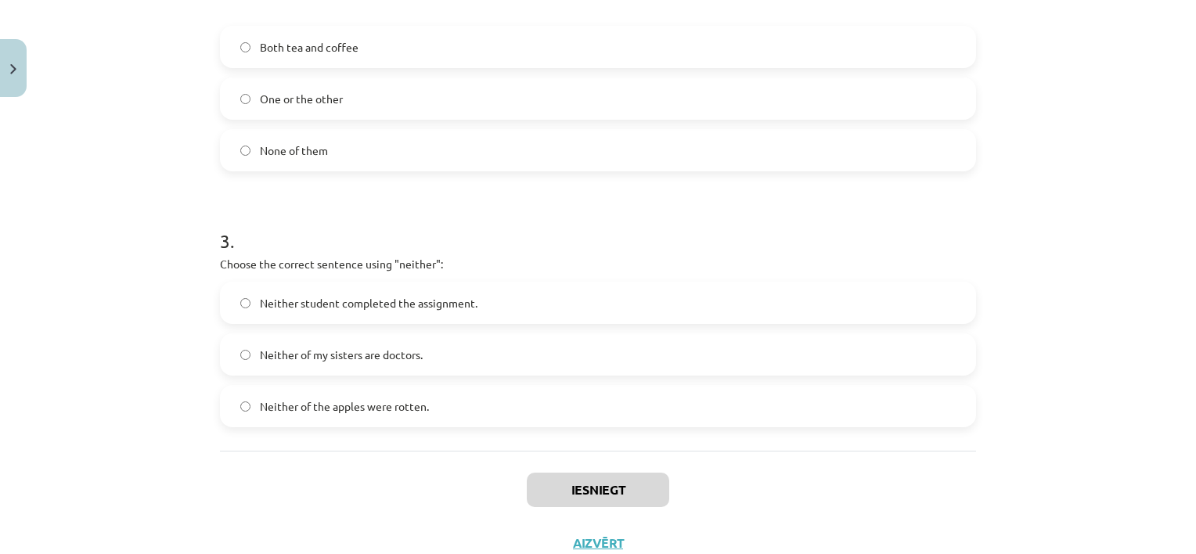
scroll to position [691, 0]
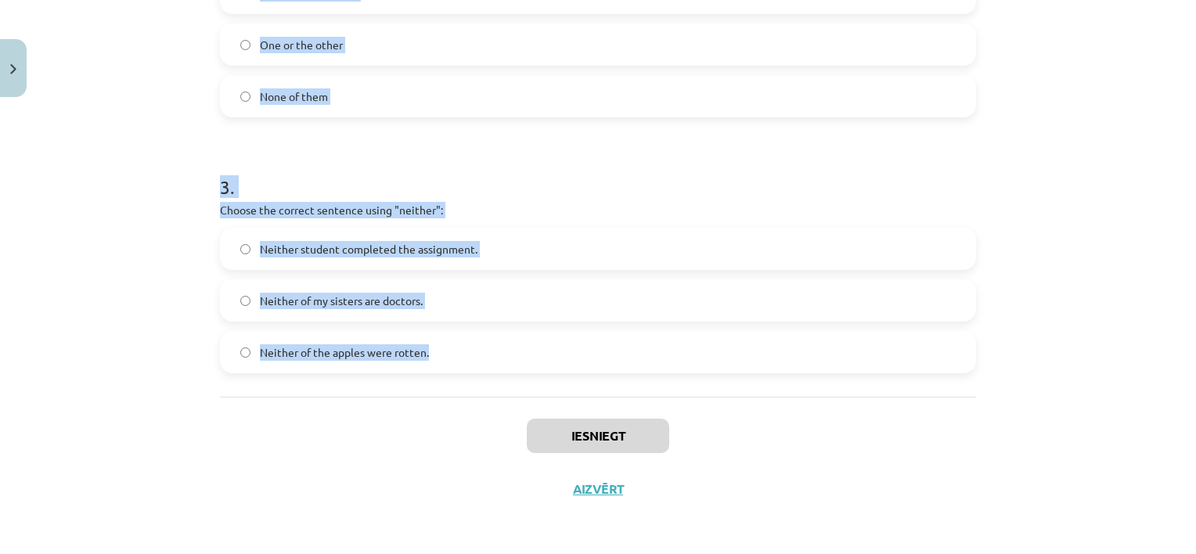
drag, startPoint x: 210, startPoint y: 311, endPoint x: 485, endPoint y: 365, distance: 280.6
copy form "1 . Which sentence correctly uses the word "both"? I like either of the mobile …"
click at [128, 135] on div "Mācību tēma: Angļu valoda i - 10.klase 1.ieskaites mācību materiāls #7 📝 Topic …" at bounding box center [598, 277] width 1196 height 554
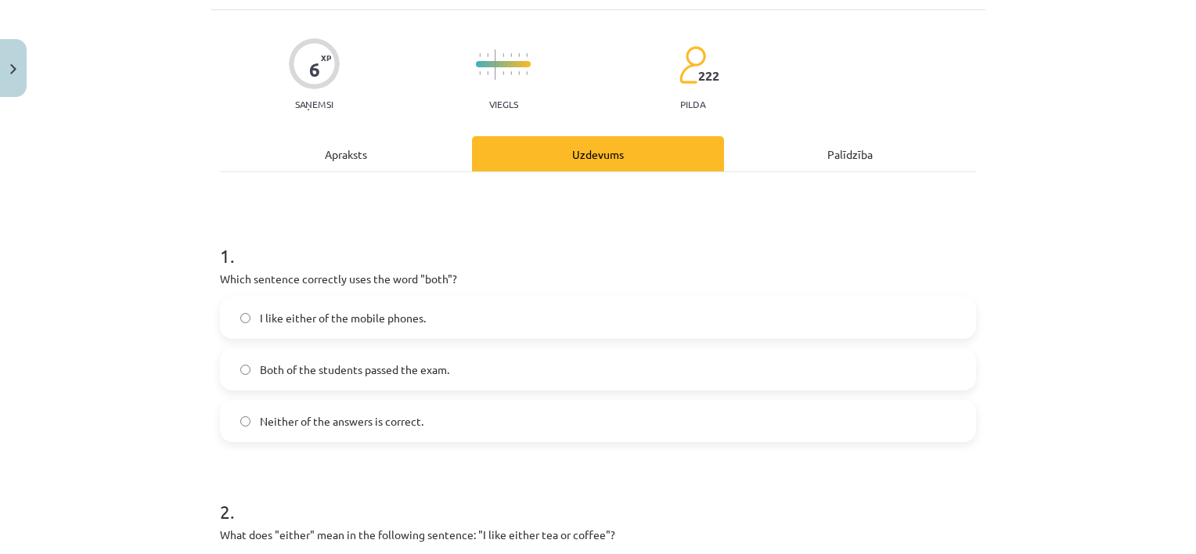
scroll to position [89, 0]
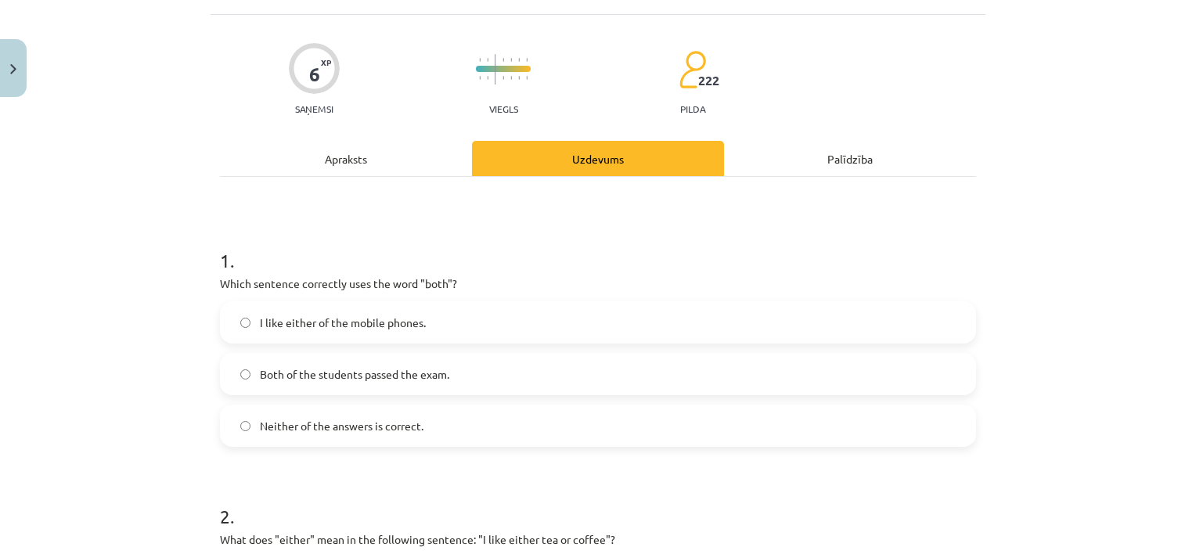
click at [349, 369] on span "Both of the students passed the exam." at bounding box center [354, 374] width 189 height 16
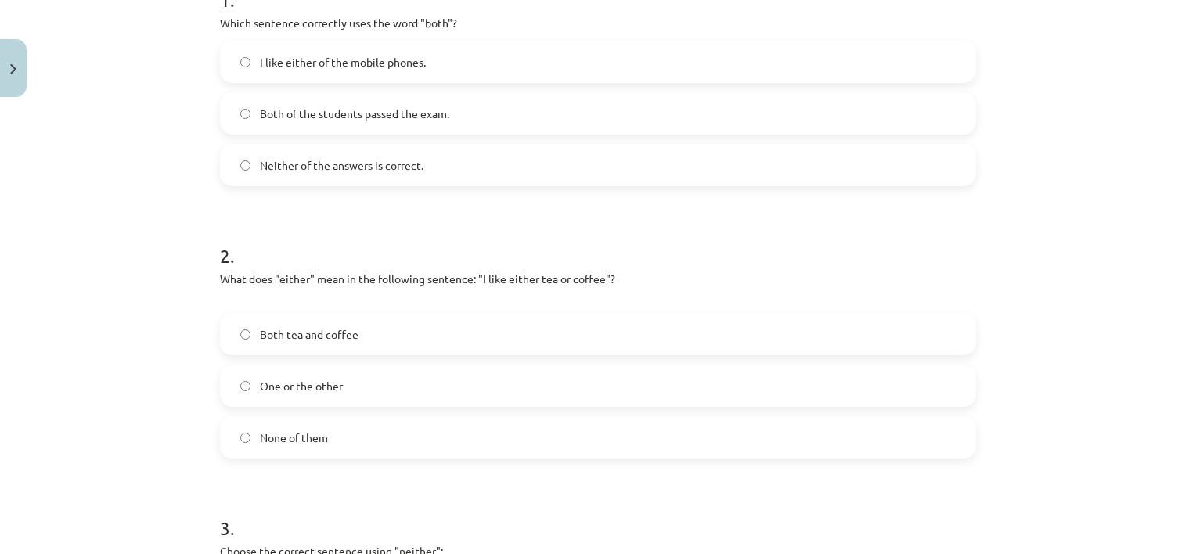
scroll to position [351, 0]
click at [338, 388] on label "One or the other" at bounding box center [597, 384] width 753 height 39
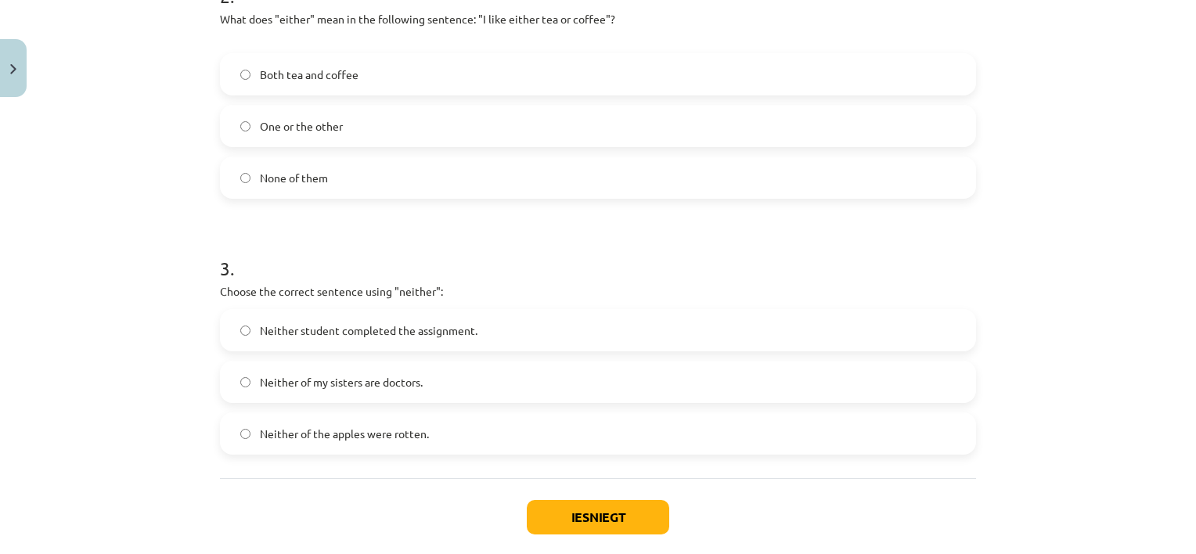
scroll to position [691, 0]
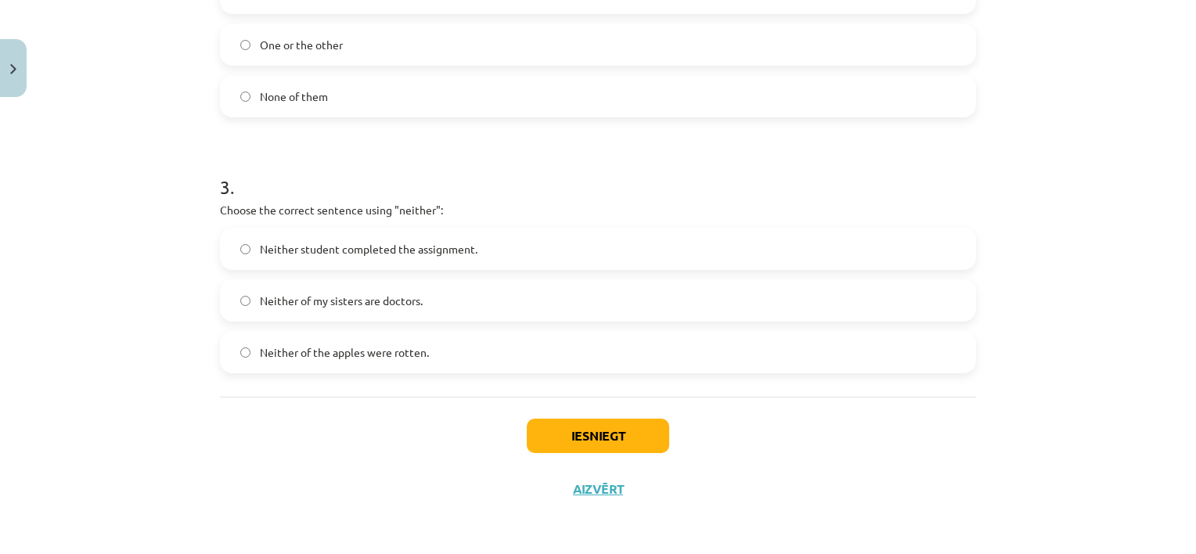
click at [469, 261] on label "Neither student completed the assignment." at bounding box center [597, 248] width 753 height 39
click at [609, 448] on button "Iesniegt" at bounding box center [598, 436] width 142 height 34
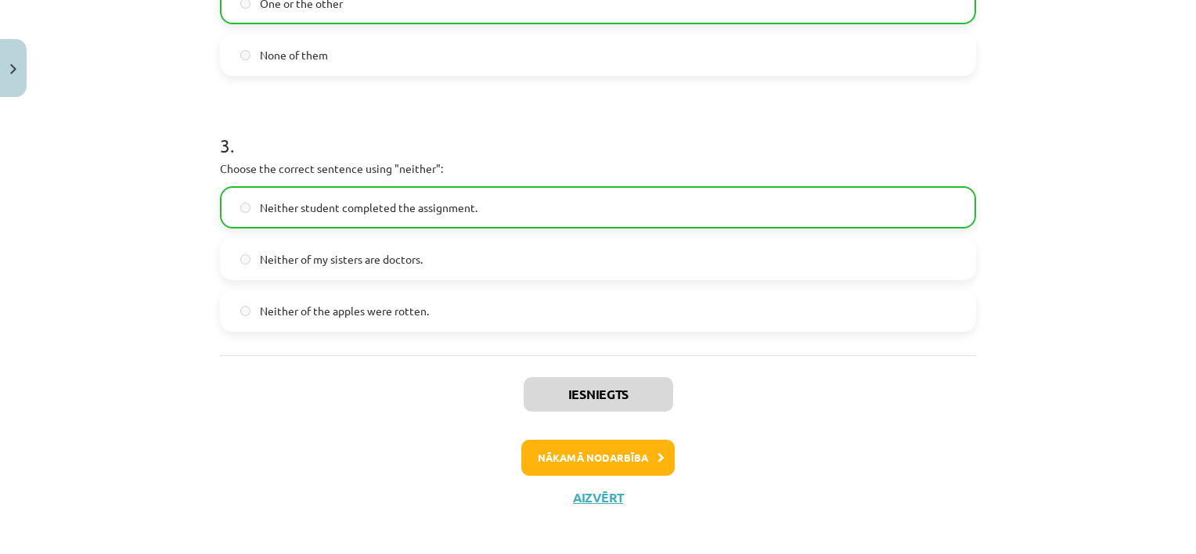
scroll to position [740, 0]
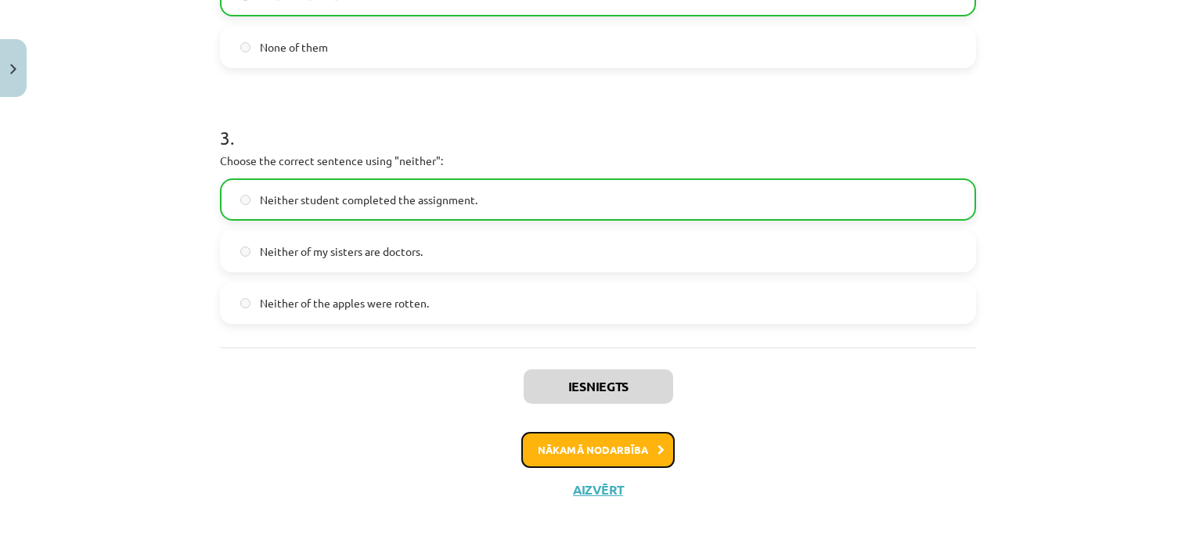
click at [642, 447] on button "Nākamā nodarbība" at bounding box center [597, 450] width 153 height 36
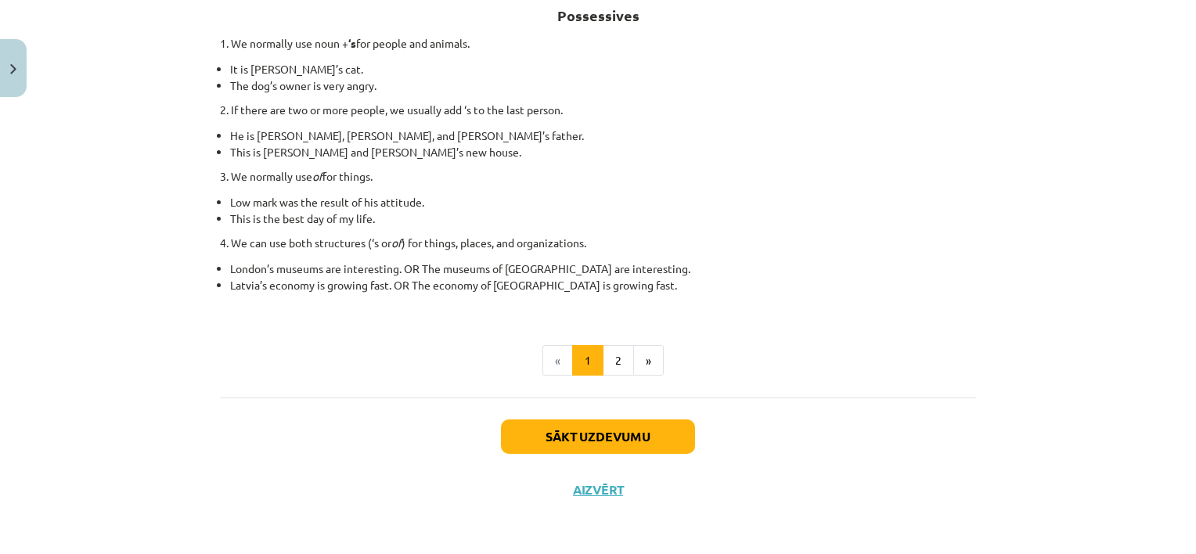
scroll to position [293, 0]
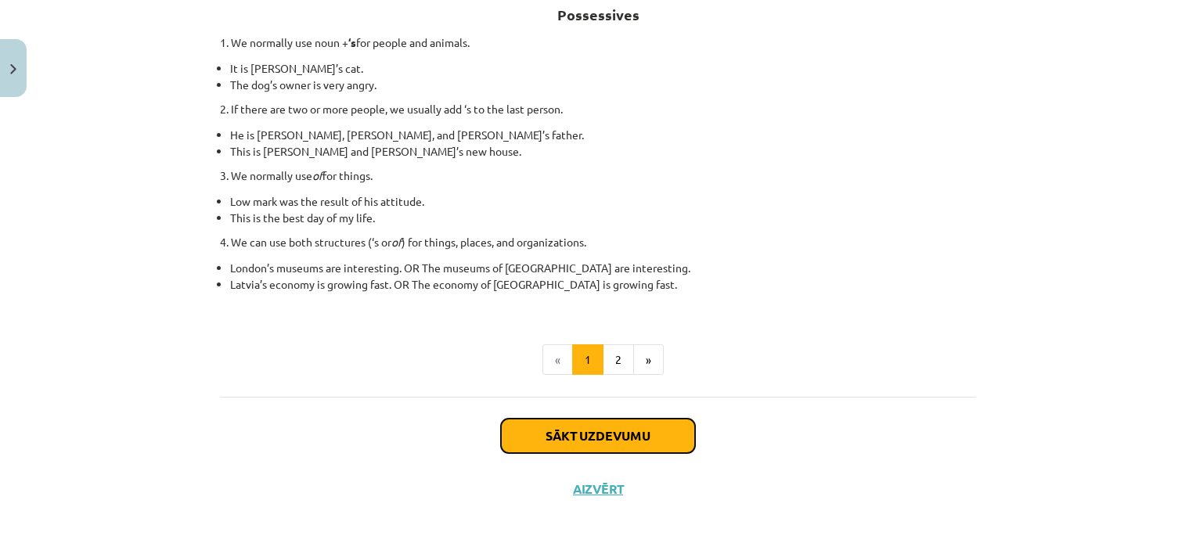
click at [626, 434] on button "Sākt uzdevumu" at bounding box center [598, 436] width 194 height 34
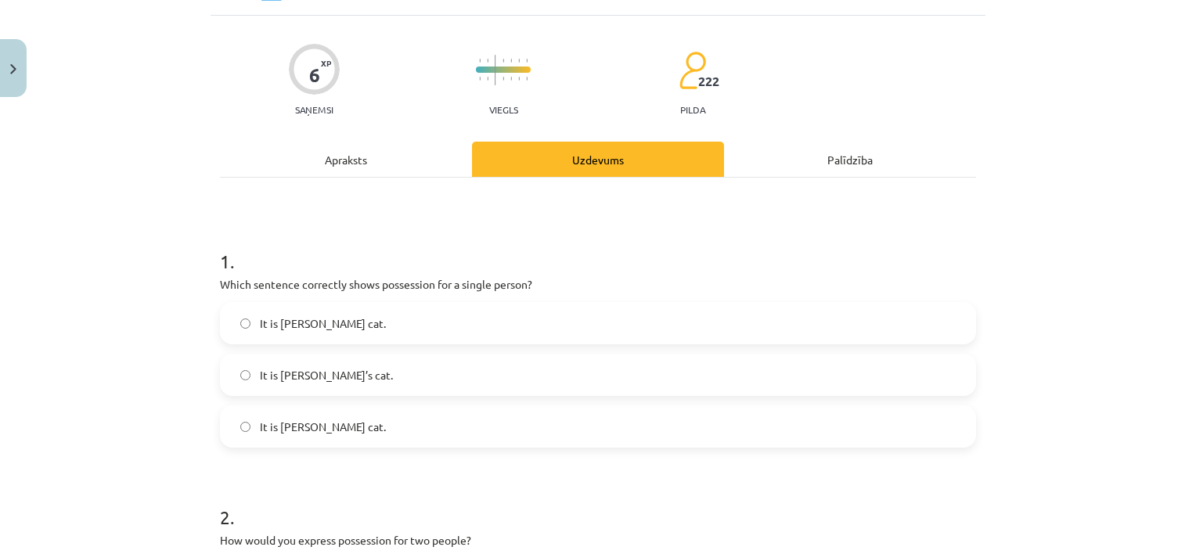
scroll to position [39, 0]
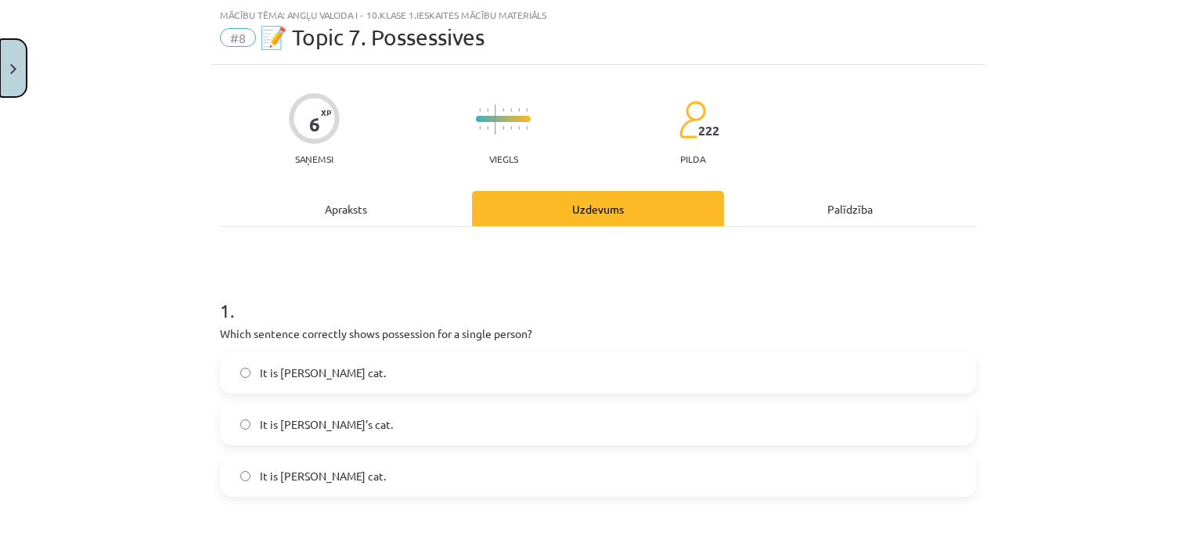
click at [23, 52] on button "Close" at bounding box center [13, 68] width 27 height 58
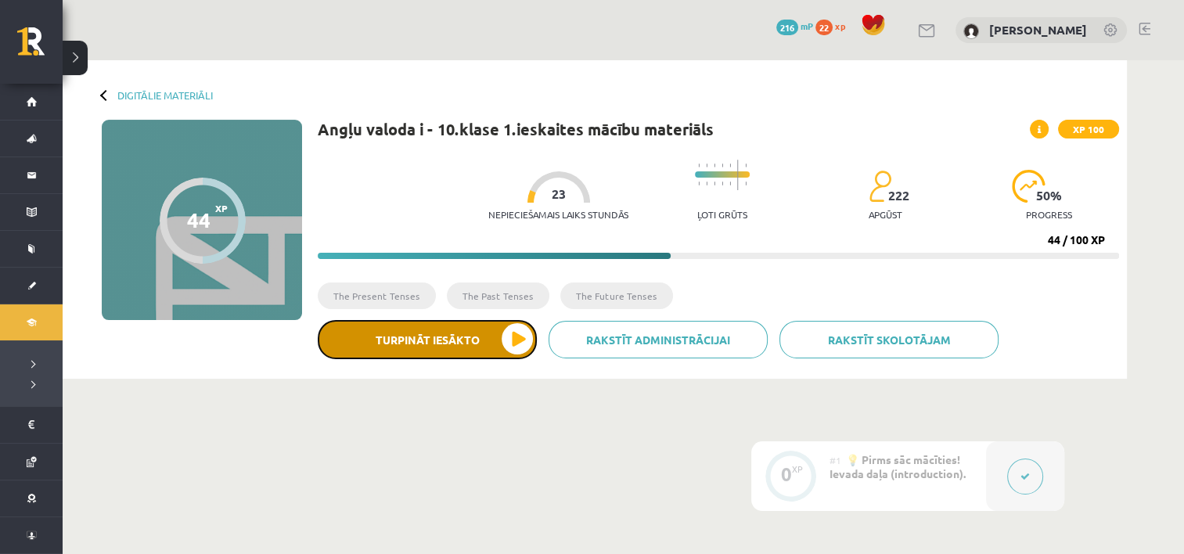
click at [502, 329] on button "Turpināt iesākto" at bounding box center [427, 339] width 219 height 39
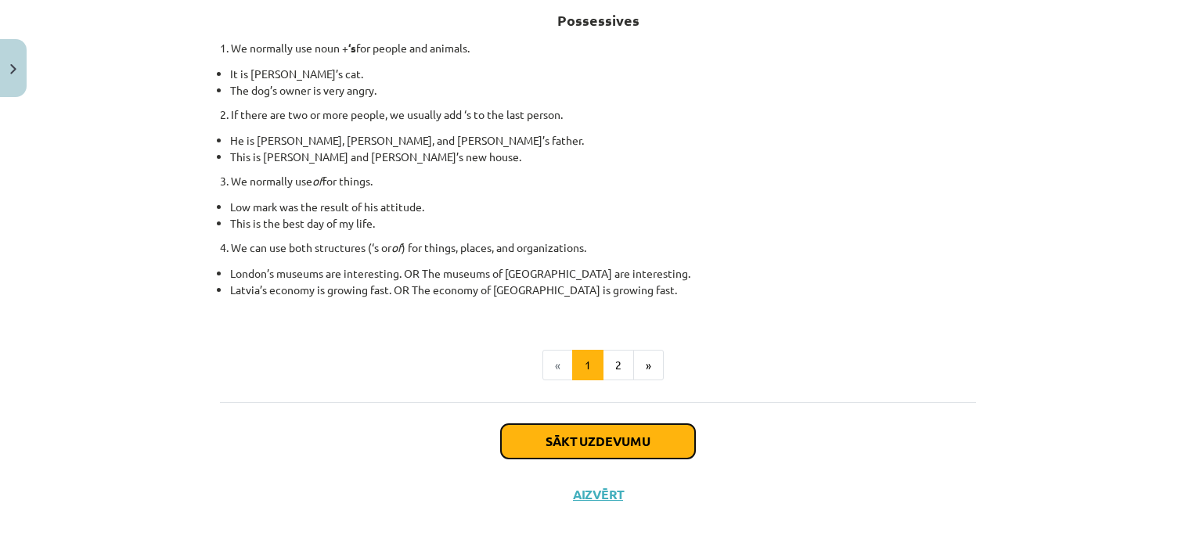
click at [610, 435] on button "Sākt uzdevumu" at bounding box center [598, 441] width 194 height 34
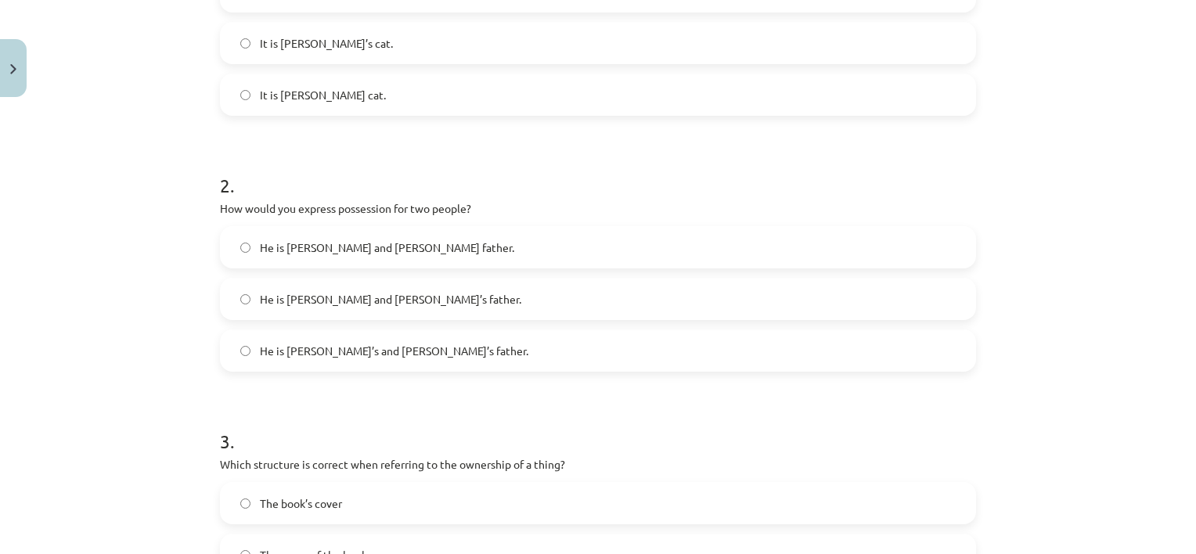
scroll to position [675, 0]
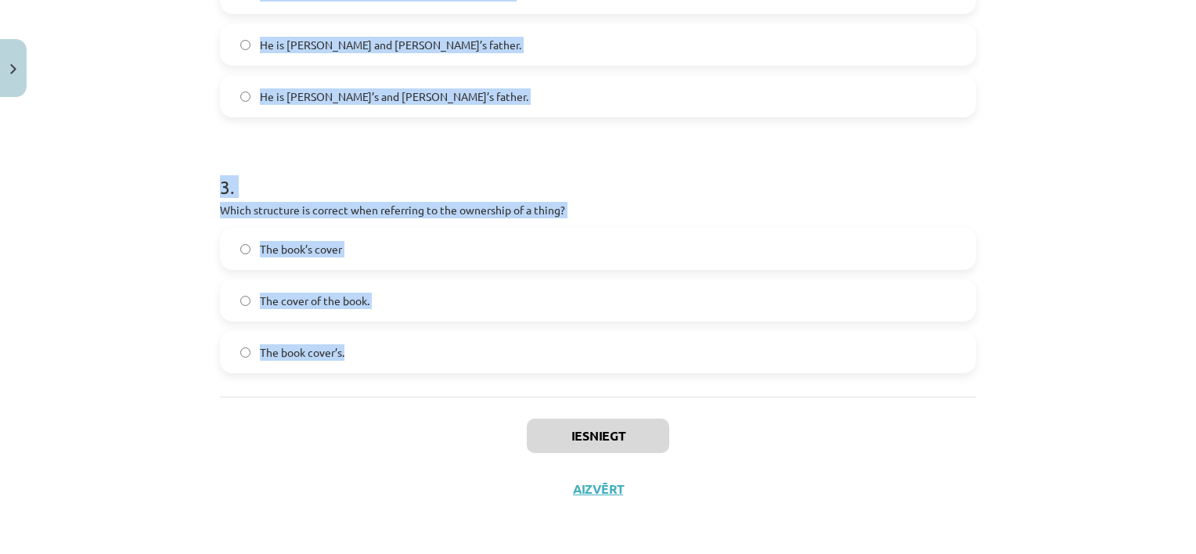
drag, startPoint x: 207, startPoint y: 313, endPoint x: 609, endPoint y: 370, distance: 406.3
copy form "1 . Which sentence correctly shows possession for a single person? It is Janes …"
click at [17, 69] on button "Close" at bounding box center [13, 68] width 27 height 58
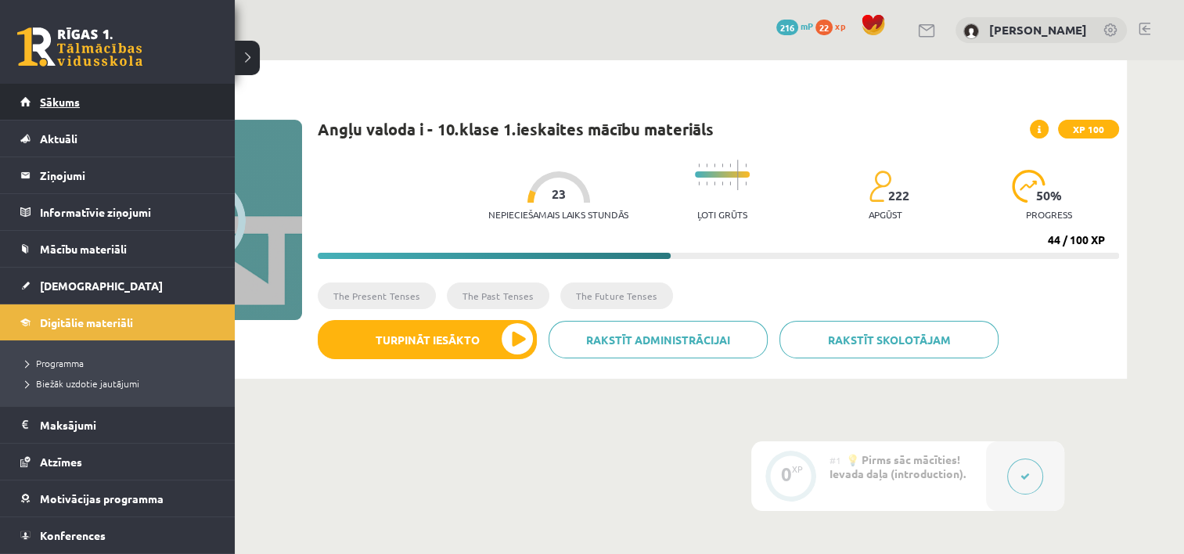
click at [33, 96] on link "Sākums" at bounding box center [117, 102] width 195 height 36
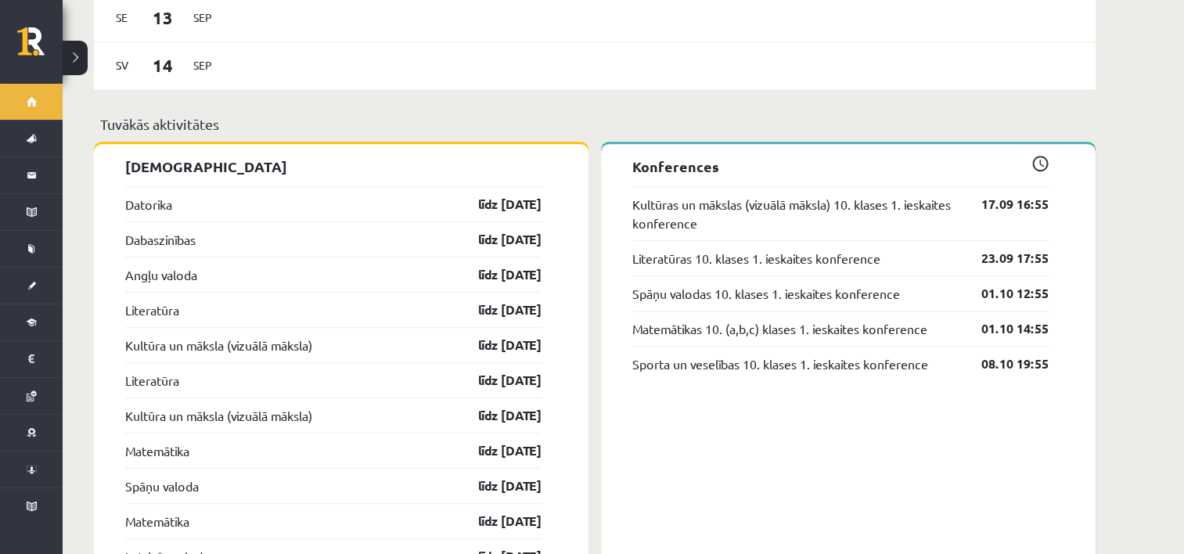
scroll to position [1185, 0]
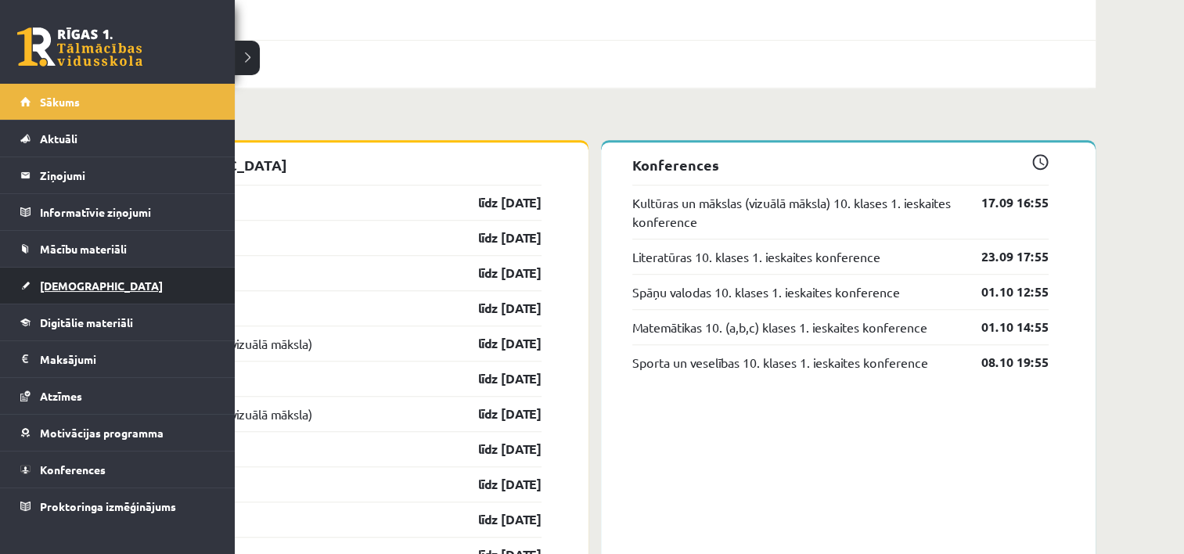
click at [62, 293] on link "[DEMOGRAPHIC_DATA]" at bounding box center [117, 286] width 195 height 36
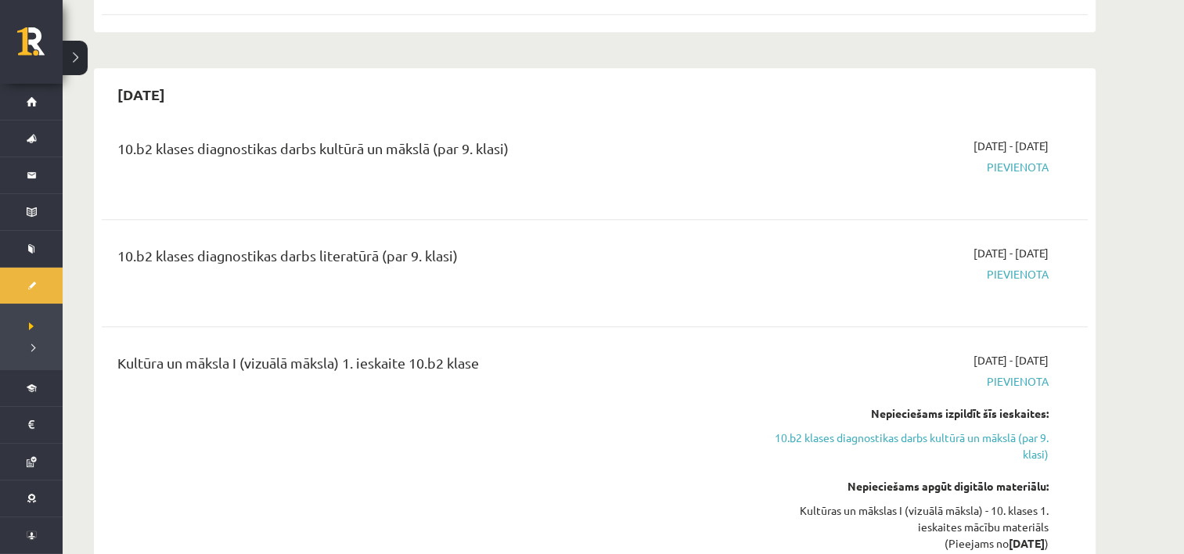
scroll to position [901, 0]
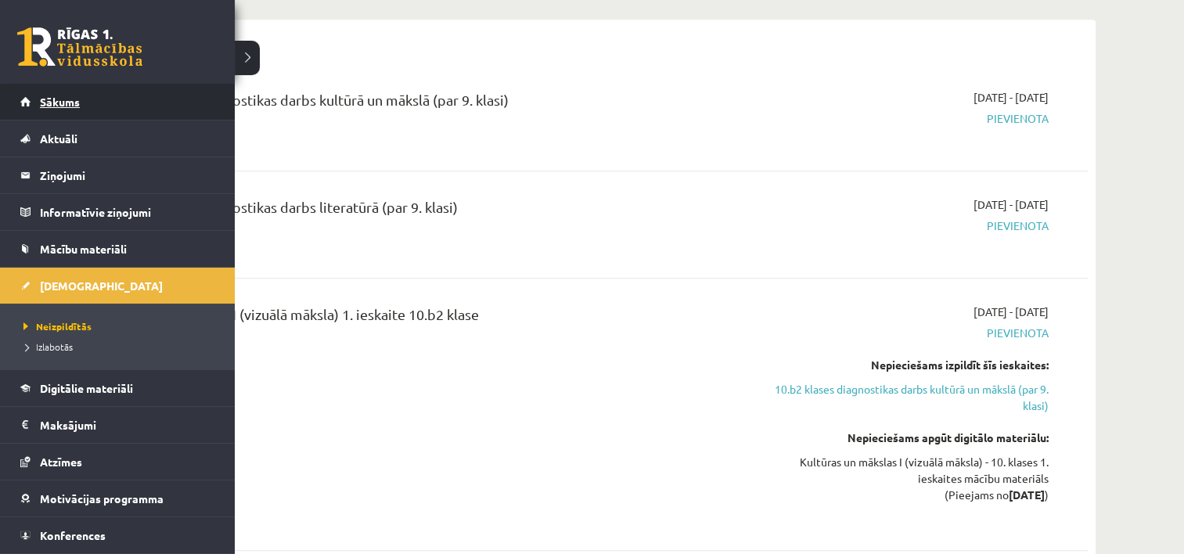
click at [62, 97] on span "Sākums" at bounding box center [60, 102] width 40 height 14
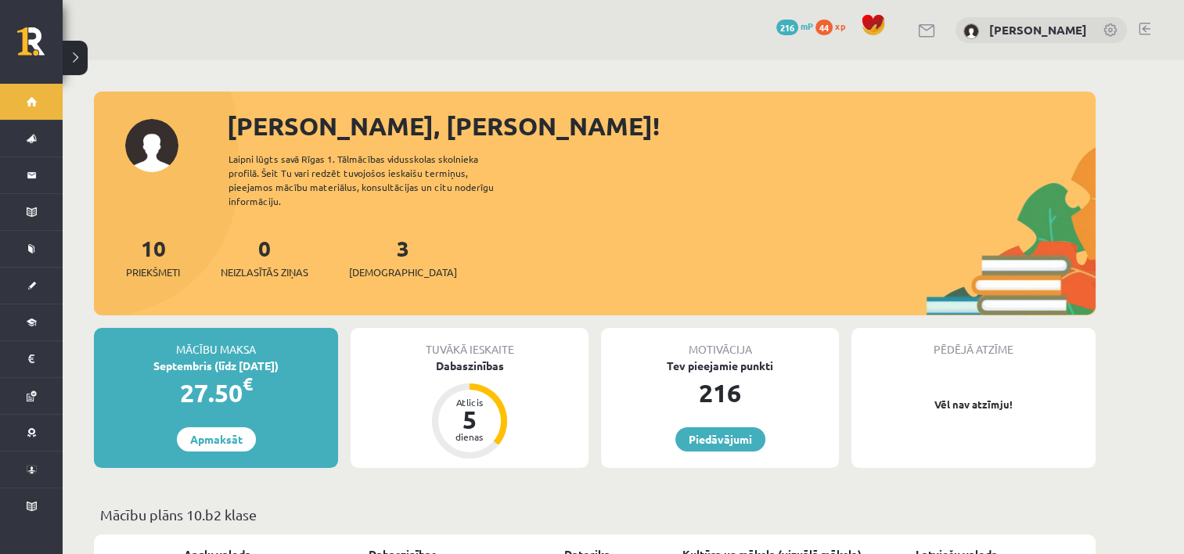
click at [816, 29] on span "44" at bounding box center [824, 28] width 17 height 16
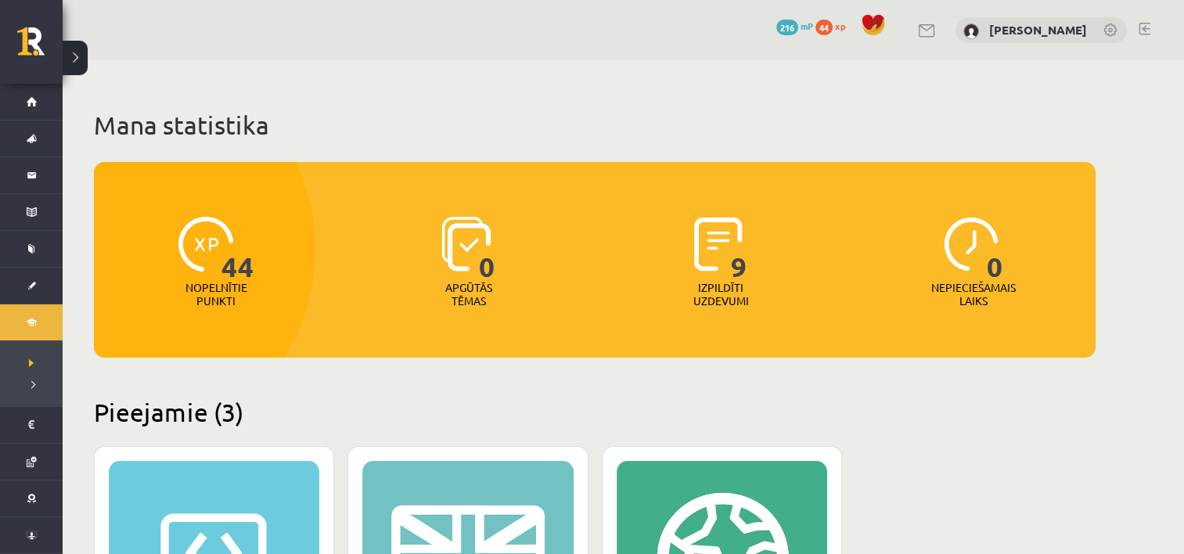
click at [963, 31] on img at bounding box center [971, 31] width 16 height 16
click at [1072, 32] on link "[PERSON_NAME]" at bounding box center [1038, 30] width 98 height 16
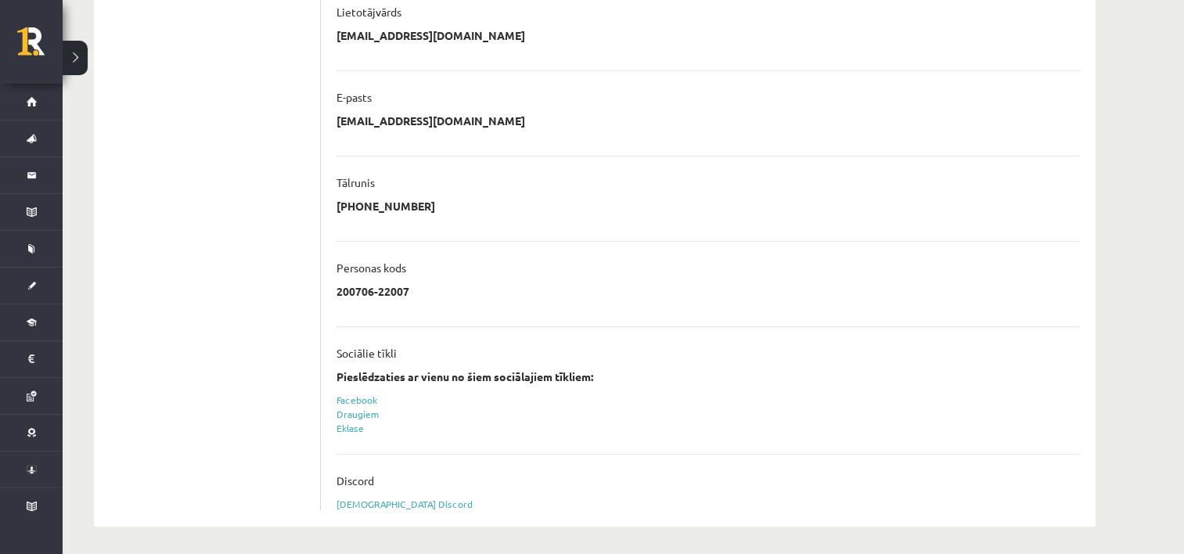
scroll to position [388, 0]
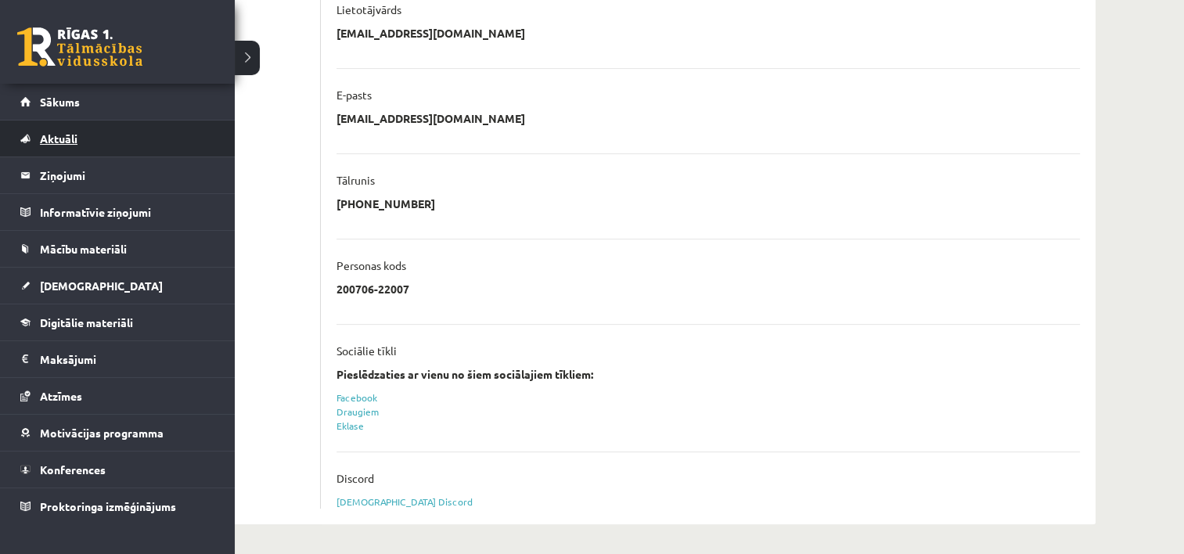
click at [74, 143] on span "Aktuāli" at bounding box center [59, 138] width 38 height 14
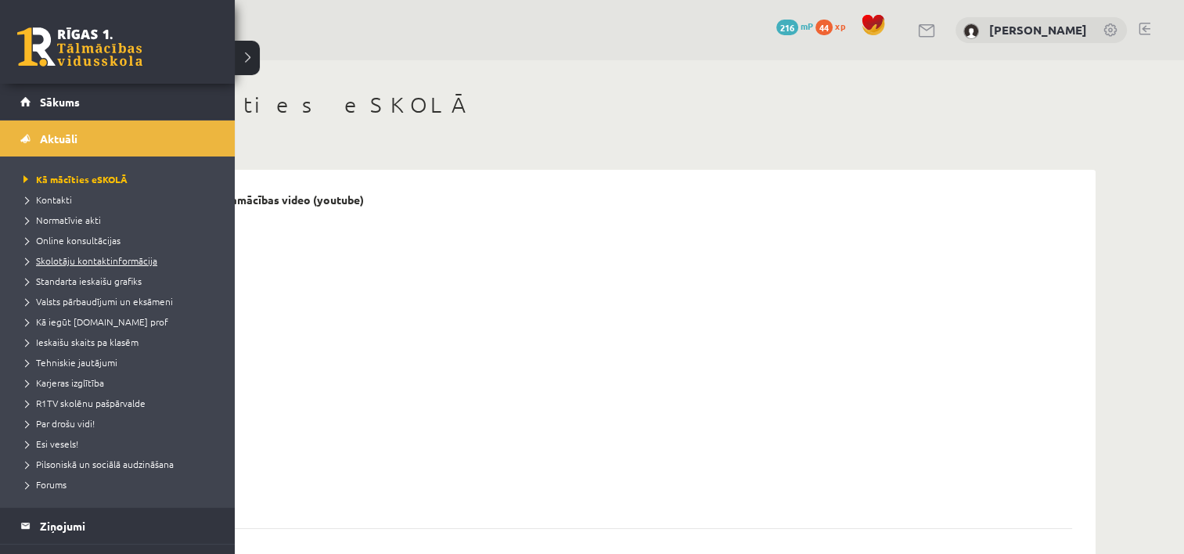
click at [93, 260] on span "Skolotāju kontaktinformācija" at bounding box center [89, 260] width 138 height 13
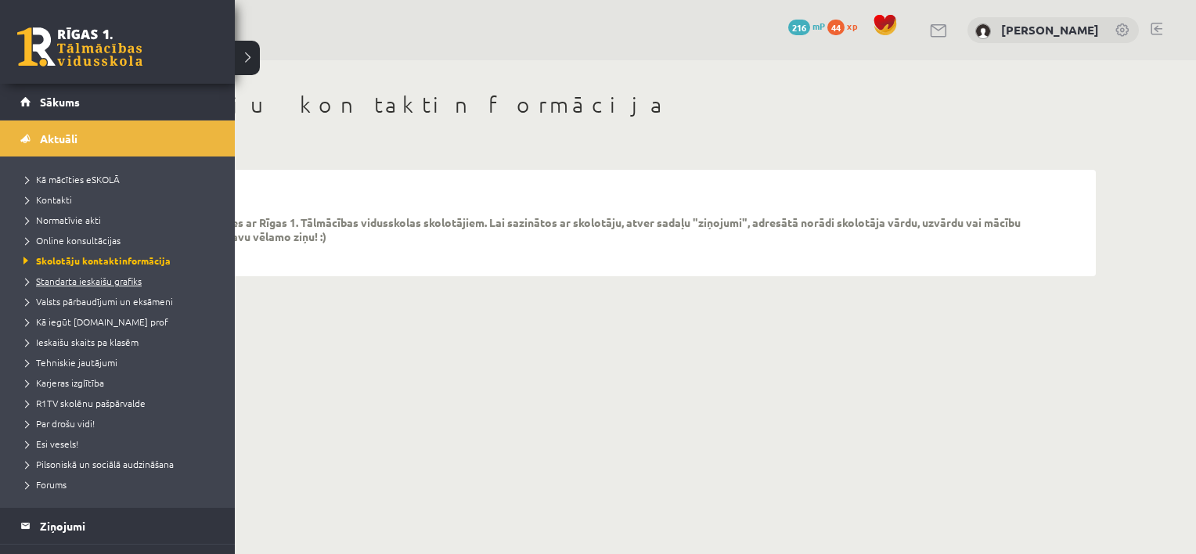
click at [68, 280] on span "Standarta ieskaišu grafiks" at bounding box center [81, 281] width 122 height 13
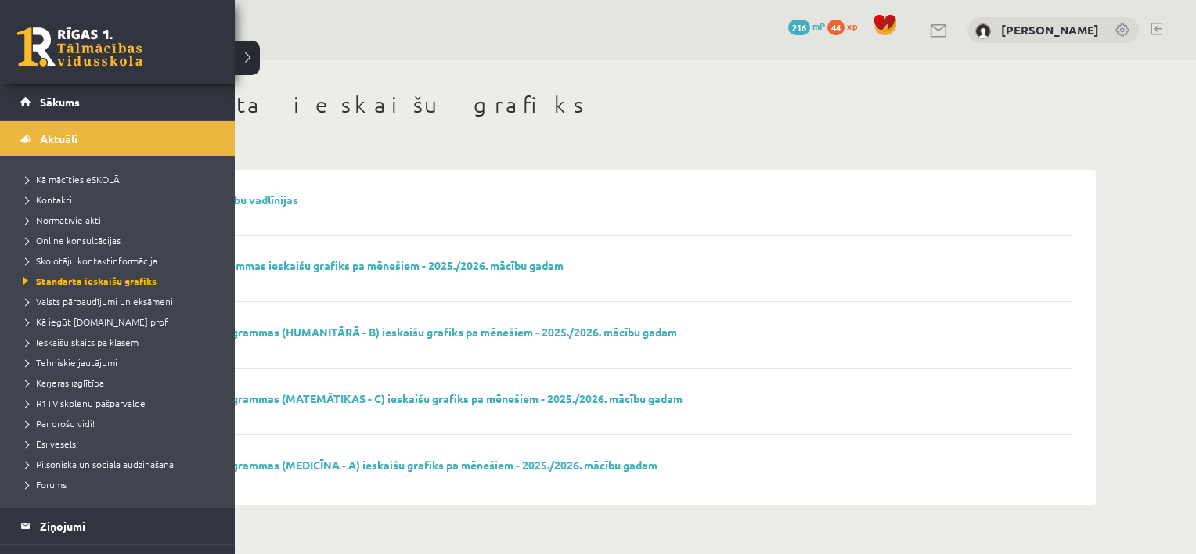
click at [91, 347] on link "Ieskaišu skaits pa klasēm" at bounding box center [120, 342] width 200 height 14
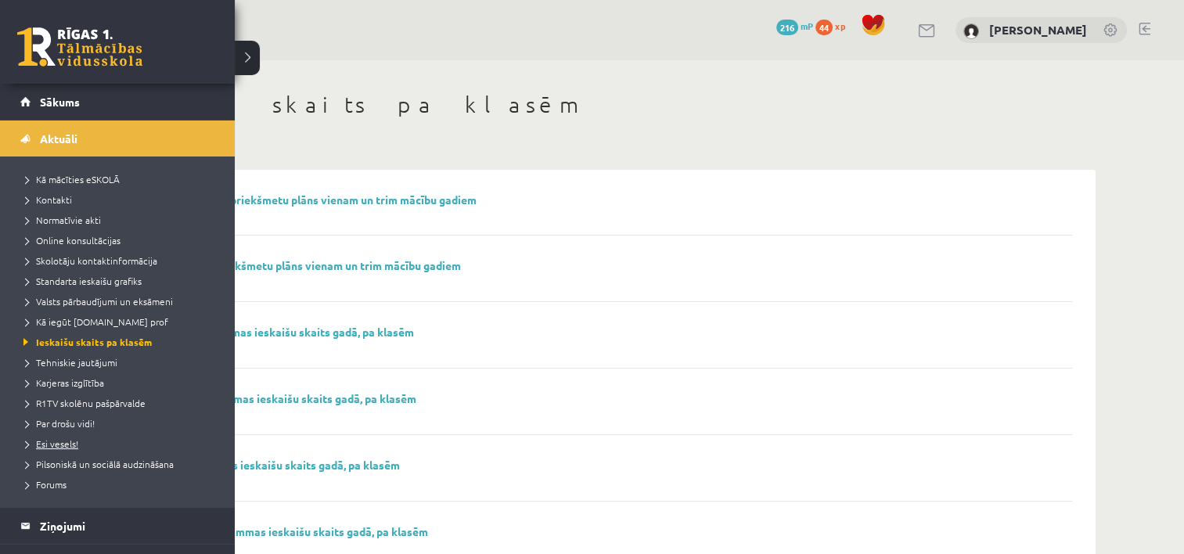
click at [88, 445] on link "Esi vesels!" at bounding box center [120, 444] width 200 height 14
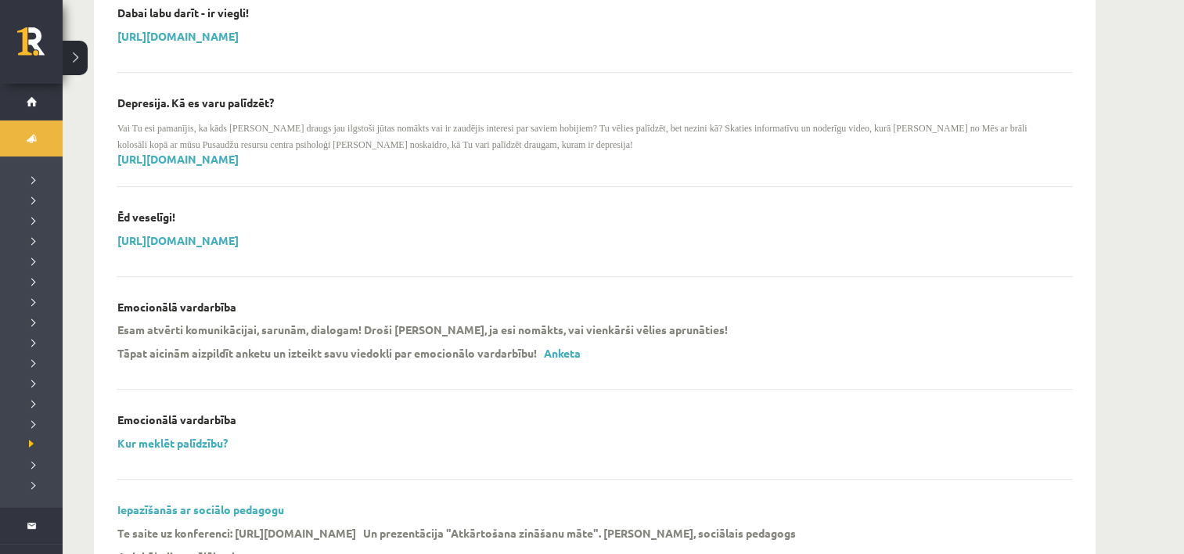
scroll to position [528, 0]
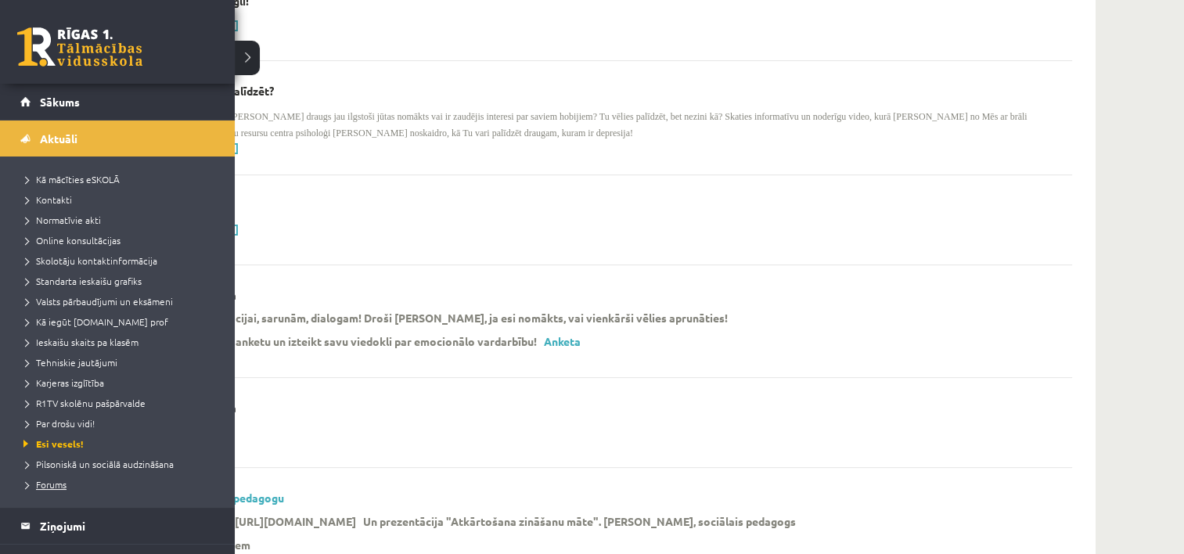
click at [63, 480] on span "Forums" at bounding box center [43, 484] width 47 height 13
